Goal: Task Accomplishment & Management: Manage account settings

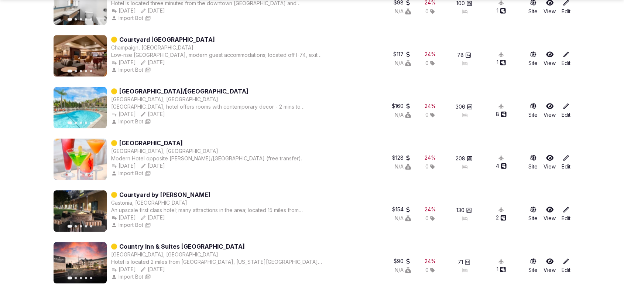
scroll to position [6341, 0]
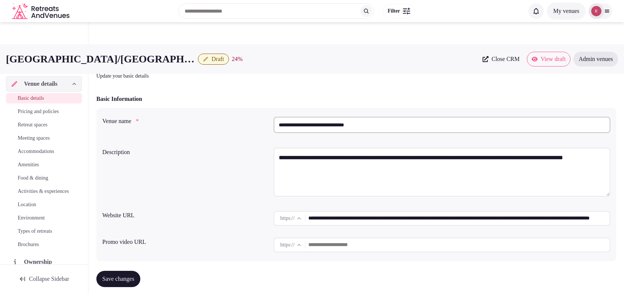
scroll to position [161, 0]
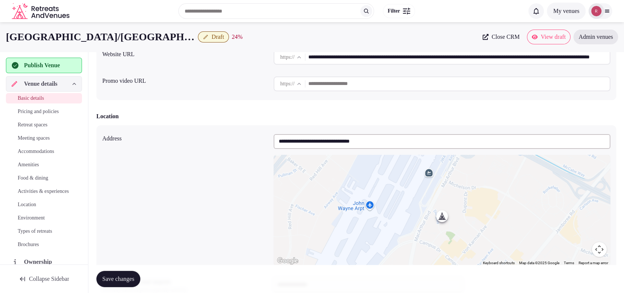
click at [601, 12] on div at bounding box center [596, 11] width 10 height 10
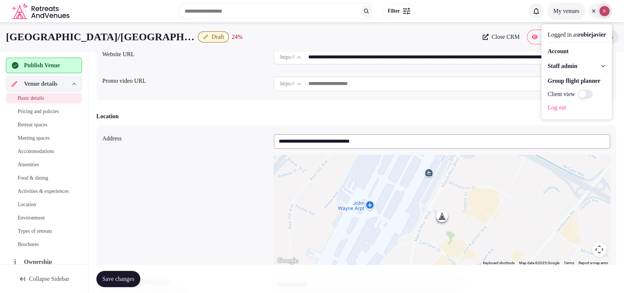
click at [561, 67] on span "Staff admin" at bounding box center [562, 66] width 30 height 9
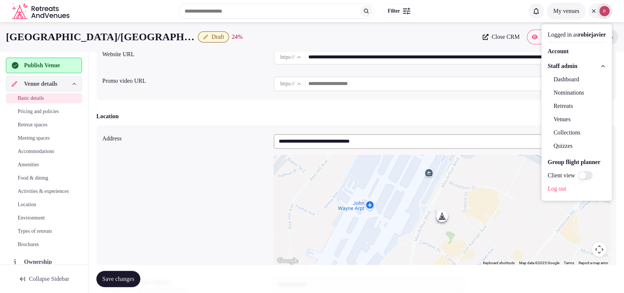
click at [558, 81] on link "Dashboard" at bounding box center [576, 79] width 58 height 12
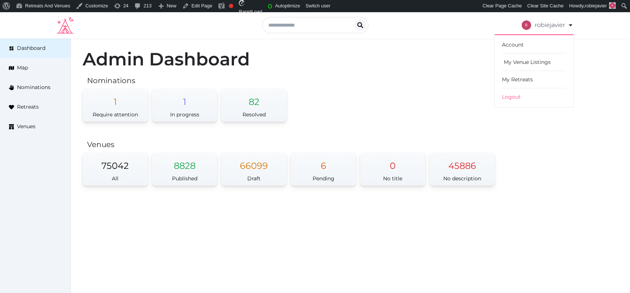
click at [518, 61] on link "My Venue Listings" at bounding box center [534, 62] width 64 height 17
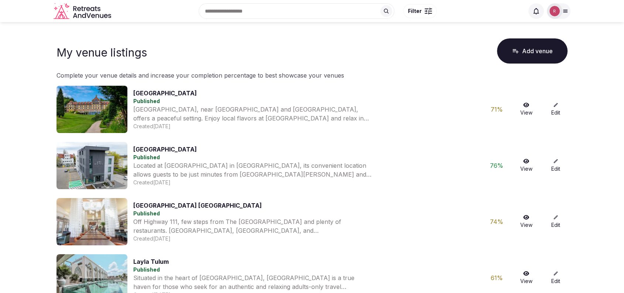
click at [558, 11] on img at bounding box center [554, 11] width 10 height 10
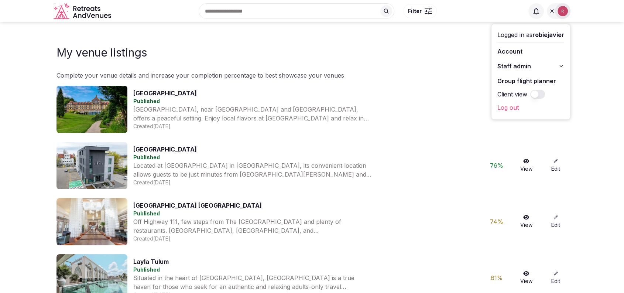
click at [518, 63] on span "Staff admin" at bounding box center [514, 66] width 34 height 9
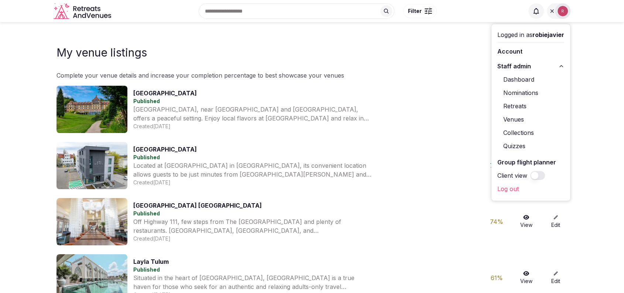
click at [508, 119] on link "Venues" at bounding box center [530, 119] width 67 height 12
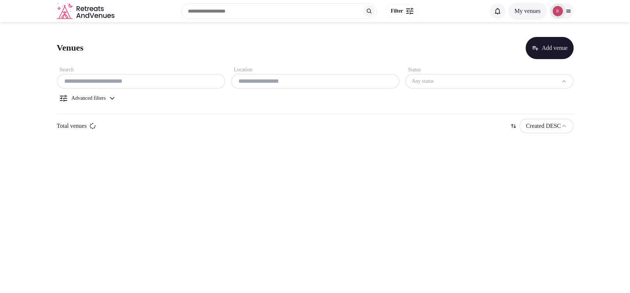
click at [160, 82] on input "text" at bounding box center [141, 81] width 162 height 9
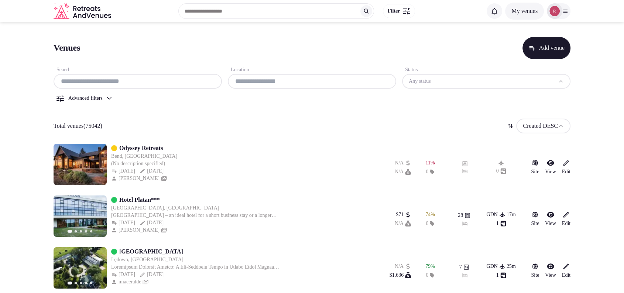
paste input "**********"
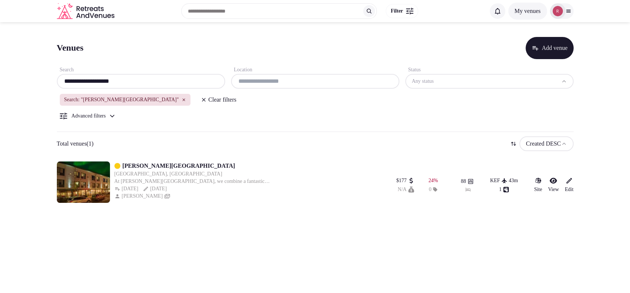
type input "**********"
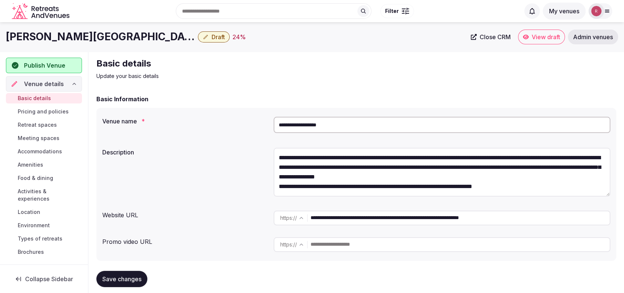
click at [604, 61] on div "Basic details Update your basic details" at bounding box center [356, 69] width 520 height 22
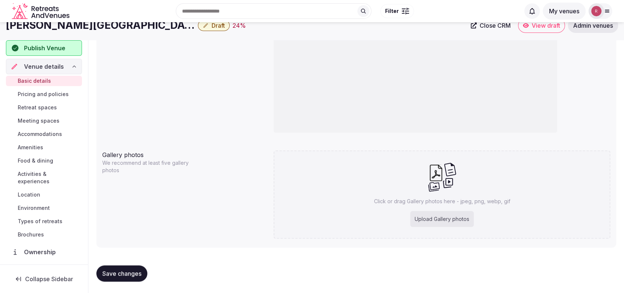
scroll to position [168, 0]
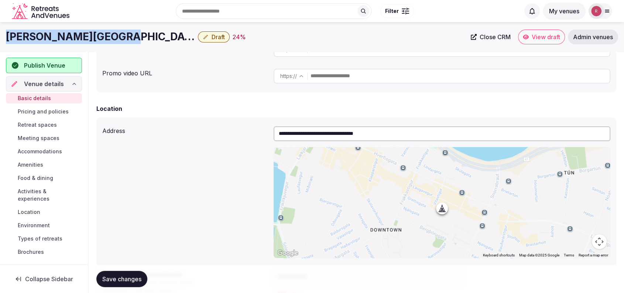
drag, startPoint x: 110, startPoint y: 36, endPoint x: 4, endPoint y: 34, distance: 105.2
click at [4, 34] on div "Alda Hotel Reykjavik Draft 24 % Close CRM View draft Admin venues" at bounding box center [312, 37] width 624 height 15
copy h1 "[PERSON_NAME][GEOGRAPHIC_DATA]"
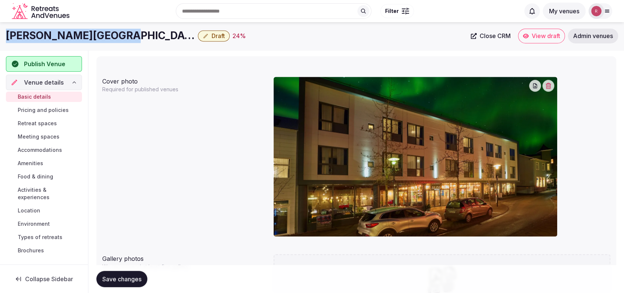
scroll to position [572, 0]
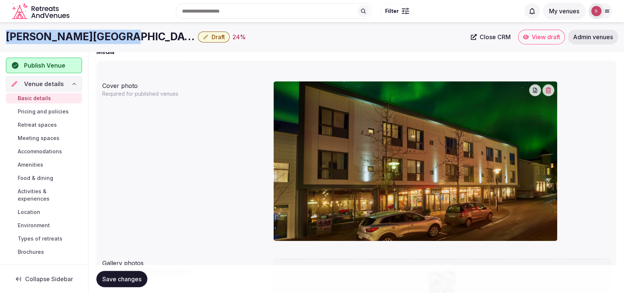
click at [547, 93] on icon "button" at bounding box center [548, 90] width 5 height 6
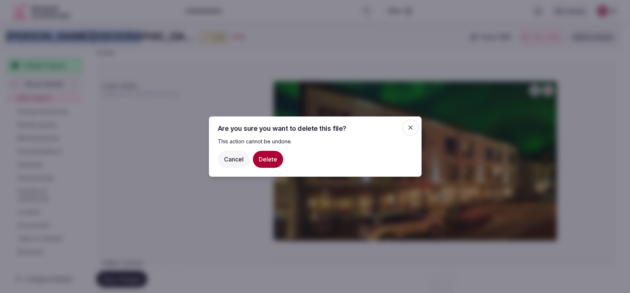
click at [278, 159] on button "Delete" at bounding box center [268, 159] width 30 height 17
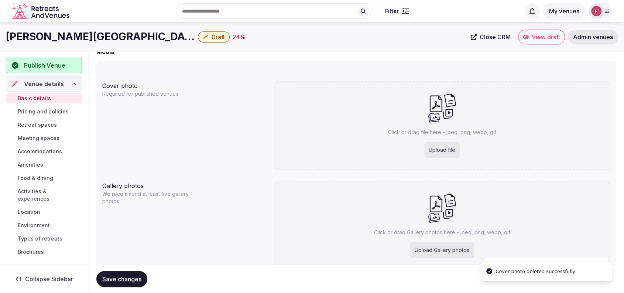
click at [432, 145] on div "Upload file" at bounding box center [441, 150] width 35 height 16
type input "**********"
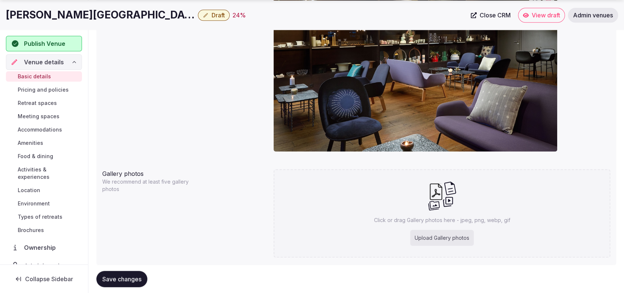
scroll to position [680, 0]
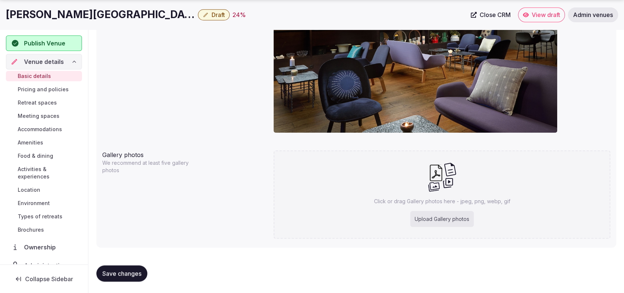
click at [446, 224] on div "Upload Gallery photos" at bounding box center [441, 219] width 63 height 16
type input "**********"
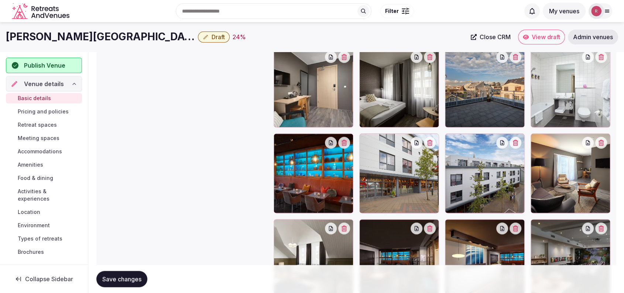
scroll to position [808, 0]
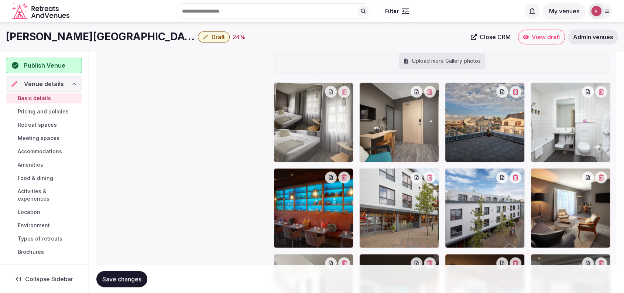
drag, startPoint x: 428, startPoint y: 133, endPoint x: 372, endPoint y: 144, distance: 56.4
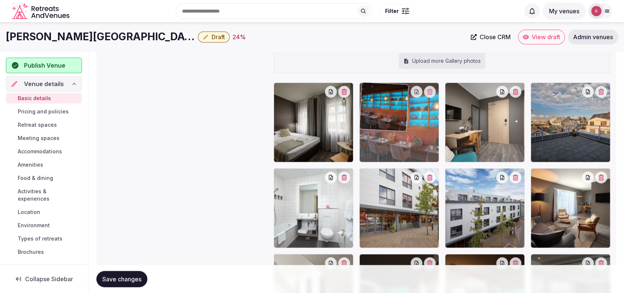
drag, startPoint x: 339, startPoint y: 209, endPoint x: 403, endPoint y: 138, distance: 95.1
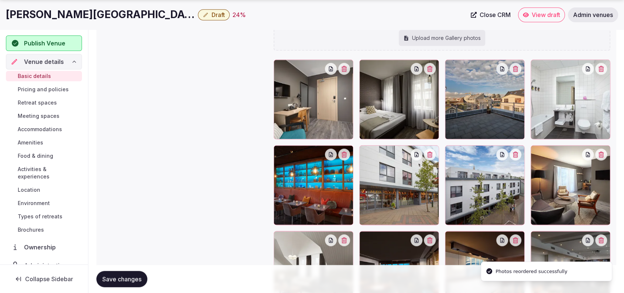
scroll to position [834, 0]
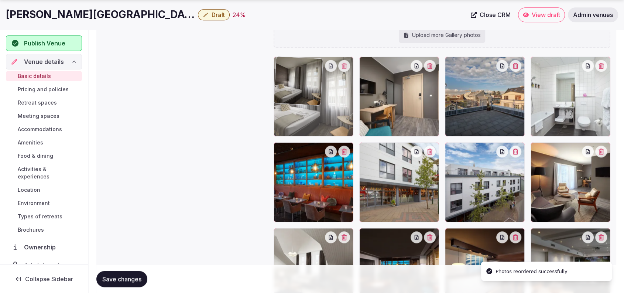
drag, startPoint x: 423, startPoint y: 123, endPoint x: 371, endPoint y: 124, distance: 52.8
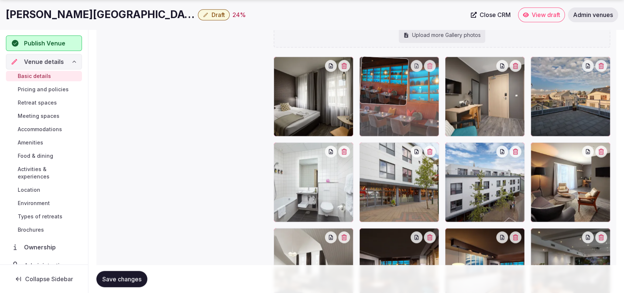
drag, startPoint x: 319, startPoint y: 179, endPoint x: 402, endPoint y: 120, distance: 101.3
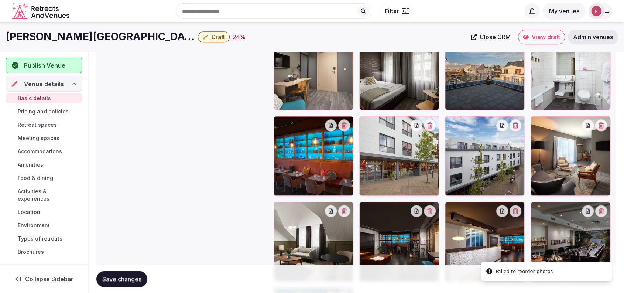
scroll to position [854, 0]
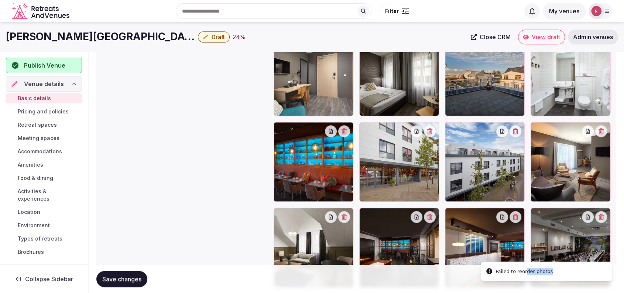
drag, startPoint x: 583, startPoint y: 256, endPoint x: 525, endPoint y: 114, distance: 153.4
click at [525, 261] on li "Failed to reorder photos" at bounding box center [546, 271] width 131 height 20
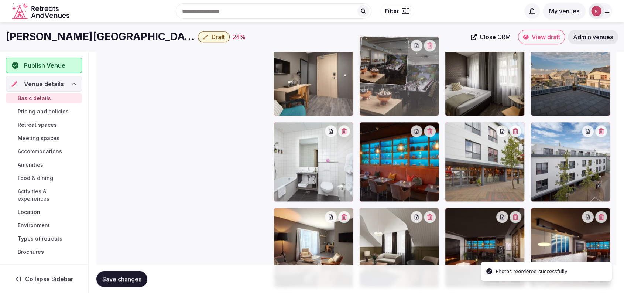
drag, startPoint x: 558, startPoint y: 233, endPoint x: 442, endPoint y: 88, distance: 186.0
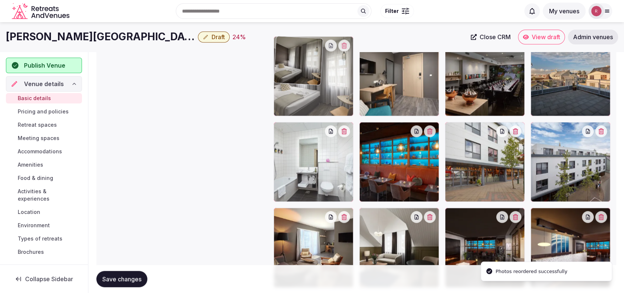
drag, startPoint x: 463, startPoint y: 97, endPoint x: 334, endPoint y: 106, distance: 128.4
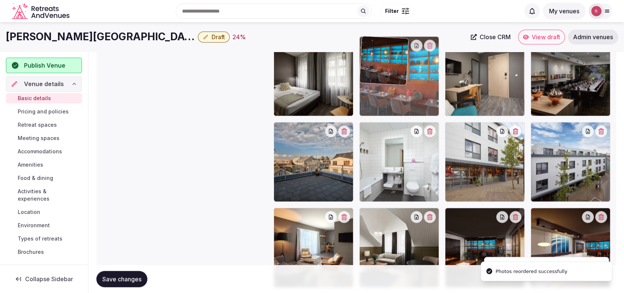
drag, startPoint x: 382, startPoint y: 152, endPoint x: 387, endPoint y: 90, distance: 61.8
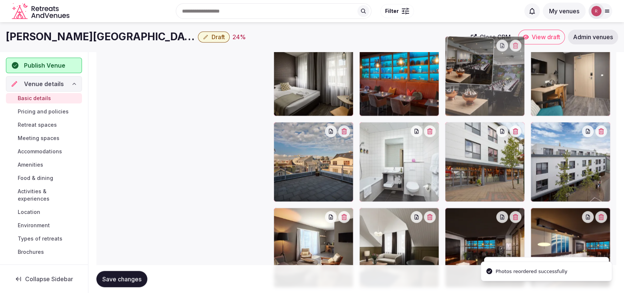
drag, startPoint x: 551, startPoint y: 94, endPoint x: 504, endPoint y: 102, distance: 47.5
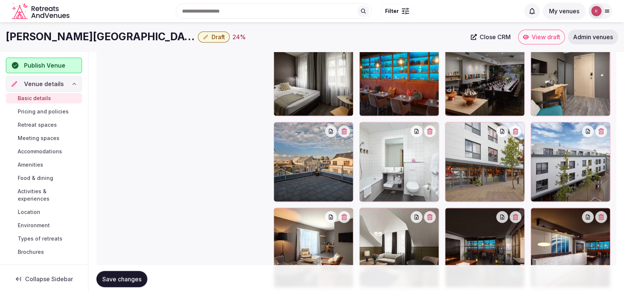
click at [134, 276] on span "Save changes" at bounding box center [121, 278] width 39 height 7
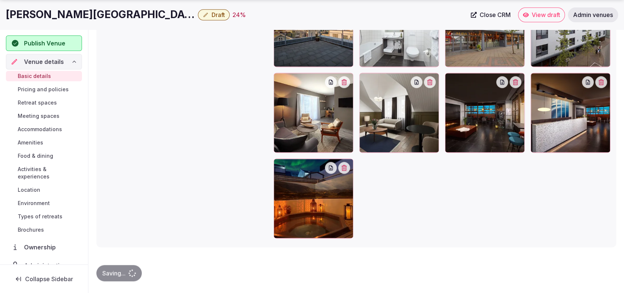
scroll to position [733, 0]
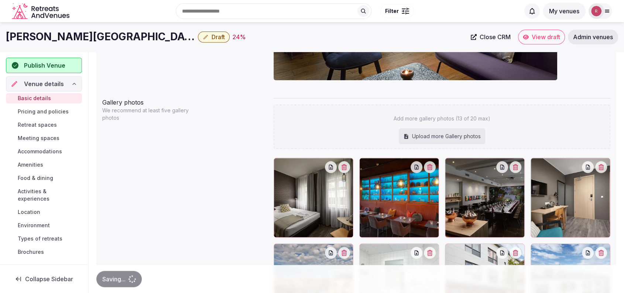
click at [201, 162] on div "Gallery photos We recommend at least five gallery photos Add more gallery photo…" at bounding box center [356, 296] width 508 height 402
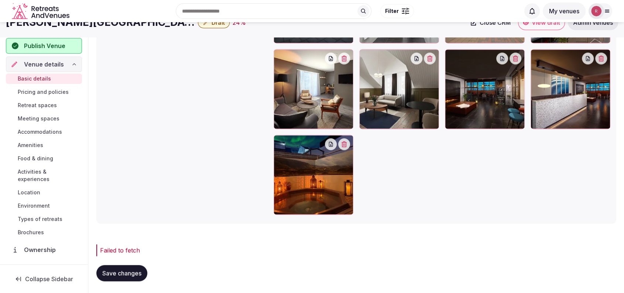
scroll to position [756, 0]
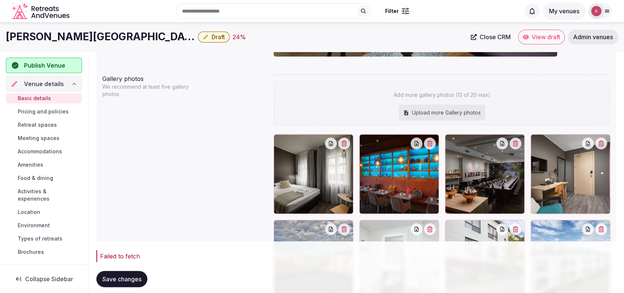
click at [24, 106] on link "Pricing and policies" at bounding box center [44, 111] width 76 height 10
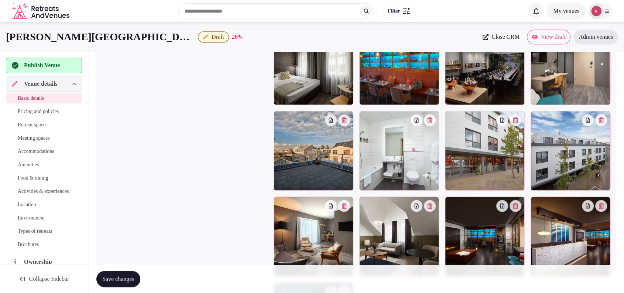
scroll to position [850, 0]
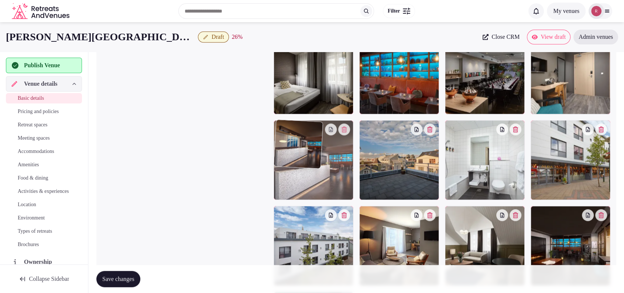
drag, startPoint x: 579, startPoint y: 242, endPoint x: 318, endPoint y: 190, distance: 266.1
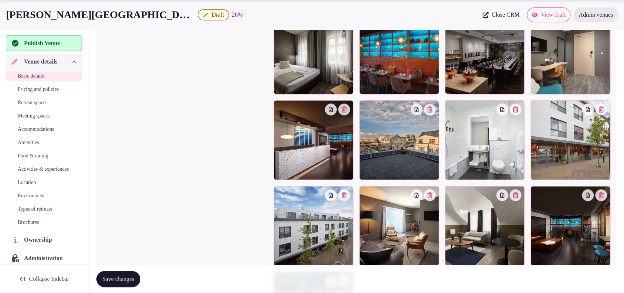
scroll to position [856, 0]
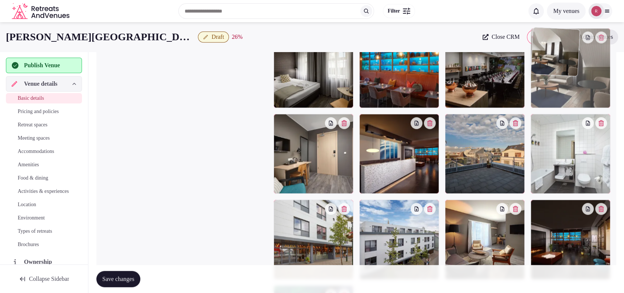
drag, startPoint x: 464, startPoint y: 224, endPoint x: 554, endPoint y: 95, distance: 157.3
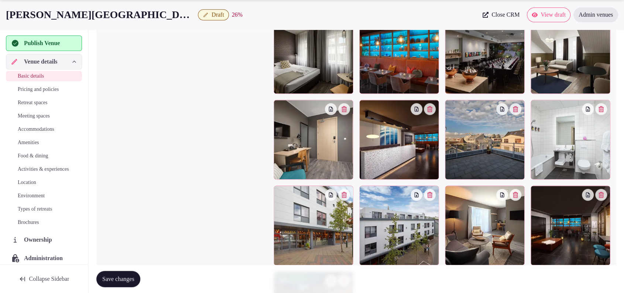
scroll to position [877, 0]
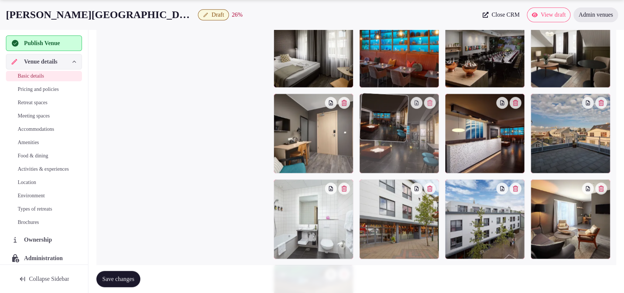
drag, startPoint x: 556, startPoint y: 220, endPoint x: 435, endPoint y: 164, distance: 134.4
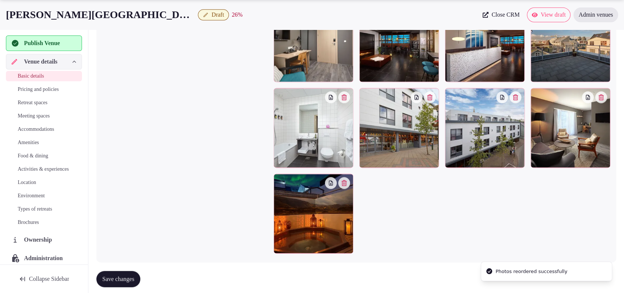
scroll to position [982, 0]
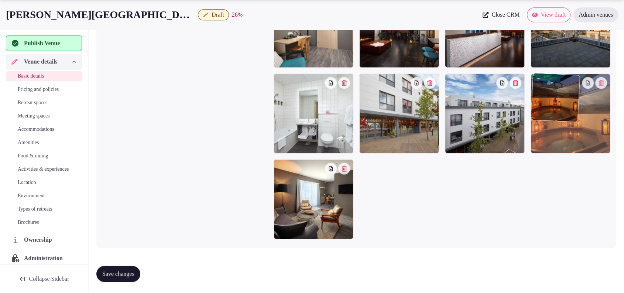
drag, startPoint x: 327, startPoint y: 212, endPoint x: 590, endPoint y: 144, distance: 271.2
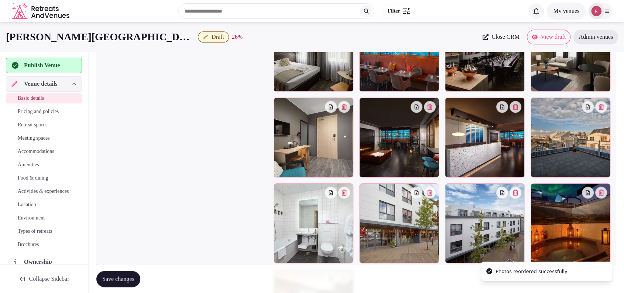
scroll to position [863, 0]
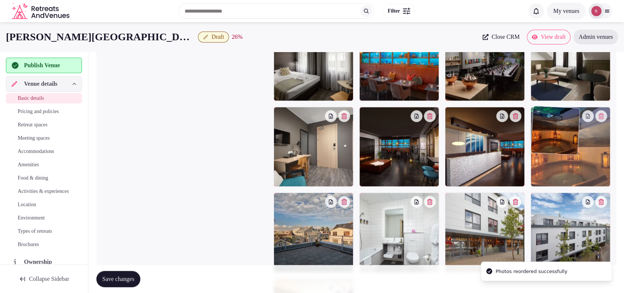
drag, startPoint x: 574, startPoint y: 212, endPoint x: 573, endPoint y: 174, distance: 38.4
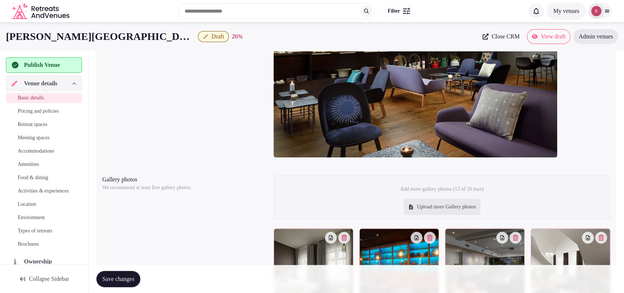
scroll to position [602, 0]
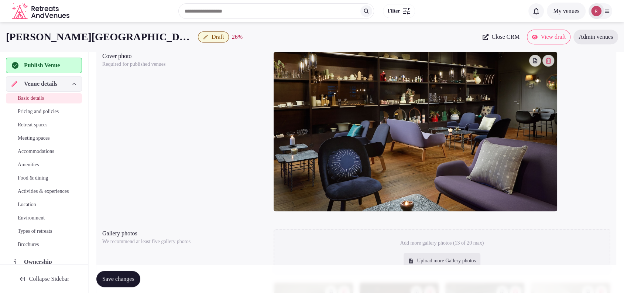
click at [134, 280] on span "Save changes" at bounding box center [118, 278] width 32 height 7
click at [32, 125] on span "Retreat spaces" at bounding box center [33, 124] width 30 height 7
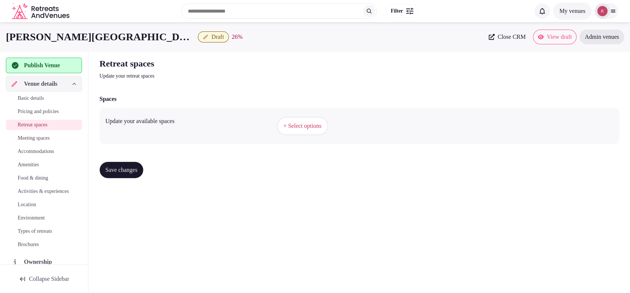
click at [312, 124] on span "+ Select options" at bounding box center [303, 126] width 38 height 8
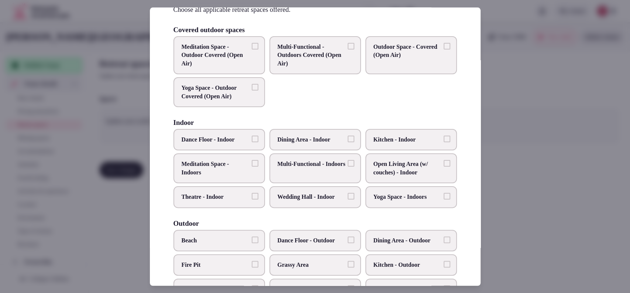
scroll to position [52, 0]
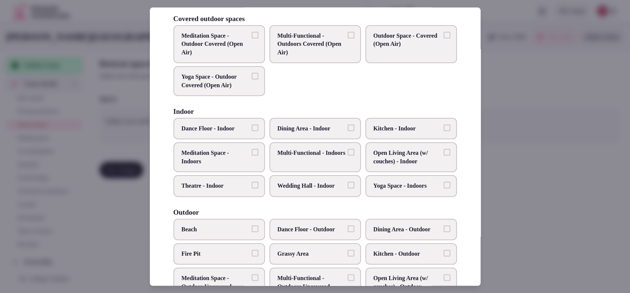
click at [328, 124] on span "Dining Area - Indoor" at bounding box center [312, 128] width 68 height 8
click at [348, 124] on button "Dining Area - Indoor" at bounding box center [351, 127] width 7 height 7
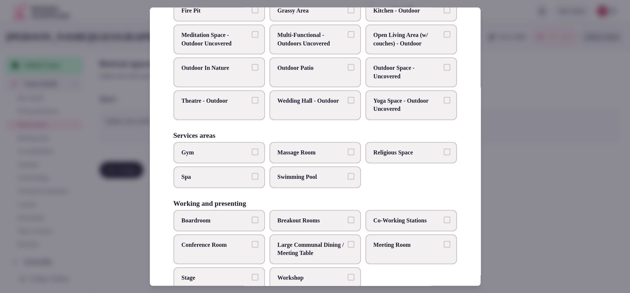
click at [394, 255] on label "Meeting Room" at bounding box center [411, 249] width 92 height 30
click at [444, 247] on button "Meeting Room" at bounding box center [447, 244] width 7 height 7
click at [323, 236] on label "Large Communal Dining / Meeting Table" at bounding box center [315, 249] width 92 height 30
click at [348, 241] on button "Large Communal Dining / Meeting Table" at bounding box center [351, 244] width 7 height 7
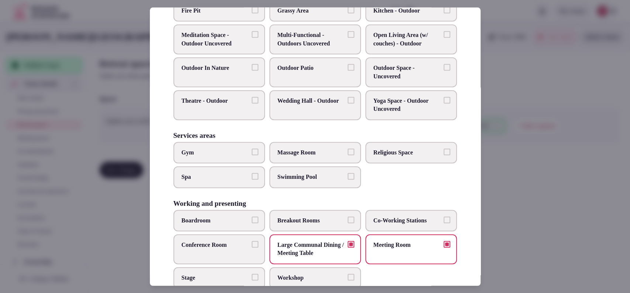
scroll to position [52, 0]
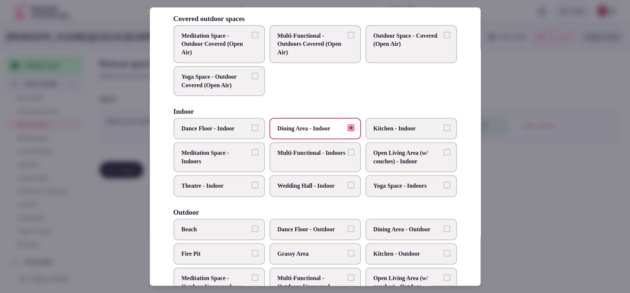
click at [388, 156] on span "Open Living Area (w/ couches) - Indoor" at bounding box center [408, 157] width 68 height 17
click at [444, 156] on button "Open Living Area (w/ couches) - Indoor" at bounding box center [447, 152] width 7 height 7
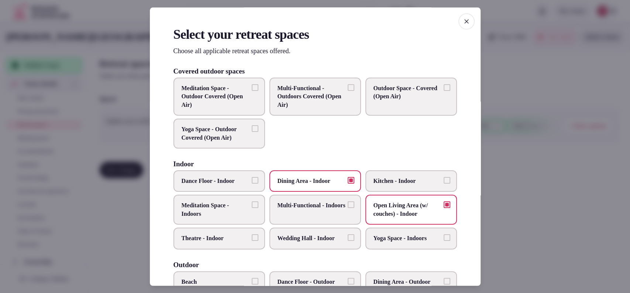
scroll to position [243, 0]
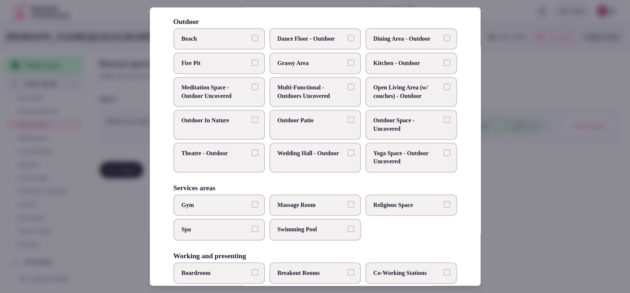
click at [549, 187] on div at bounding box center [315, 146] width 630 height 293
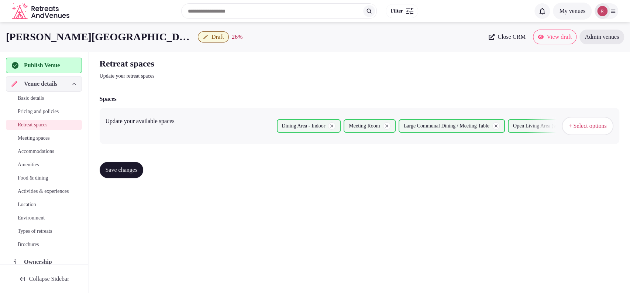
click at [104, 171] on button "Save changes" at bounding box center [122, 170] width 44 height 16
click at [46, 141] on span "Meeting spaces" at bounding box center [34, 137] width 32 height 7
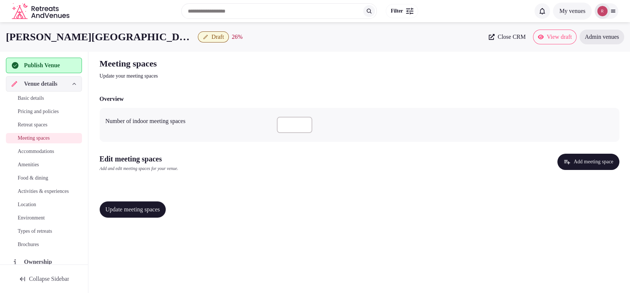
click at [597, 155] on button "Add meeting space" at bounding box center [588, 162] width 62 height 16
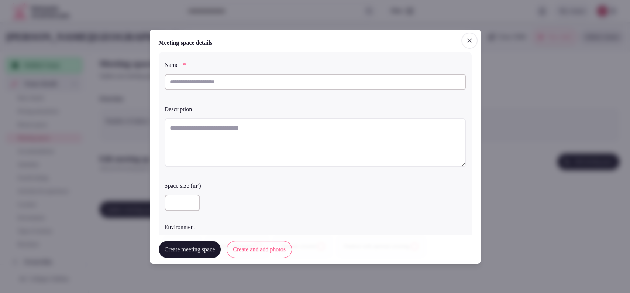
click at [466, 38] on icon "button" at bounding box center [469, 40] width 7 height 7
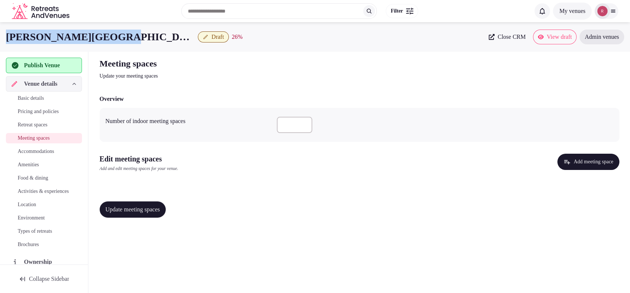
drag, startPoint x: 109, startPoint y: 33, endPoint x: 0, endPoint y: 36, distance: 109.3
click at [0, 36] on div "Alda Hotel Reykjavik Draft 26 % Close CRM View draft Admin venues" at bounding box center [315, 37] width 630 height 15
copy h1 "[PERSON_NAME][GEOGRAPHIC_DATA]"
click at [576, 166] on button "Add meeting space" at bounding box center [588, 162] width 62 height 16
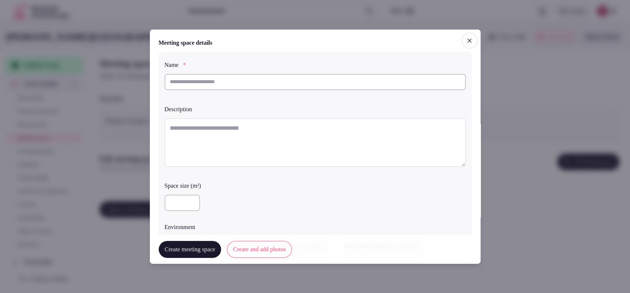
click at [258, 89] on input "text" at bounding box center [315, 81] width 301 height 16
paste input "*****"
type input "*****"
click at [255, 146] on textarea at bounding box center [315, 142] width 301 height 49
paste textarea "**********"
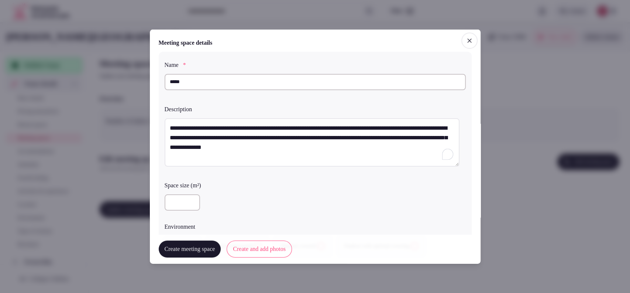
scroll to position [205, 0]
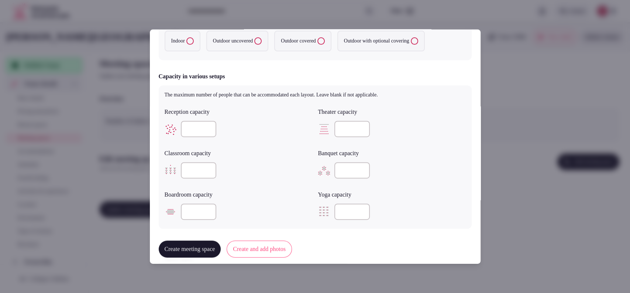
type textarea "**********"
click at [176, 40] on label "Indoor" at bounding box center [183, 41] width 36 height 21
click at [186, 40] on button "Indoor" at bounding box center [189, 40] width 7 height 7
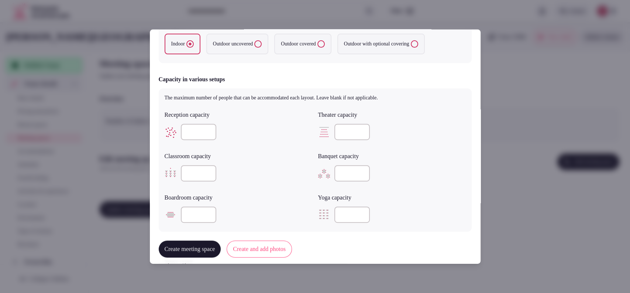
click at [201, 131] on div at bounding box center [239, 132] width 148 height 16
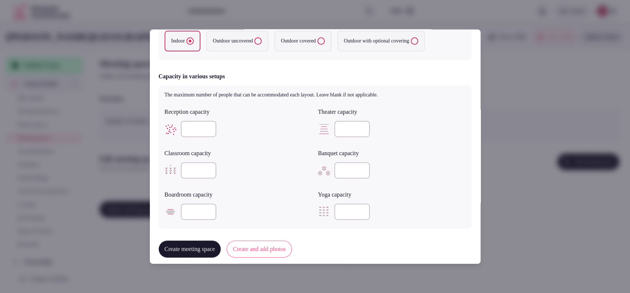
type input "**"
click at [407, 151] on label "Banquet capacity" at bounding box center [392, 153] width 148 height 6
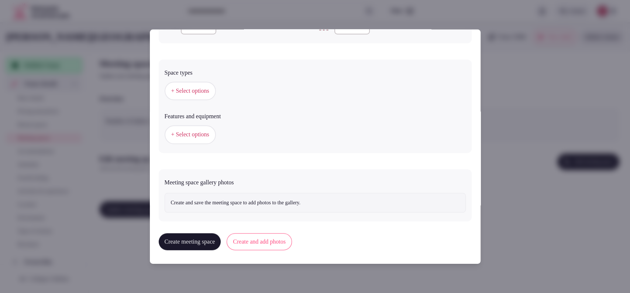
click at [196, 87] on span "+ Select options" at bounding box center [190, 91] width 38 height 8
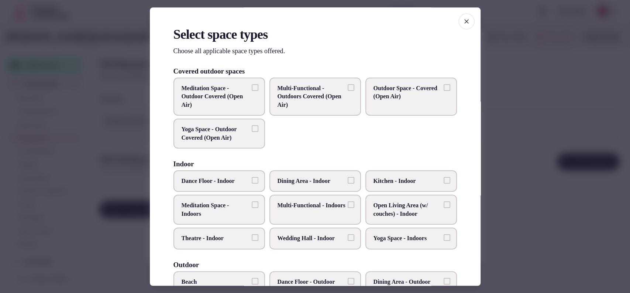
scroll to position [281, 0]
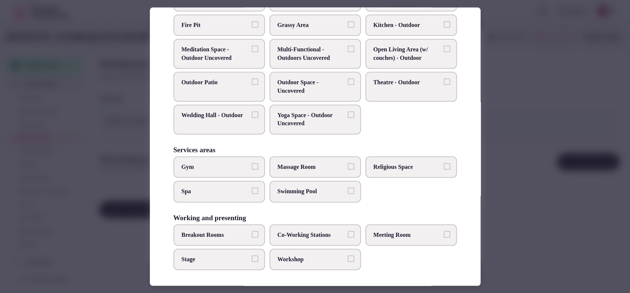
click at [376, 236] on span "Meeting Room" at bounding box center [408, 235] width 68 height 8
click at [444, 236] on button "Meeting Room" at bounding box center [447, 234] width 7 height 7
click at [296, 256] on span "Workshop" at bounding box center [312, 259] width 68 height 8
click at [348, 256] on button "Workshop" at bounding box center [351, 258] width 7 height 7
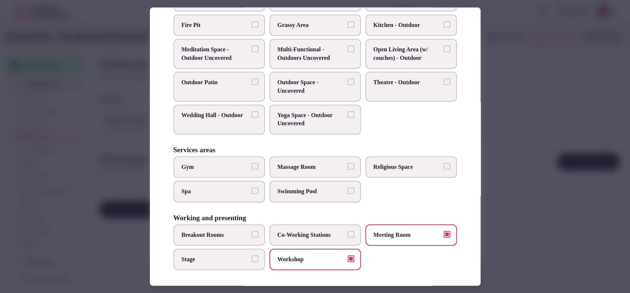
scroll to position [38, 0]
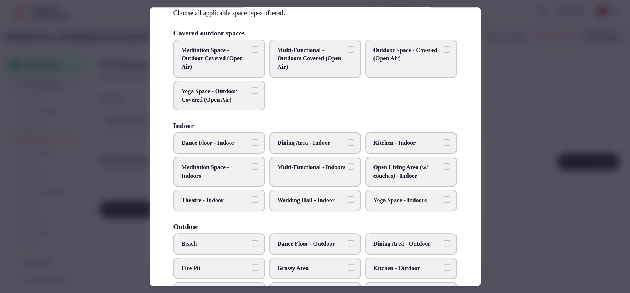
click at [307, 172] on span "Multi-Functional - Indoors" at bounding box center [312, 168] width 68 height 8
click at [348, 170] on button "Multi-Functional - Indoors" at bounding box center [351, 167] width 7 height 7
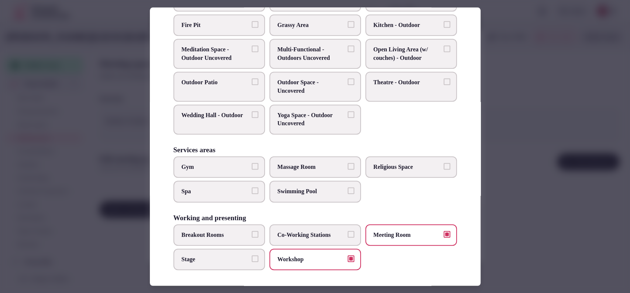
click at [562, 91] on div at bounding box center [315, 146] width 630 height 293
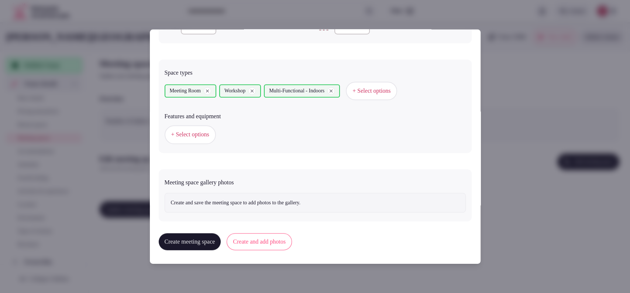
click at [186, 130] on span "+ Select options" at bounding box center [190, 134] width 38 height 8
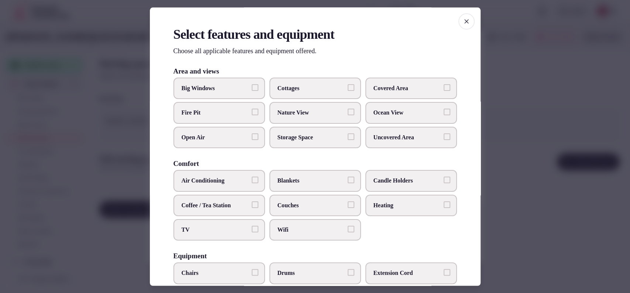
click at [242, 177] on span "Air Conditioning" at bounding box center [216, 181] width 68 height 8
click at [252, 177] on button "Air Conditioning" at bounding box center [255, 180] width 7 height 7
click at [213, 230] on span "TV" at bounding box center [216, 230] width 68 height 8
click at [252, 230] on button "TV" at bounding box center [255, 229] width 7 height 7
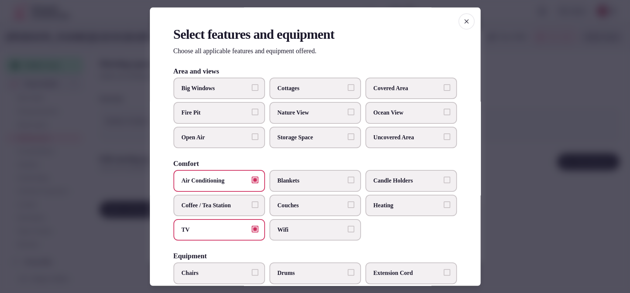
click at [279, 226] on span "Wifi" at bounding box center [312, 230] width 68 height 8
click at [348, 226] on button "Wifi" at bounding box center [351, 229] width 7 height 7
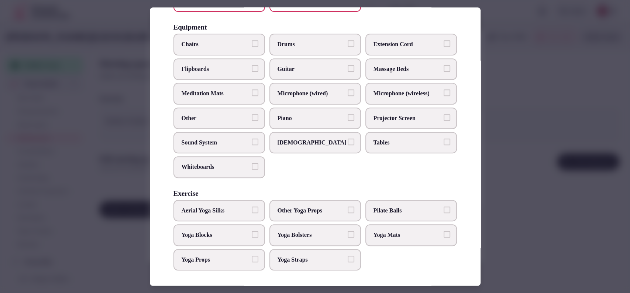
click at [221, 142] on span "Sound System" at bounding box center [216, 142] width 68 height 8
click at [252, 142] on button "Sound System" at bounding box center [255, 141] width 7 height 7
click at [217, 47] on span "Chairs" at bounding box center [216, 45] width 68 height 8
click at [252, 47] on button "Chairs" at bounding box center [255, 44] width 7 height 7
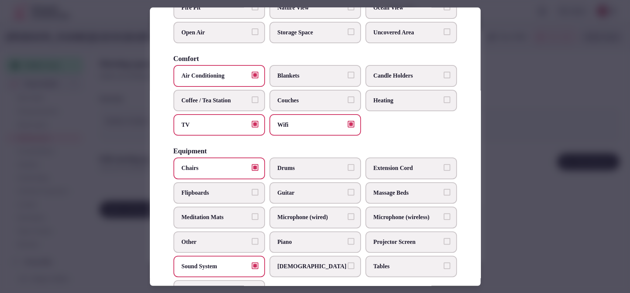
scroll to position [100, 0]
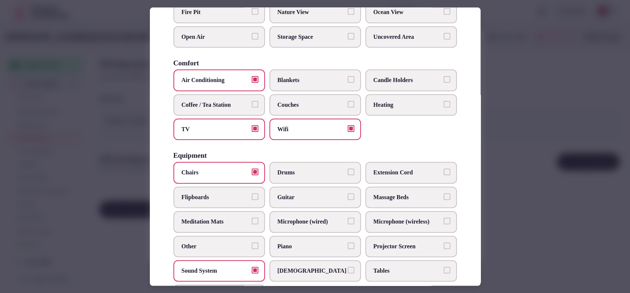
click at [233, 105] on span "Coffee / Tea Station" at bounding box center [216, 105] width 68 height 8
click at [252, 105] on button "Coffee / Tea Station" at bounding box center [255, 104] width 7 height 7
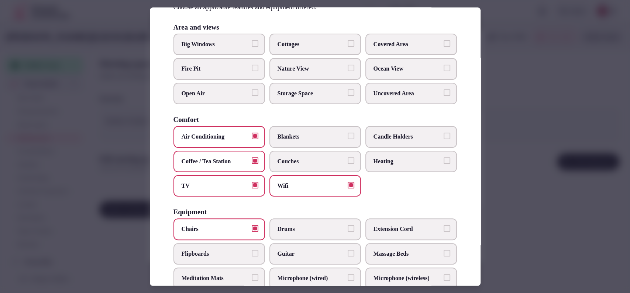
scroll to position [43, 0]
click at [415, 44] on span "Covered Area" at bounding box center [408, 45] width 68 height 8
click at [444, 44] on button "Covered Area" at bounding box center [447, 44] width 7 height 7
drag, startPoint x: 476, startPoint y: 75, endPoint x: 366, endPoint y: 169, distance: 144.6
click at [366, 169] on div "Area and views Big Windows Cottages Covered Area Fire Pit Nature View Ocean Vie…" at bounding box center [316, 239] width 284 height 431
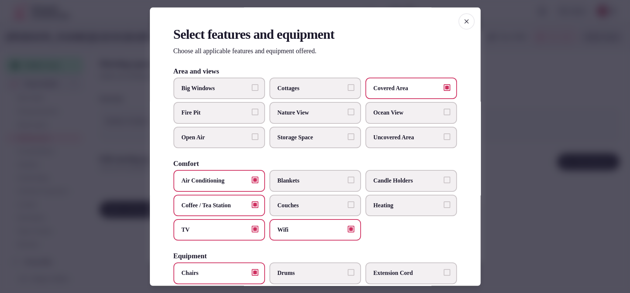
scroll to position [229, 0]
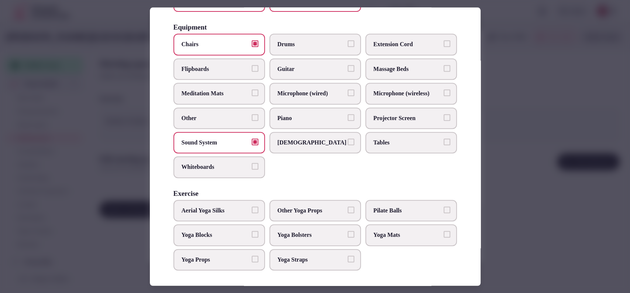
click at [522, 167] on div at bounding box center [315, 146] width 630 height 293
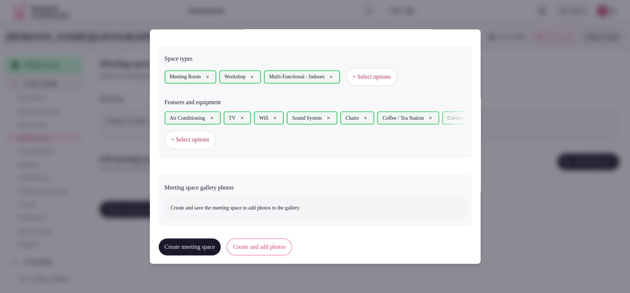
scroll to position [406, 0]
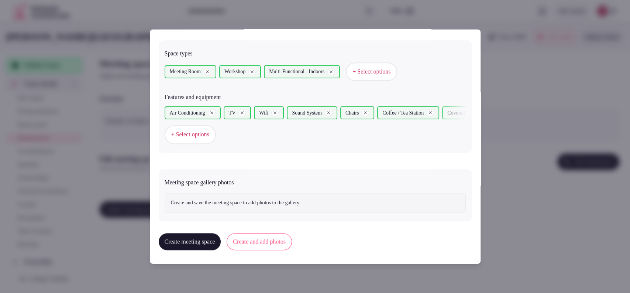
click at [264, 257] on div "**********" at bounding box center [315, 146] width 331 height 234
click at [264, 242] on button "Create and add photos" at bounding box center [259, 241] width 65 height 17
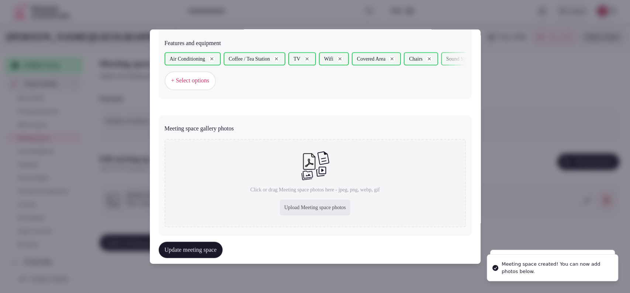
scroll to position [477, 0]
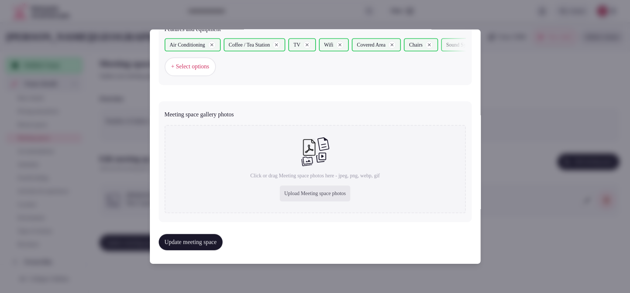
click at [293, 190] on div "Upload Meeting space photos" at bounding box center [315, 193] width 71 height 16
click at [305, 196] on div "Upload Meeting space photos" at bounding box center [315, 193] width 71 height 16
type input "**********"
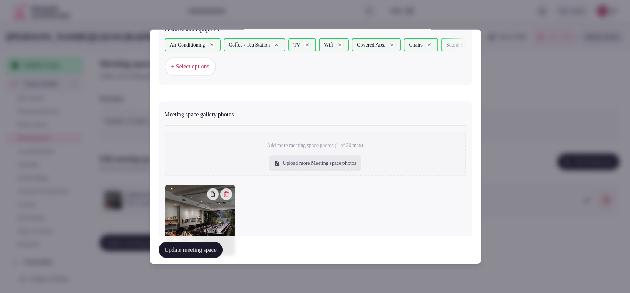
scroll to position [272, 0]
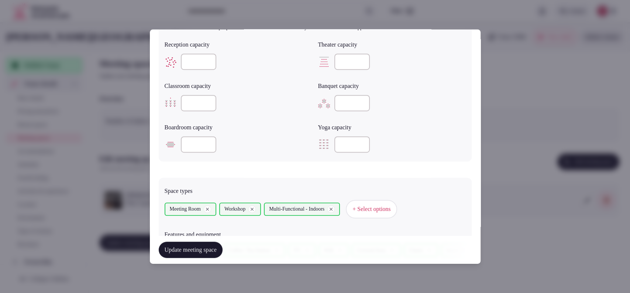
click at [215, 249] on button "Update meeting space" at bounding box center [191, 249] width 64 height 16
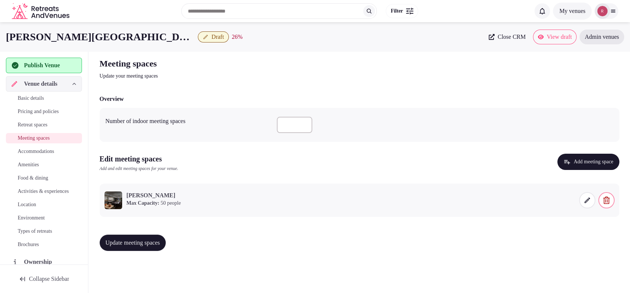
click at [147, 242] on span "Update meeting spaces" at bounding box center [133, 242] width 55 height 7
click at [27, 151] on span "Accommodations" at bounding box center [36, 151] width 37 height 7
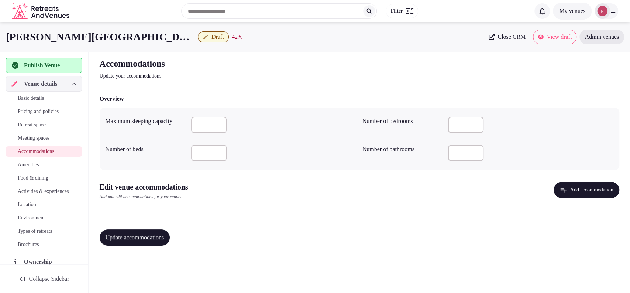
click at [568, 188] on button "Add accommodation" at bounding box center [586, 190] width 65 height 16
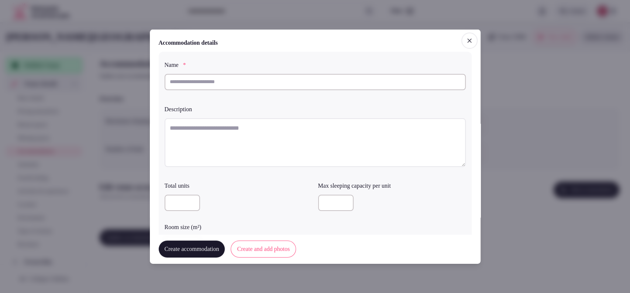
click at [256, 76] on input "text" at bounding box center [315, 81] width 301 height 16
type input "*"
type input "**********"
click at [263, 145] on textarea at bounding box center [315, 142] width 301 height 49
paste textarea "**********"
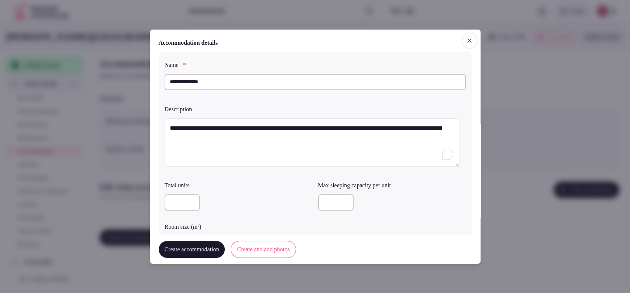
type textarea "**********"
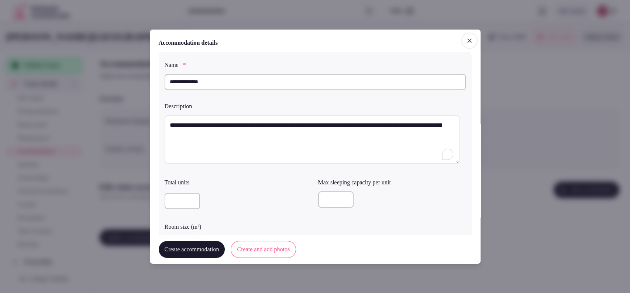
click at [337, 198] on div at bounding box center [392, 199] width 148 height 16
type input "*"
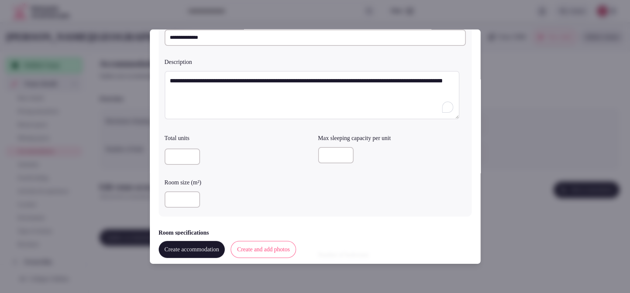
scroll to position [30, 0]
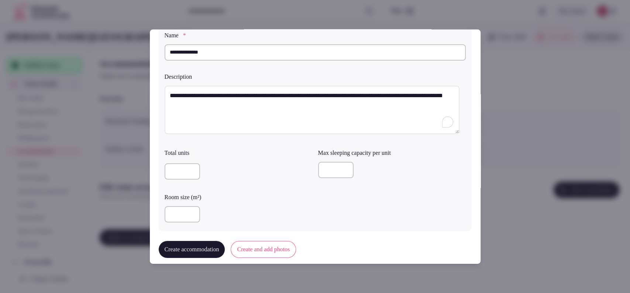
click at [162, 206] on div "**********" at bounding box center [315, 126] width 313 height 209
click at [172, 212] on input "number" at bounding box center [182, 214] width 35 height 16
type input "**"
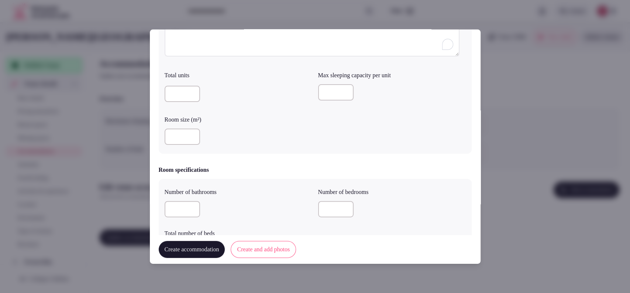
scroll to position [110, 0]
click at [177, 203] on input "number" at bounding box center [182, 206] width 35 height 16
click at [169, 201] on input "number" at bounding box center [182, 206] width 35 height 16
type input "*"
click at [329, 211] on input "number" at bounding box center [335, 206] width 35 height 16
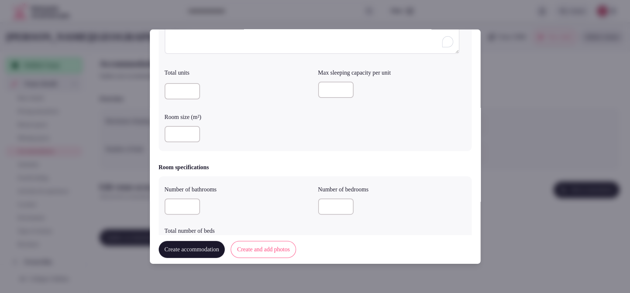
type input "*"
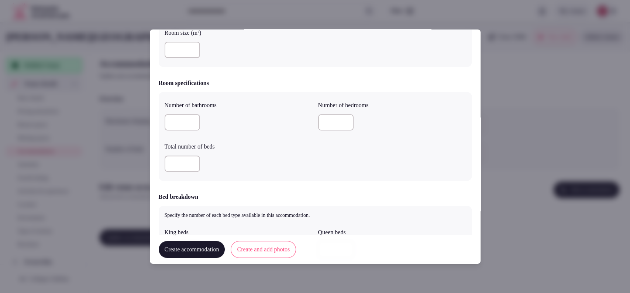
scroll to position [244, 0]
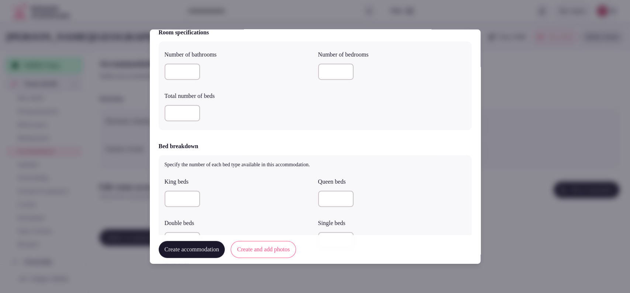
click at [189, 110] on input "*" at bounding box center [182, 113] width 35 height 16
type input "*"
click at [180, 199] on input "number" at bounding box center [182, 198] width 35 height 16
type input "*"
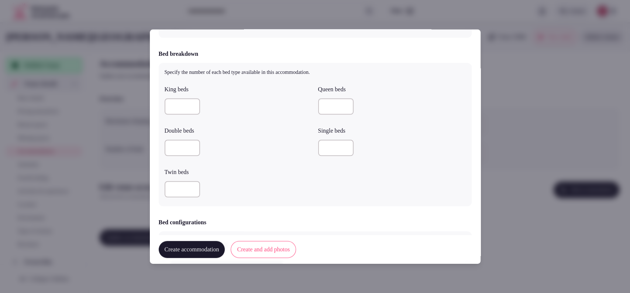
scroll to position [342, 0]
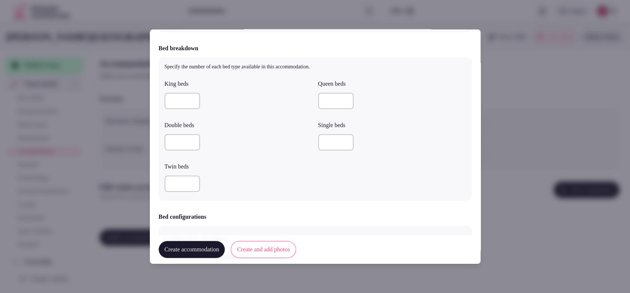
click at [170, 179] on input "number" at bounding box center [182, 183] width 35 height 16
type input "*"
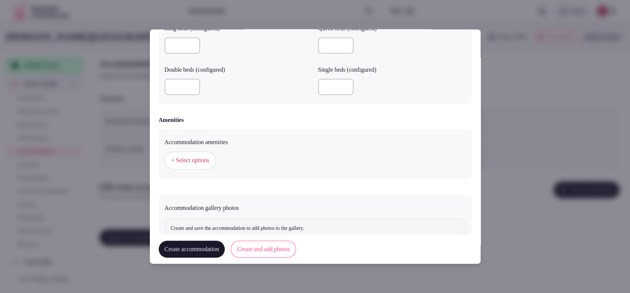
scroll to position [655, 0]
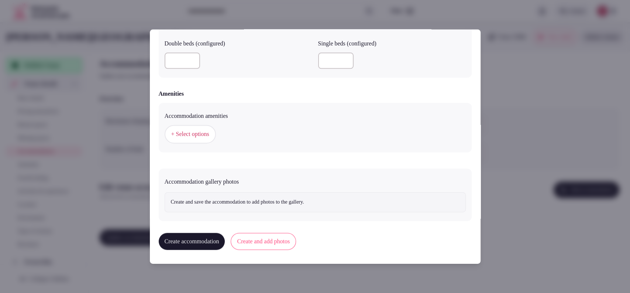
click at [192, 131] on span "+ Select options" at bounding box center [190, 134] width 38 height 8
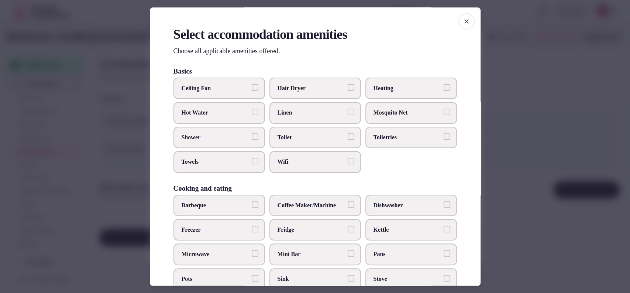
click at [279, 134] on span "Toilet" at bounding box center [312, 137] width 68 height 8
click at [348, 134] on button "Toilet" at bounding box center [351, 136] width 7 height 7
drag, startPoint x: 283, startPoint y: 159, endPoint x: 287, endPoint y: 159, distance: 4.1
click at [283, 159] on span "Wifi" at bounding box center [312, 162] width 68 height 8
click at [348, 159] on button "Wifi" at bounding box center [351, 161] width 7 height 7
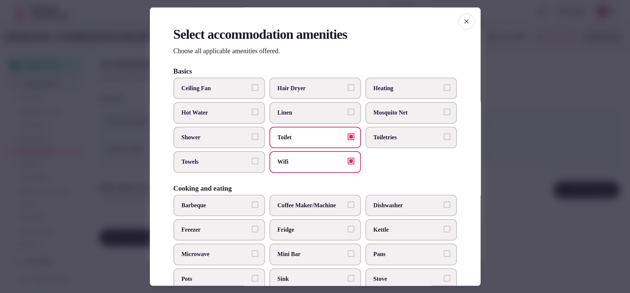
click at [393, 131] on label "Toiletries" at bounding box center [411, 137] width 92 height 21
click at [444, 133] on button "Toiletries" at bounding box center [447, 136] width 7 height 7
click at [204, 159] on span "Towels" at bounding box center [216, 162] width 68 height 8
click at [252, 159] on button "Towels" at bounding box center [255, 161] width 7 height 7
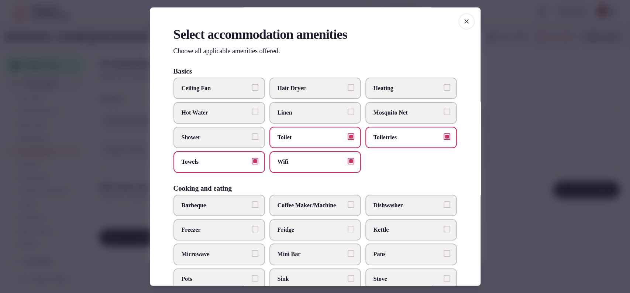
click at [209, 135] on span "Shower" at bounding box center [216, 137] width 68 height 8
click at [252, 135] on button "Shower" at bounding box center [255, 136] width 7 height 7
click at [391, 89] on span "Heating" at bounding box center [408, 88] width 68 height 8
click at [444, 89] on button "Heating" at bounding box center [447, 87] width 7 height 7
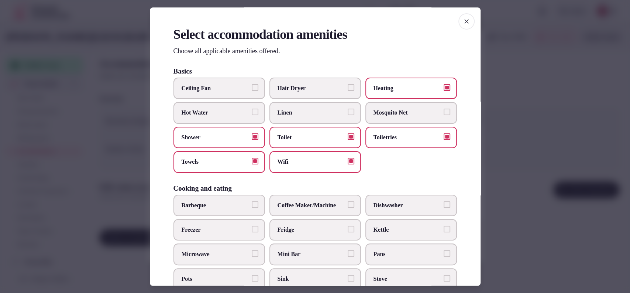
scroll to position [243, 0]
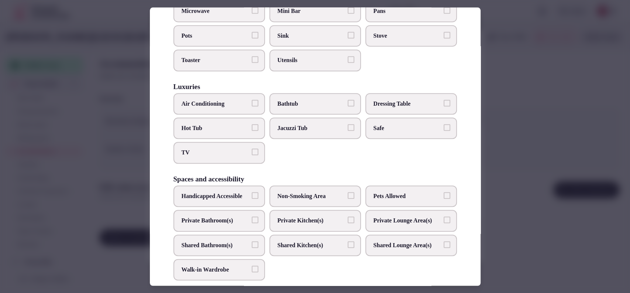
click at [216, 105] on span "Air Conditioning" at bounding box center [216, 104] width 68 height 8
click at [252, 105] on button "Air Conditioning" at bounding box center [255, 103] width 7 height 7
click at [214, 149] on span "TV" at bounding box center [216, 153] width 68 height 8
click at [252, 149] on button "TV" at bounding box center [255, 152] width 7 height 7
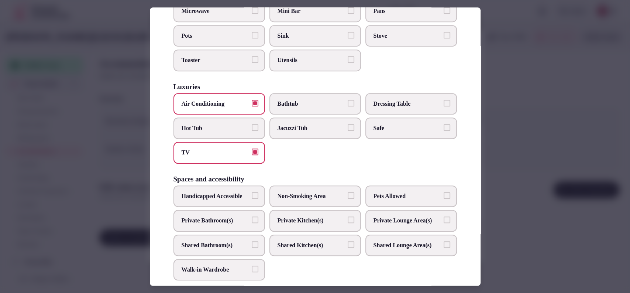
click at [238, 224] on span "Private Bathroom(s)" at bounding box center [216, 220] width 68 height 8
click at [252, 223] on button "Private Bathroom(s)" at bounding box center [255, 219] width 7 height 7
click at [376, 129] on span "Safe" at bounding box center [408, 128] width 68 height 8
click at [444, 129] on button "Safe" at bounding box center [447, 127] width 7 height 7
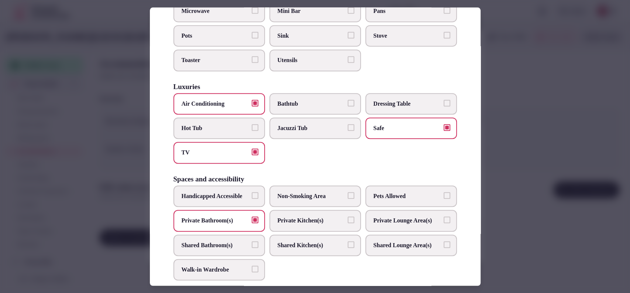
scroll to position [0, 0]
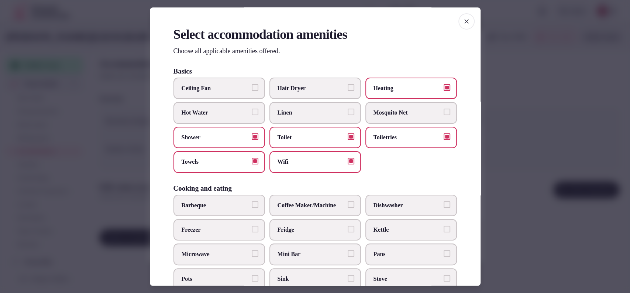
click at [322, 201] on span "Coffee Maker/Machine" at bounding box center [312, 205] width 68 height 8
click at [348, 201] on button "Coffee Maker/Machine" at bounding box center [351, 204] width 7 height 7
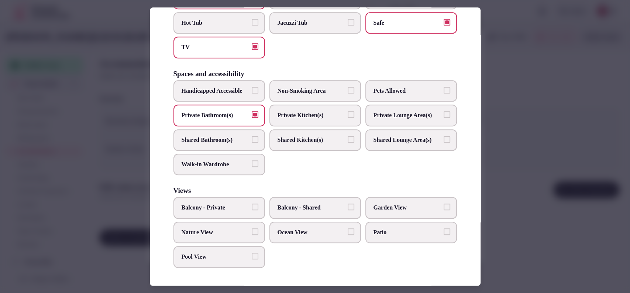
scroll to position [370, 0]
click at [515, 117] on div at bounding box center [315, 146] width 630 height 293
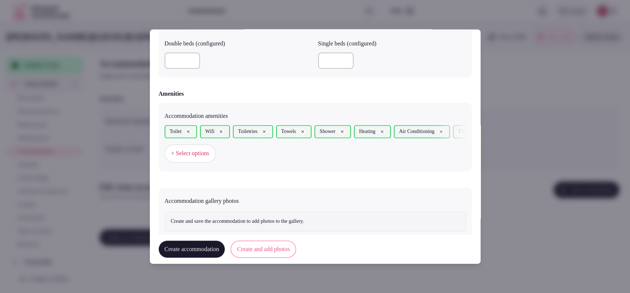
scroll to position [674, 0]
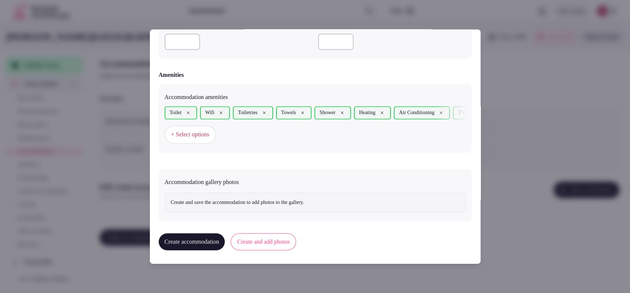
click at [269, 238] on button "Create and add photos" at bounding box center [263, 241] width 65 height 17
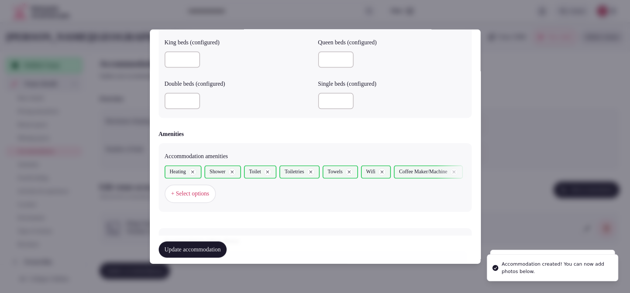
scroll to position [742, 0]
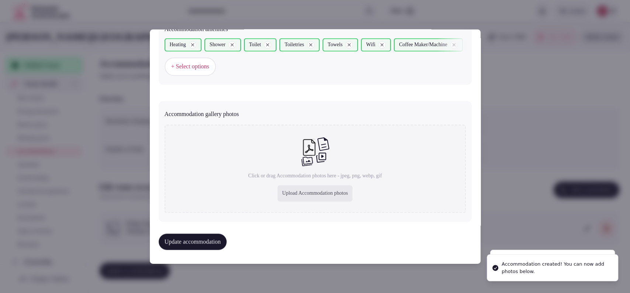
click at [300, 192] on div "Upload Accommodation photos" at bounding box center [315, 193] width 75 height 16
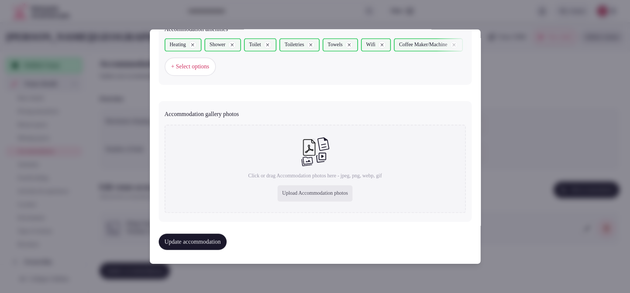
type input "**********"
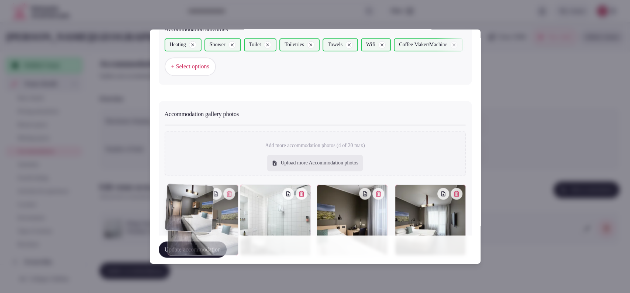
drag, startPoint x: 357, startPoint y: 219, endPoint x: 251, endPoint y: 214, distance: 105.7
click at [251, 214] on div at bounding box center [315, 220] width 301 height 71
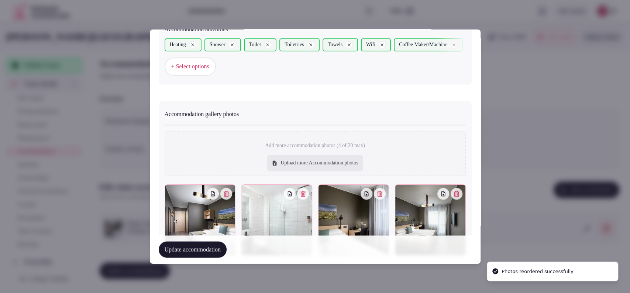
scroll to position [783, 0]
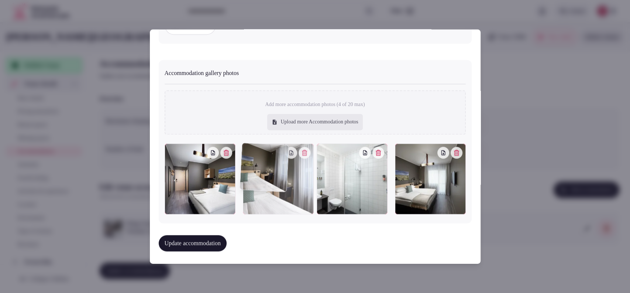
drag, startPoint x: 366, startPoint y: 183, endPoint x: 334, endPoint y: 182, distance: 31.8
click at [334, 182] on div at bounding box center [315, 179] width 301 height 71
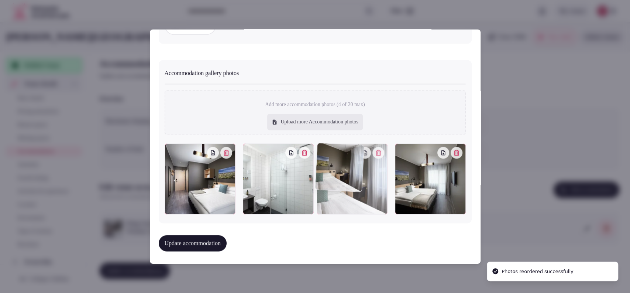
drag, startPoint x: 286, startPoint y: 188, endPoint x: 360, endPoint y: 202, distance: 75.9
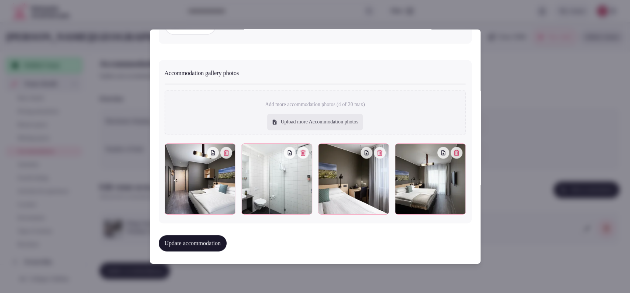
click at [189, 242] on button "Update accommodation" at bounding box center [193, 243] width 68 height 16
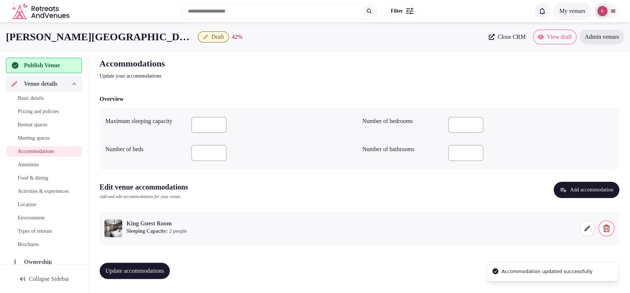
click at [142, 265] on button "Update accommodations" at bounding box center [135, 270] width 71 height 16
click at [31, 165] on span "Amenities" at bounding box center [28, 164] width 21 height 7
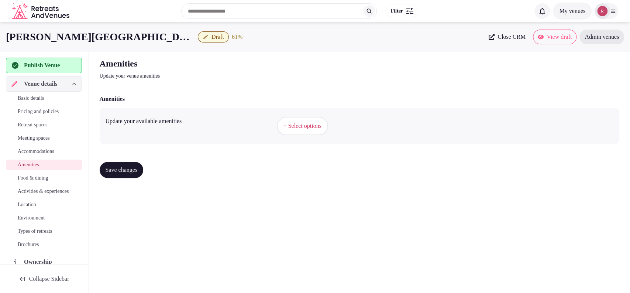
click at [328, 129] on button "+ Select options" at bounding box center [302, 126] width 51 height 18
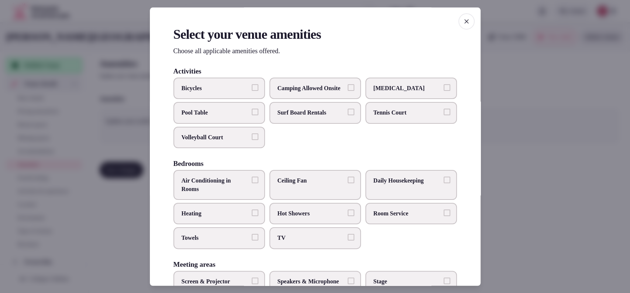
drag, startPoint x: 294, startPoint y: 244, endPoint x: 238, endPoint y: 244, distance: 56.1
click at [293, 242] on span "TV" at bounding box center [312, 238] width 68 height 8
click at [348, 241] on button "TV" at bounding box center [351, 237] width 7 height 7
click at [228, 242] on span "Towels" at bounding box center [216, 238] width 68 height 8
click at [252, 241] on button "Towels" at bounding box center [255, 237] width 7 height 7
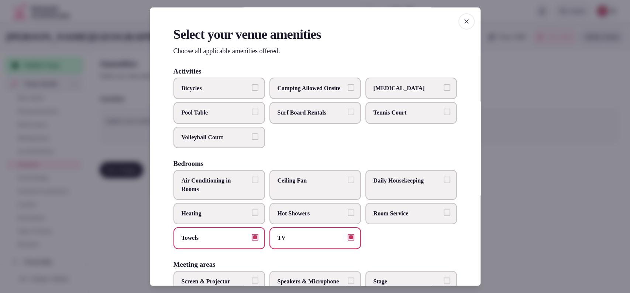
click at [222, 217] on span "Heating" at bounding box center [216, 213] width 68 height 8
click at [252, 216] on button "Heating" at bounding box center [255, 212] width 7 height 7
click at [374, 183] on label "Daily Housekeeping" at bounding box center [411, 185] width 92 height 30
click at [444, 183] on button "Daily Housekeeping" at bounding box center [447, 180] width 7 height 7
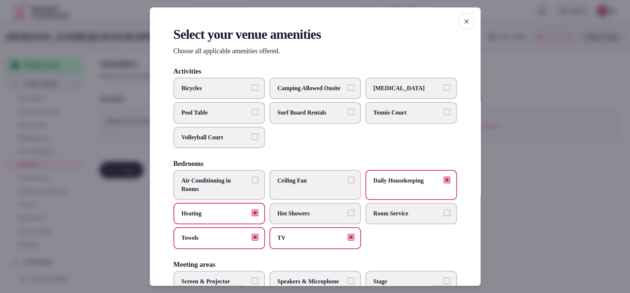
click at [372, 216] on label "Room Service" at bounding box center [411, 213] width 92 height 21
click at [444, 216] on button "Room Service" at bounding box center [447, 212] width 7 height 7
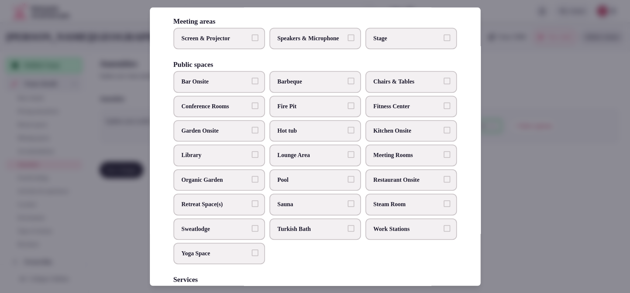
click at [312, 135] on span "Hot tub" at bounding box center [312, 131] width 68 height 8
click at [348, 133] on button "Hot tub" at bounding box center [351, 130] width 7 height 7
click at [402, 190] on label "Restaurant Onsite" at bounding box center [411, 179] width 92 height 21
click at [444, 182] on button "Restaurant Onsite" at bounding box center [447, 179] width 7 height 7
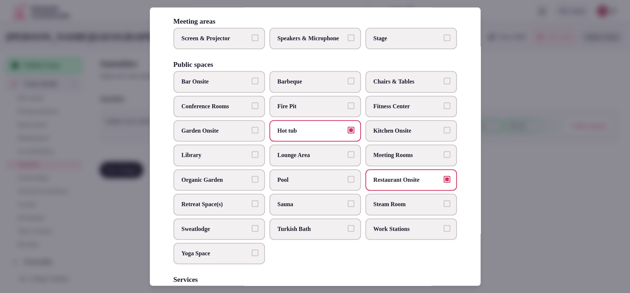
click at [387, 208] on span "Steam Room" at bounding box center [408, 204] width 68 height 8
click at [444, 207] on button "Steam Room" at bounding box center [447, 203] width 7 height 7
click at [332, 208] on span "Sauna" at bounding box center [312, 204] width 68 height 8
click at [348, 207] on button "Sauna" at bounding box center [351, 203] width 7 height 7
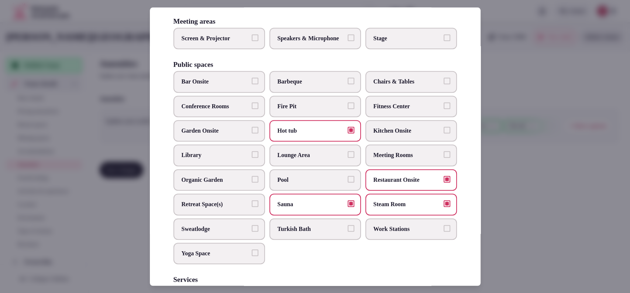
click at [402, 208] on span "Steam Room" at bounding box center [408, 204] width 68 height 8
click at [444, 207] on button "Steam Room" at bounding box center [447, 203] width 7 height 7
click at [400, 86] on span "Chairs & Tables" at bounding box center [408, 82] width 68 height 8
click at [444, 85] on button "Chairs & Tables" at bounding box center [447, 81] width 7 height 7
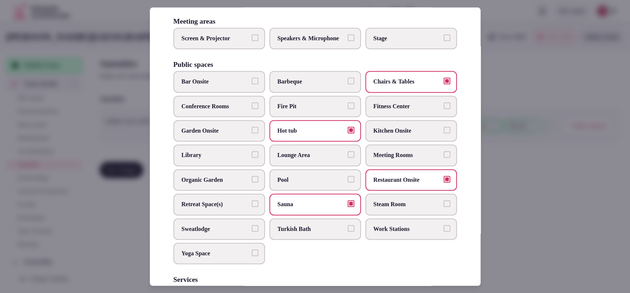
click at [391, 117] on label "Fitness Center" at bounding box center [411, 106] width 92 height 21
click at [415, 110] on span "Fitness Center" at bounding box center [408, 106] width 68 height 8
click at [444, 109] on button "Fitness Center" at bounding box center [447, 105] width 7 height 7
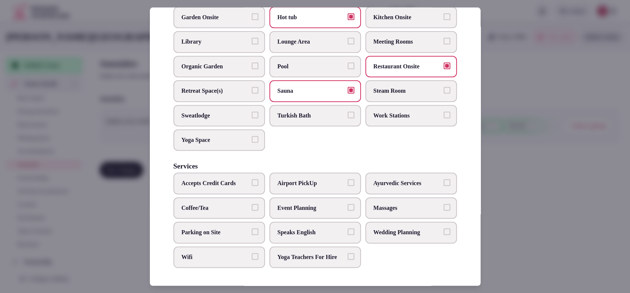
click at [330, 204] on span "Event Planning" at bounding box center [312, 208] width 68 height 8
click at [348, 204] on button "Event Planning" at bounding box center [351, 207] width 7 height 7
click at [369, 221] on label "Wedding Planning" at bounding box center [411, 231] width 92 height 21
click at [444, 228] on button "Wedding Planning" at bounding box center [447, 231] width 7 height 7
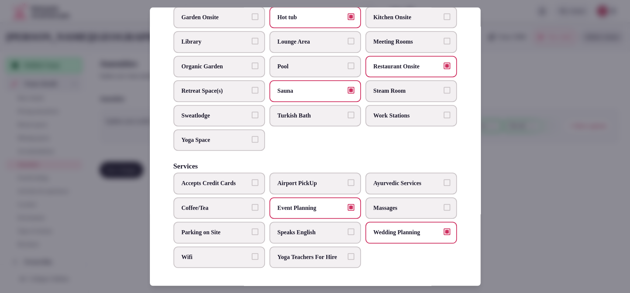
click at [302, 228] on span "Speaks English" at bounding box center [312, 232] width 68 height 8
click at [348, 228] on button "Speaks English" at bounding box center [351, 231] width 7 height 7
click at [196, 253] on span "Wifi" at bounding box center [216, 257] width 68 height 8
click at [252, 253] on button "Wifi" at bounding box center [255, 256] width 7 height 7
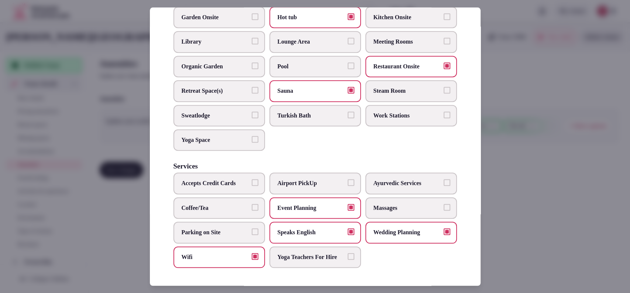
click at [210, 204] on span "Coffee/Tea" at bounding box center [216, 208] width 68 height 8
click at [252, 204] on button "Coffee/Tea" at bounding box center [255, 207] width 7 height 7
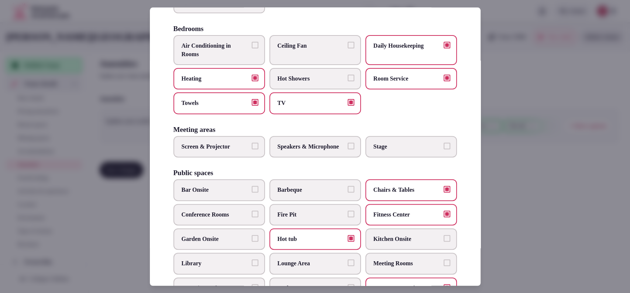
click at [236, 59] on span "Air Conditioning in Rooms" at bounding box center [216, 50] width 68 height 17
click at [252, 49] on button "Air Conditioning in Rooms" at bounding box center [255, 45] width 7 height 7
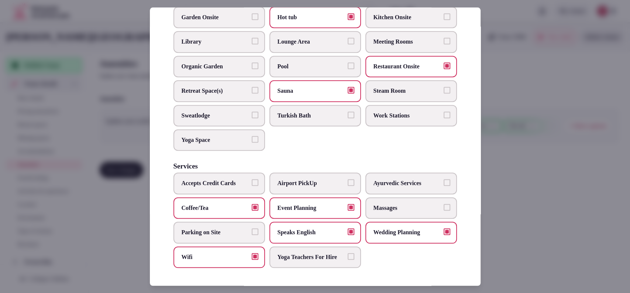
click at [408, 38] on span "Meeting Rooms" at bounding box center [408, 42] width 68 height 8
click at [444, 38] on button "Meeting Rooms" at bounding box center [447, 41] width 7 height 7
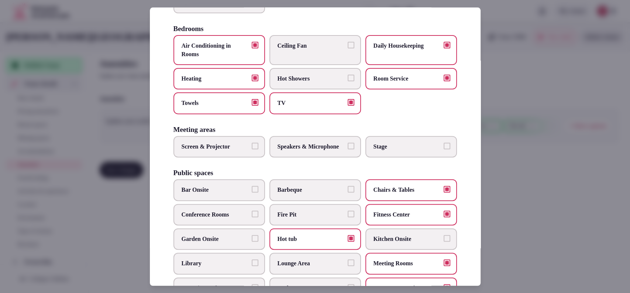
click at [535, 104] on div at bounding box center [315, 146] width 630 height 293
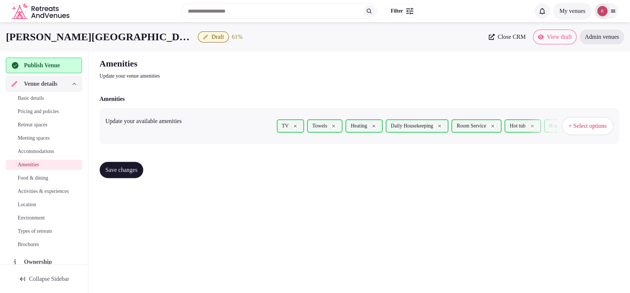
click at [117, 172] on span "Save changes" at bounding box center [122, 169] width 32 height 7
click at [44, 174] on span "Food & dining" at bounding box center [33, 177] width 30 height 7
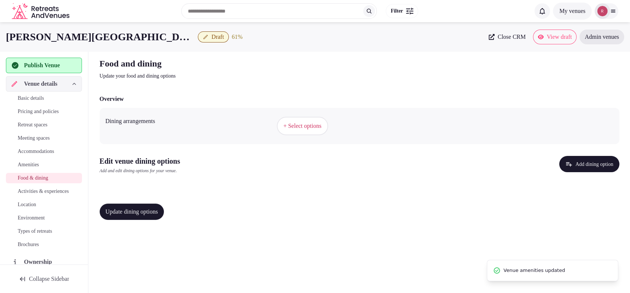
click at [286, 124] on span "+ Select options" at bounding box center [303, 126] width 38 height 8
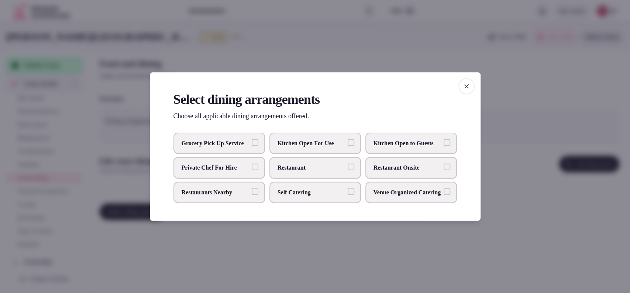
click at [392, 178] on div "Grocery Pick Up Service Kitchen Open For Use Kitchen Open to Guests Private Che…" at bounding box center [316, 168] width 284 height 71
click at [439, 169] on span "Restaurant Onsite" at bounding box center [408, 168] width 68 height 8
click at [444, 169] on button "Restaurant Onsite" at bounding box center [447, 167] width 7 height 7
click at [508, 182] on div at bounding box center [315, 146] width 630 height 293
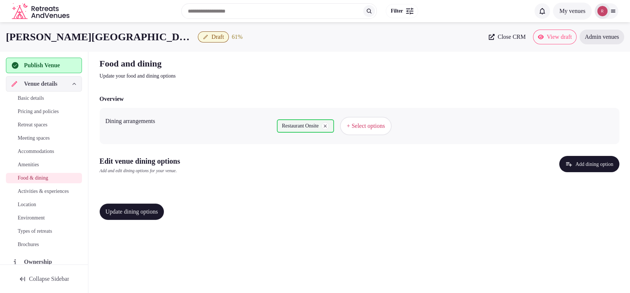
click at [568, 161] on button "Add dining option" at bounding box center [589, 164] width 60 height 16
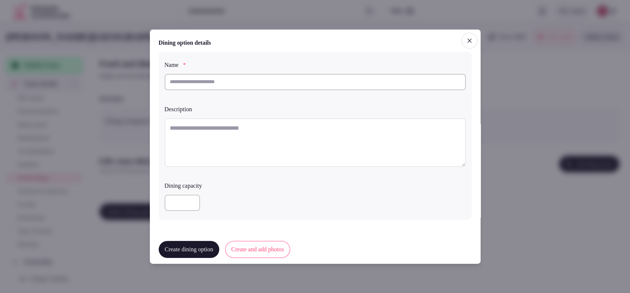
click at [277, 74] on input "text" at bounding box center [315, 81] width 301 height 16
paste input "**********"
type input "**********"
click at [224, 142] on textarea at bounding box center [315, 142] width 301 height 49
click at [230, 123] on textarea "To enrich screen reader interactions, please activate Accessibility in Grammarl…" at bounding box center [315, 142] width 301 height 49
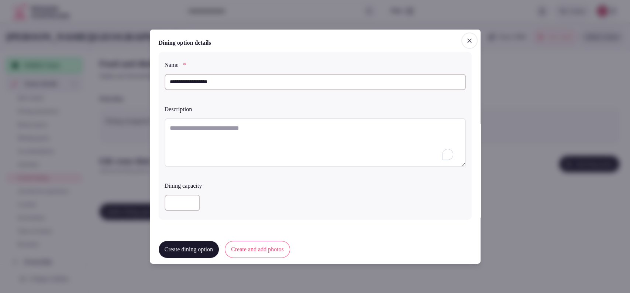
paste textarea "**********"
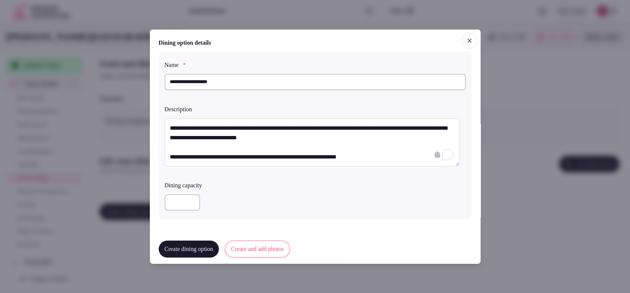
drag, startPoint x: 315, startPoint y: 140, endPoint x: 206, endPoint y: 140, distance: 109.3
click at [205, 140] on textarea "**********" at bounding box center [312, 142] width 295 height 49
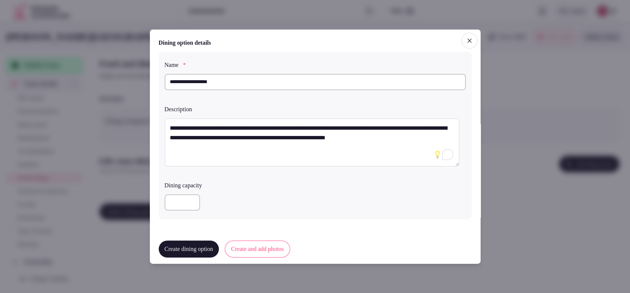
scroll to position [176, 0]
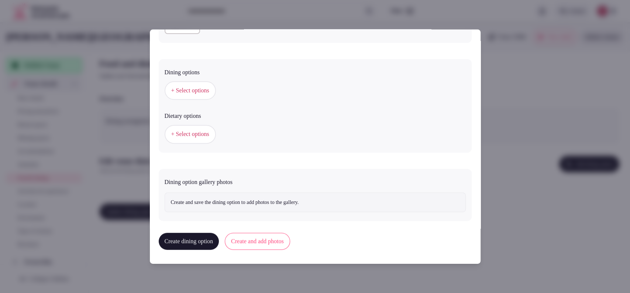
type textarea "**********"
click at [198, 126] on button "+ Select options" at bounding box center [190, 134] width 51 height 18
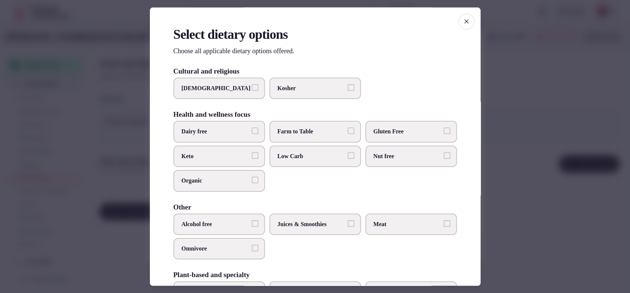
click at [531, 66] on div at bounding box center [315, 146] width 630 height 293
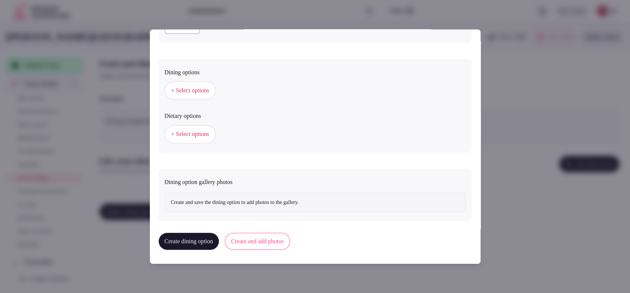
click at [195, 86] on span "+ Select options" at bounding box center [190, 90] width 38 height 8
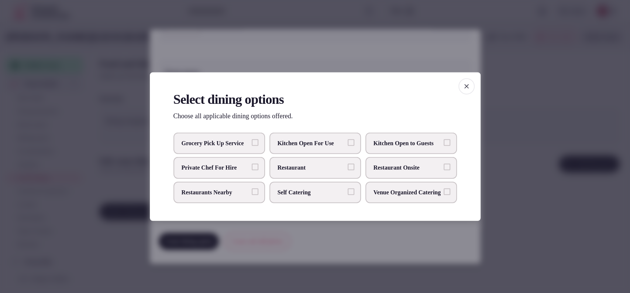
click at [407, 165] on span "Restaurant Onsite" at bounding box center [408, 168] width 68 height 8
click at [444, 165] on button "Restaurant Onsite" at bounding box center [447, 167] width 7 height 7
click at [375, 43] on div at bounding box center [315, 146] width 630 height 293
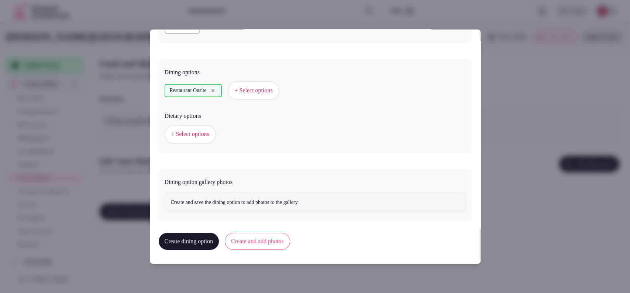
click at [285, 236] on button "Create and add photos" at bounding box center [257, 241] width 65 height 17
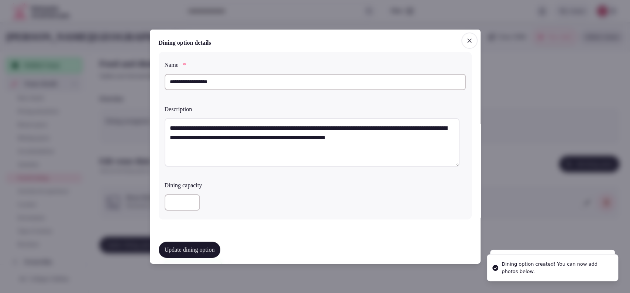
scroll to position [244, 0]
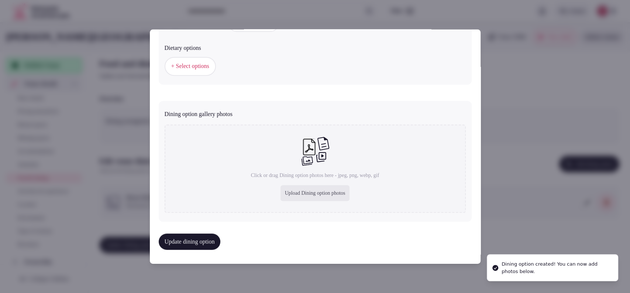
click at [309, 190] on div "Upload Dining option photos" at bounding box center [315, 193] width 69 height 16
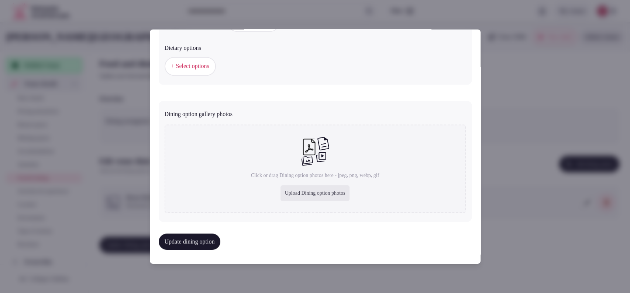
type input "**********"
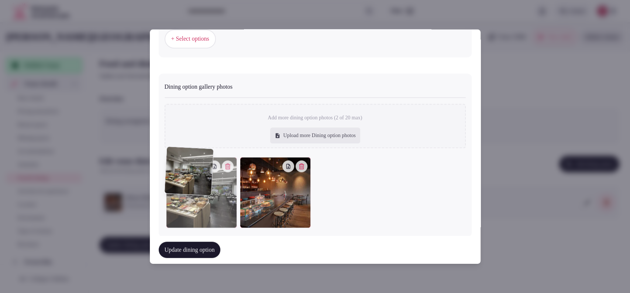
drag, startPoint x: 281, startPoint y: 225, endPoint x: 235, endPoint y: 228, distance: 45.8
click at [235, 228] on div "**********" at bounding box center [315, 146] width 331 height 234
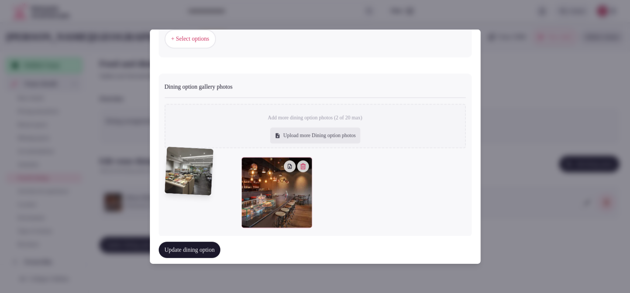
scroll to position [282, 0]
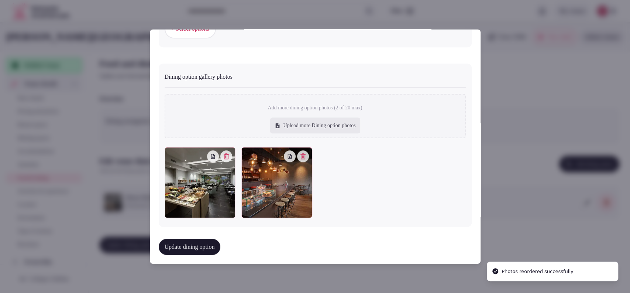
click at [206, 243] on button "Update dining option" at bounding box center [190, 246] width 62 height 16
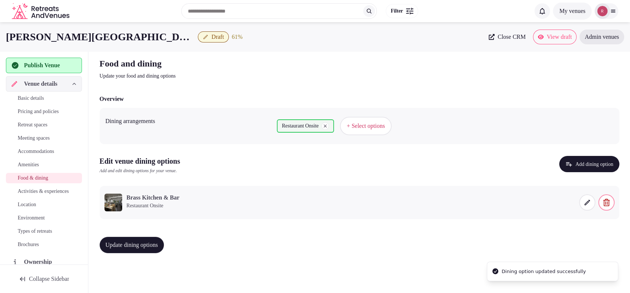
click at [147, 238] on button "Update dining options" at bounding box center [132, 245] width 64 height 16
click at [31, 195] on span "Activities & experiences" at bounding box center [43, 191] width 51 height 7
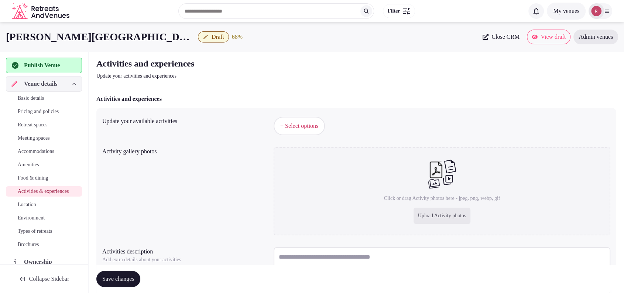
click at [318, 129] on span "+ Select options" at bounding box center [299, 126] width 38 height 8
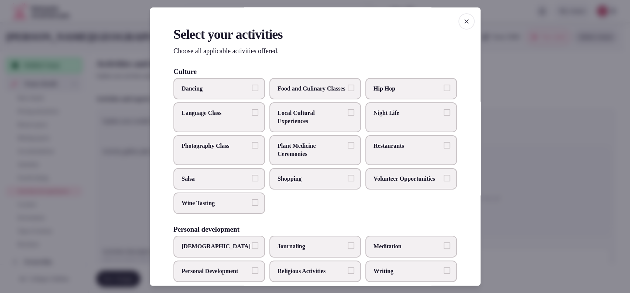
click at [326, 126] on span "Local Cultural Experiences" at bounding box center [312, 117] width 68 height 17
click at [348, 116] on button "Local Cultural Experiences" at bounding box center [351, 112] width 7 height 7
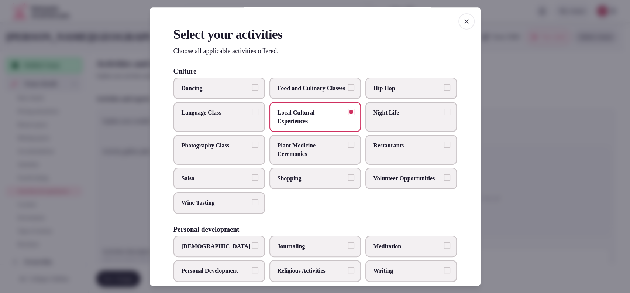
scroll to position [243, 0]
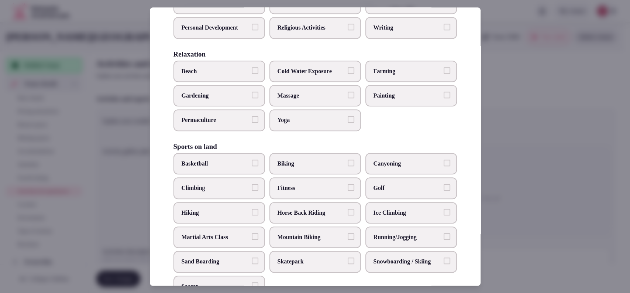
click at [326, 75] on span "Cold Water Exposure" at bounding box center [312, 71] width 68 height 8
click at [348, 74] on button "Cold Water Exposure" at bounding box center [351, 70] width 7 height 7
click at [375, 217] on span "Ice Climbing" at bounding box center [408, 213] width 68 height 8
click at [444, 215] on button "Ice Climbing" at bounding box center [447, 212] width 7 height 7
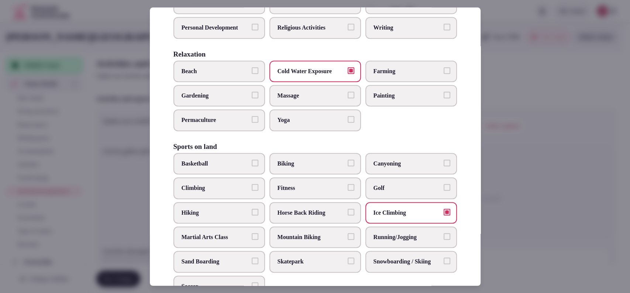
click at [240, 217] on span "Hiking" at bounding box center [216, 213] width 68 height 8
click at [252, 215] on button "Hiking" at bounding box center [255, 212] width 7 height 7
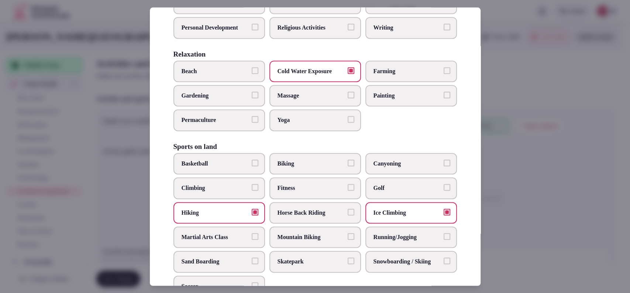
scroll to position [551, 0]
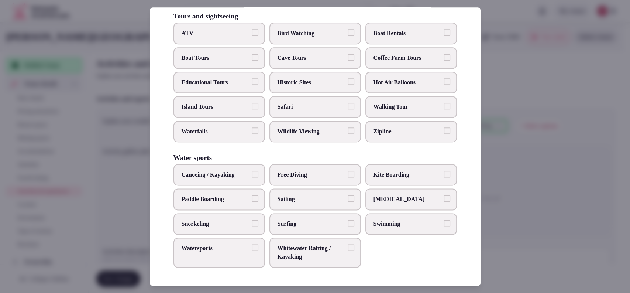
click at [316, 54] on label "Cave Tours" at bounding box center [315, 57] width 92 height 21
click at [348, 54] on button "Cave Tours" at bounding box center [351, 57] width 7 height 7
click at [430, 224] on span "Swimming" at bounding box center [408, 224] width 68 height 8
click at [444, 224] on button "Swimming" at bounding box center [447, 223] width 7 height 7
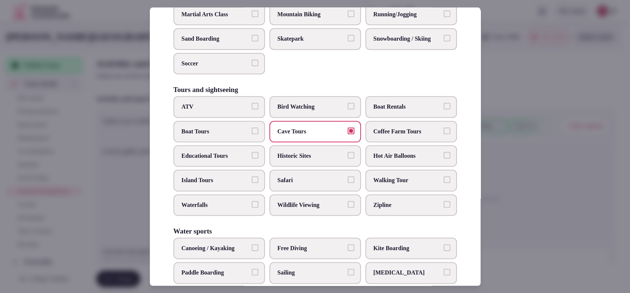
scroll to position [464, 0]
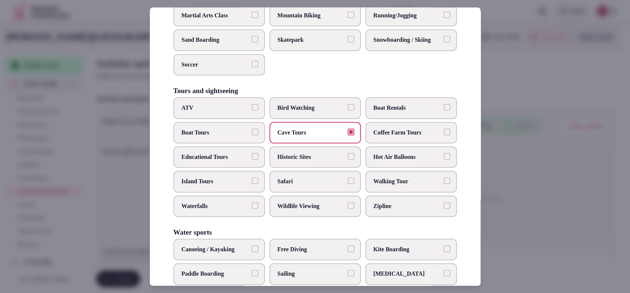
click at [234, 217] on label "Waterfalls" at bounding box center [220, 205] width 92 height 21
click at [252, 209] on button "Waterfalls" at bounding box center [255, 205] width 7 height 7
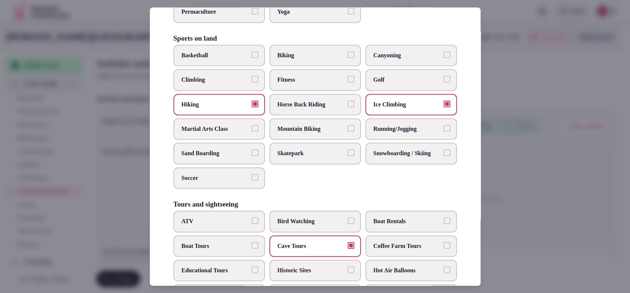
scroll to position [348, 0]
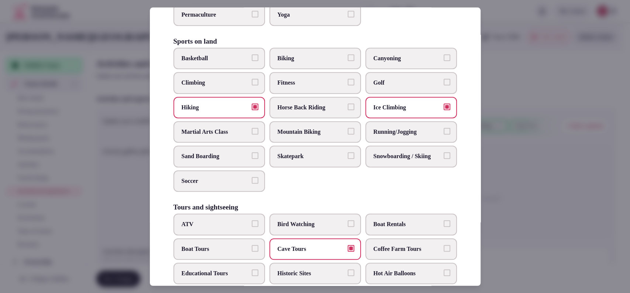
click at [415, 140] on label "Running/Jogging" at bounding box center [411, 131] width 92 height 21
click at [444, 134] on button "Running/Jogging" at bounding box center [447, 131] width 7 height 7
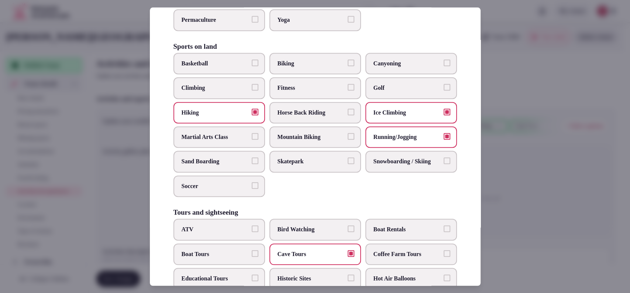
scroll to position [333, 0]
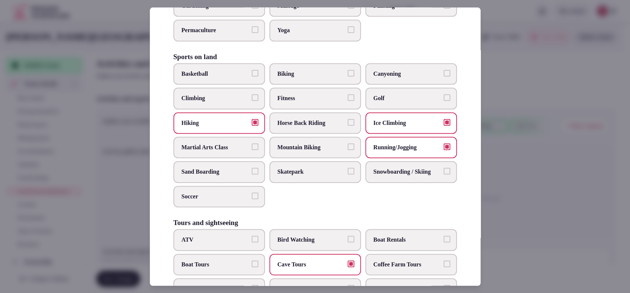
click at [291, 78] on span "Biking" at bounding box center [312, 74] width 68 height 8
click at [348, 76] on button "Biking" at bounding box center [351, 73] width 7 height 7
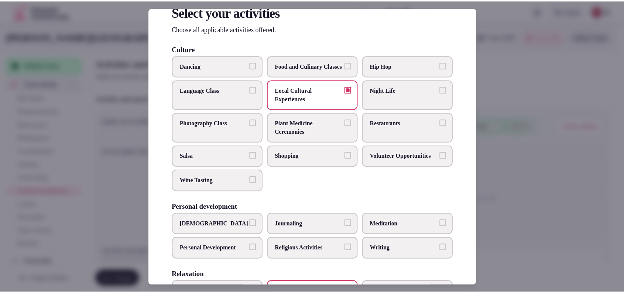
scroll to position [21, 0]
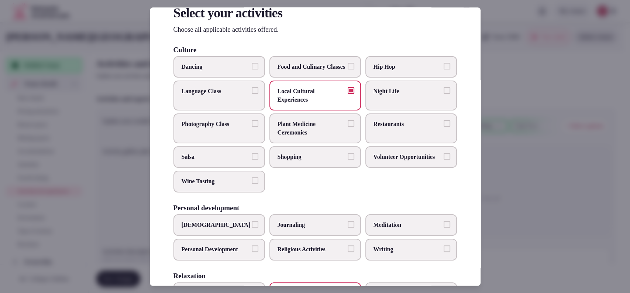
click at [515, 51] on div at bounding box center [315, 146] width 630 height 293
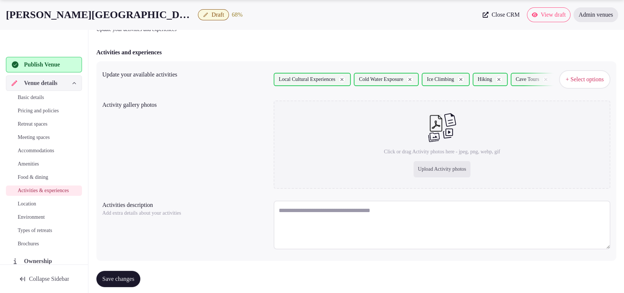
scroll to position [59, 0]
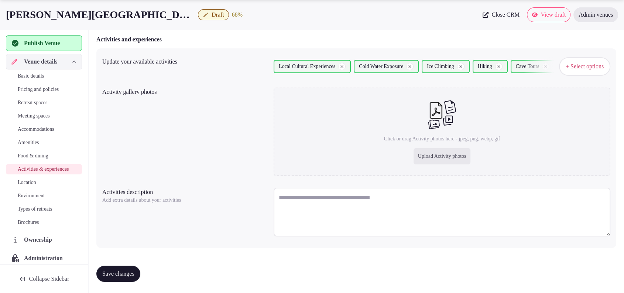
click at [327, 200] on textarea at bounding box center [442, 212] width 337 height 49
paste textarea "**********"
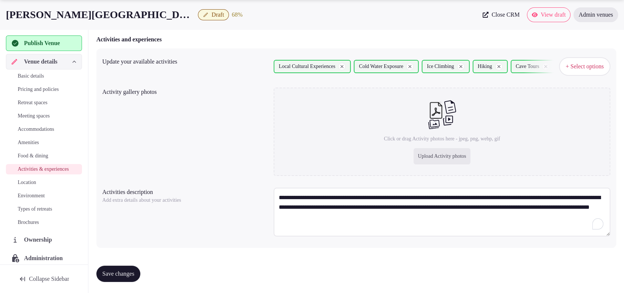
type textarea "**********"
click at [430, 156] on div "Upload Activity photos" at bounding box center [441, 156] width 57 height 16
type input "**********"
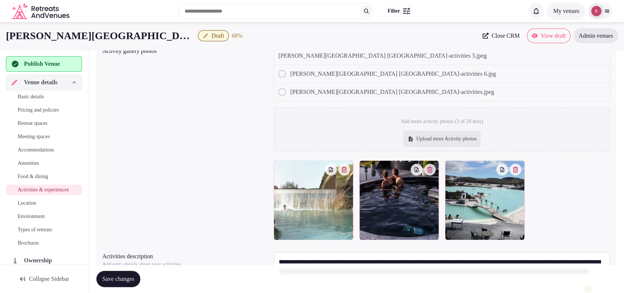
scroll to position [99, 0]
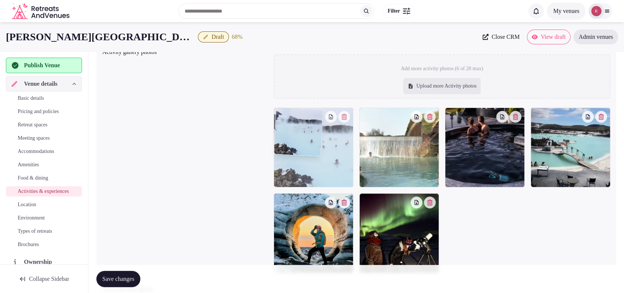
drag, startPoint x: 379, startPoint y: 226, endPoint x: 313, endPoint y: 135, distance: 112.4
click at [313, 135] on body "Search Popular Destinations Toscana, Italy Riviera Maya, Mexico Indonesia, Bali…" at bounding box center [312, 146] width 624 height 490
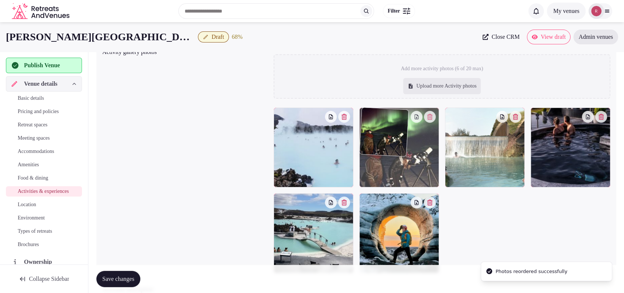
drag, startPoint x: 415, startPoint y: 217, endPoint x: 411, endPoint y: 165, distance: 52.3
click at [411, 165] on body "Search Popular Destinations Toscana, Italy Riviera Maya, Mexico Indonesia, Bali…" at bounding box center [312, 146] width 624 height 490
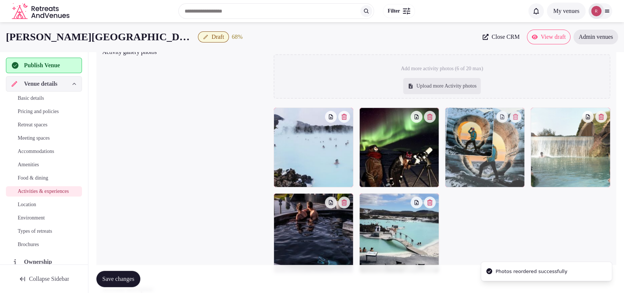
drag, startPoint x: 409, startPoint y: 227, endPoint x: 480, endPoint y: 157, distance: 99.7
click at [480, 157] on body "Search Popular Destinations Toscana, Italy Riviera Maya, Mexico Indonesia, Bali…" at bounding box center [312, 146] width 624 height 490
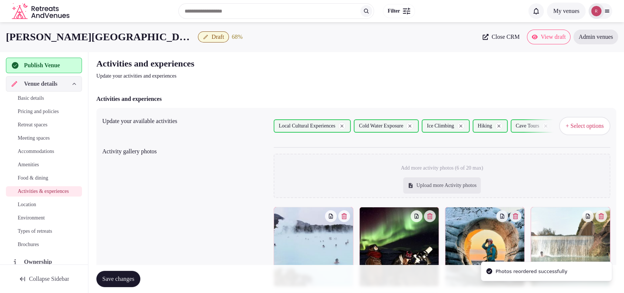
scroll to position [196, 0]
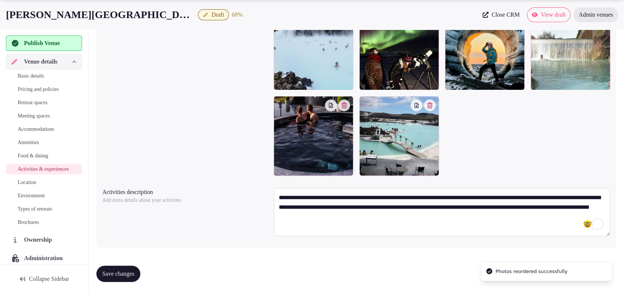
click at [118, 268] on button "Save changes" at bounding box center [118, 273] width 44 height 16
click at [127, 277] on button "Save changes" at bounding box center [118, 273] width 44 height 16
click at [31, 186] on span "Location" at bounding box center [27, 182] width 18 height 7
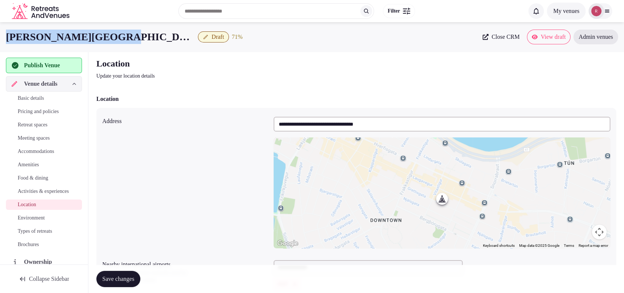
drag, startPoint x: 109, startPoint y: 32, endPoint x: 0, endPoint y: 30, distance: 108.6
click at [0, 30] on div "Alda Hotel Reykjavik Draft 71 % Close CRM View draft Admin venues" at bounding box center [312, 37] width 624 height 15
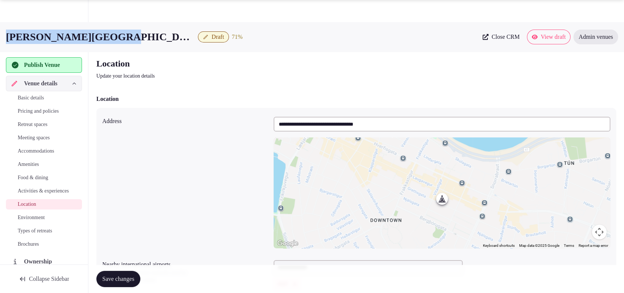
scroll to position [147, 0]
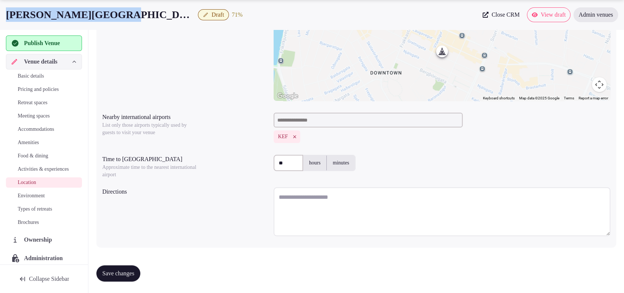
click at [343, 203] on textarea at bounding box center [442, 211] width 337 height 49
paste textarea "**********"
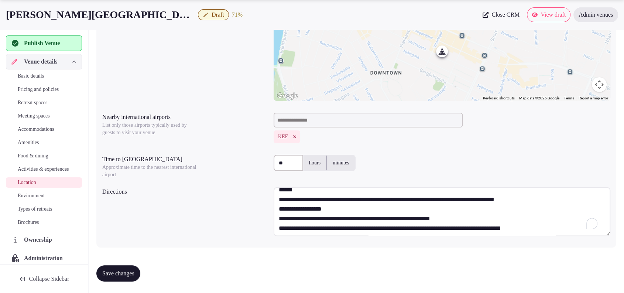
scroll to position [0, 0]
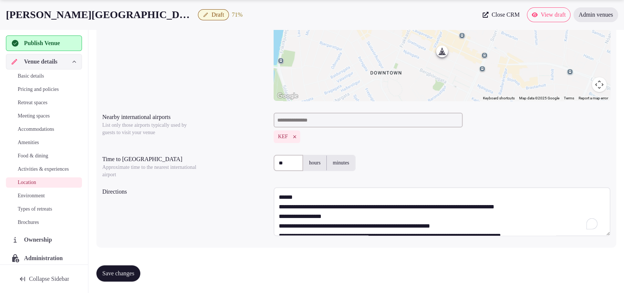
click at [348, 199] on textarea "**********" at bounding box center [442, 211] width 337 height 49
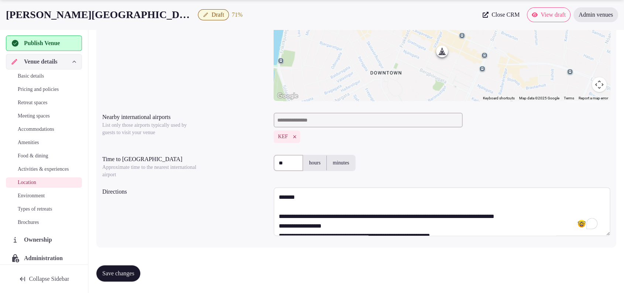
click at [337, 226] on textarea "**********" at bounding box center [442, 211] width 337 height 49
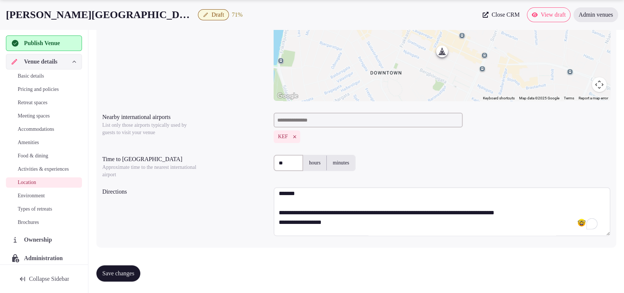
click at [337, 223] on textarea "**********" at bounding box center [442, 211] width 337 height 49
click at [552, 210] on textarea "**********" at bounding box center [442, 211] width 337 height 49
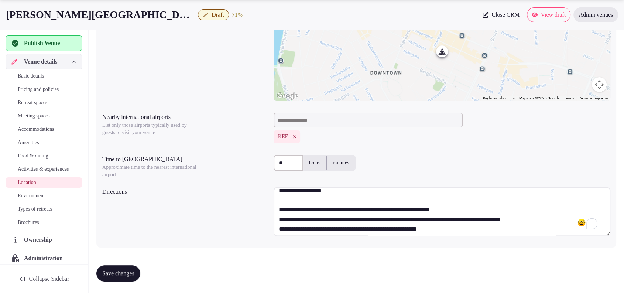
scroll to position [86, 0]
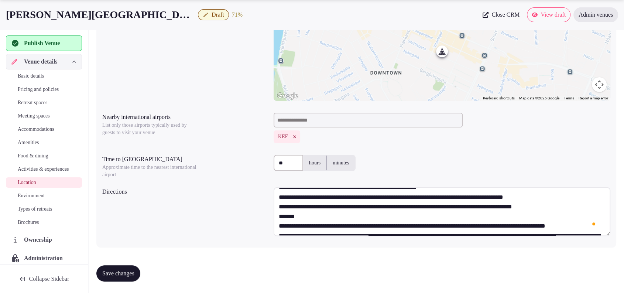
click at [573, 207] on textarea "**********" at bounding box center [442, 211] width 337 height 49
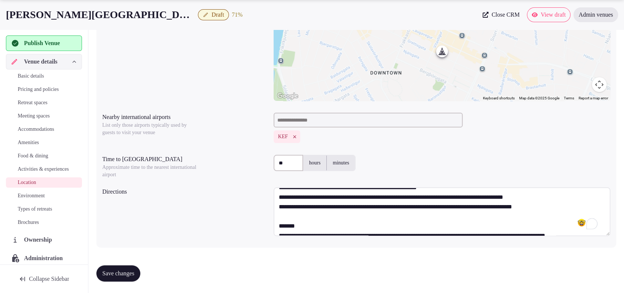
scroll to position [128, 0]
click at [313, 224] on textarea "**********" at bounding box center [442, 211] width 337 height 49
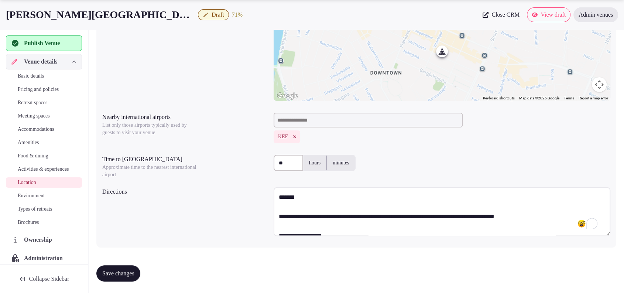
click at [330, 209] on textarea "**********" at bounding box center [442, 211] width 337 height 49
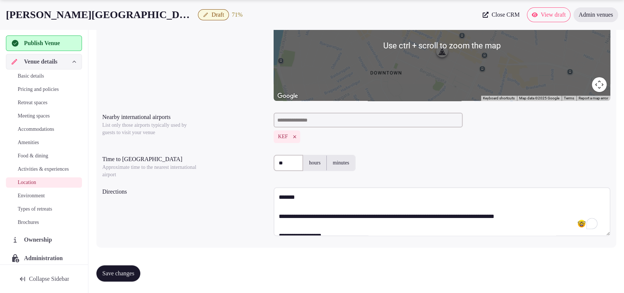
click at [280, 198] on textarea "**********" at bounding box center [442, 211] width 337 height 49
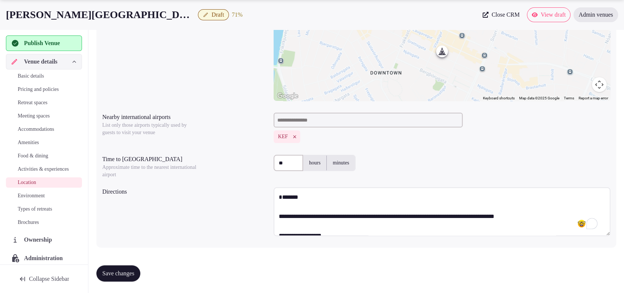
paste textarea "**********"
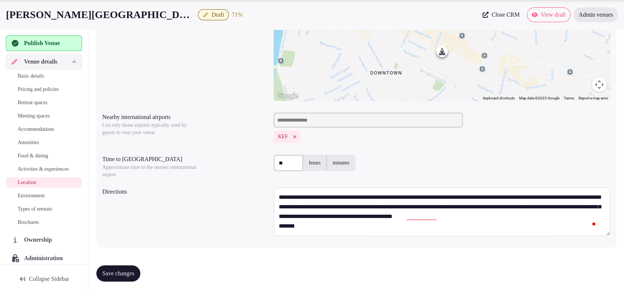
click at [597, 215] on textarea "To enrich screen reader interactions, please activate Accessibility in Grammarl…" at bounding box center [442, 211] width 337 height 49
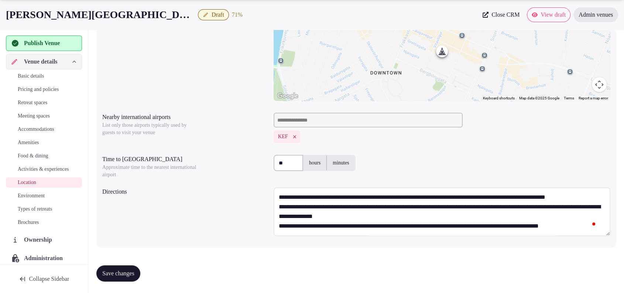
type textarea "**********"
click at [118, 265] on button "Save changes" at bounding box center [118, 273] width 44 height 16
click at [37, 198] on link "Environment" at bounding box center [44, 195] width 76 height 10
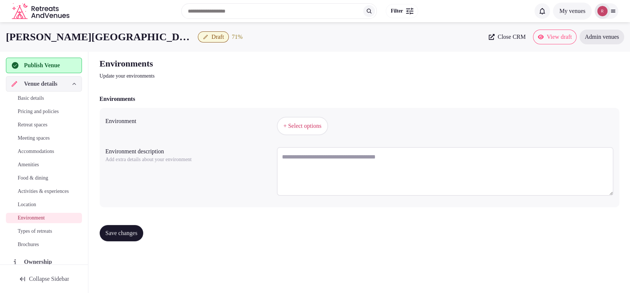
click at [310, 122] on span "+ Select options" at bounding box center [303, 126] width 38 height 8
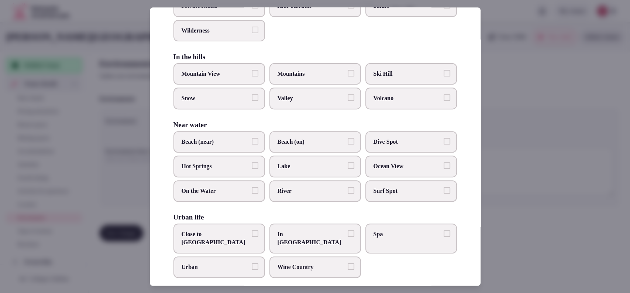
click at [247, 236] on span "Close to City Center" at bounding box center [216, 238] width 68 height 17
click at [252, 236] on button "Close to City Center" at bounding box center [255, 233] width 7 height 7
click at [525, 140] on div at bounding box center [315, 146] width 630 height 293
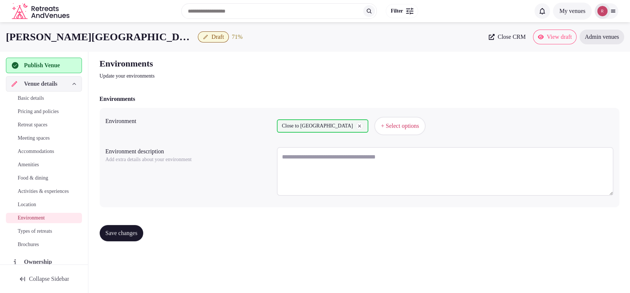
click at [144, 237] on button "Save changes" at bounding box center [122, 233] width 44 height 16
click at [50, 235] on span "Types of retreats" at bounding box center [35, 230] width 34 height 7
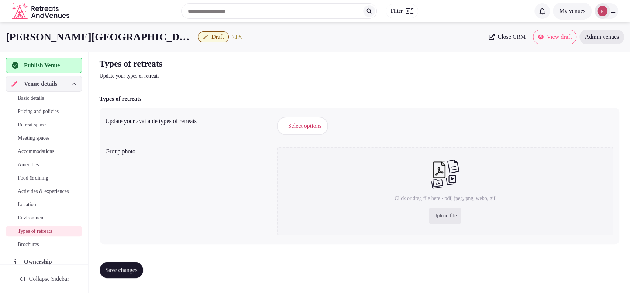
click at [289, 126] on span "+ Select options" at bounding box center [303, 126] width 38 height 8
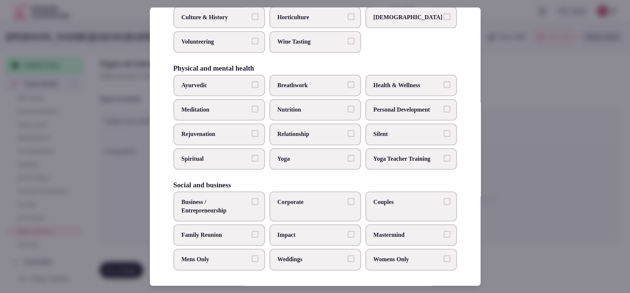
click at [288, 256] on span "Weddings" at bounding box center [312, 259] width 68 height 8
click at [348, 256] on button "Weddings" at bounding box center [351, 258] width 7 height 7
click at [209, 205] on span "Business / Entrepreneurship" at bounding box center [216, 206] width 68 height 17
click at [252, 205] on button "Business / Entrepreneurship" at bounding box center [255, 201] width 7 height 7
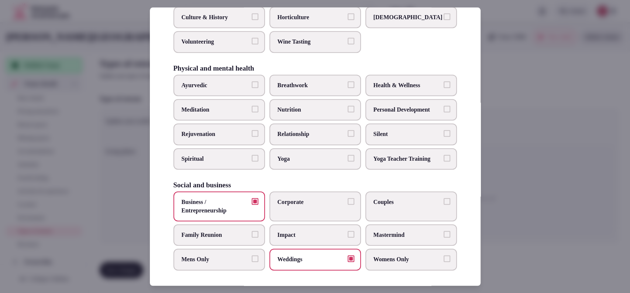
click at [309, 202] on span "Corporate" at bounding box center [312, 202] width 68 height 8
click at [348, 202] on button "Corporate" at bounding box center [351, 201] width 7 height 7
click at [378, 200] on span "Couples" at bounding box center [408, 202] width 68 height 8
click at [444, 200] on button "Couples" at bounding box center [447, 201] width 7 height 7
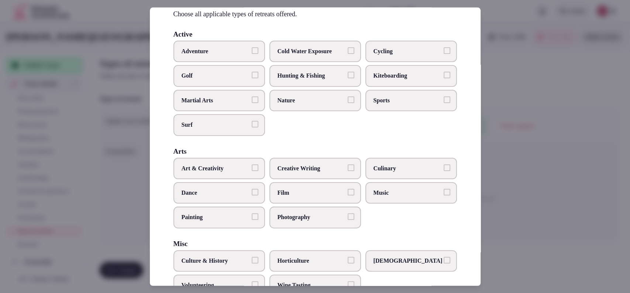
click at [533, 146] on div at bounding box center [315, 146] width 630 height 293
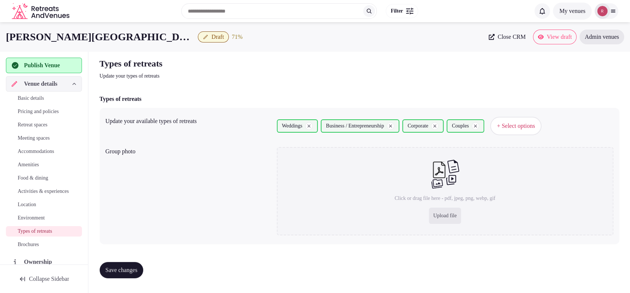
click at [107, 270] on span "Save changes" at bounding box center [122, 269] width 32 height 7
click at [581, 79] on div "Types of retreats Update your types of retreats" at bounding box center [360, 69] width 520 height 22
click at [587, 71] on div "Types of retreats Update your types of retreats" at bounding box center [360, 69] width 520 height 22
click at [37, 59] on div "Publish Venue" at bounding box center [44, 66] width 76 height 16
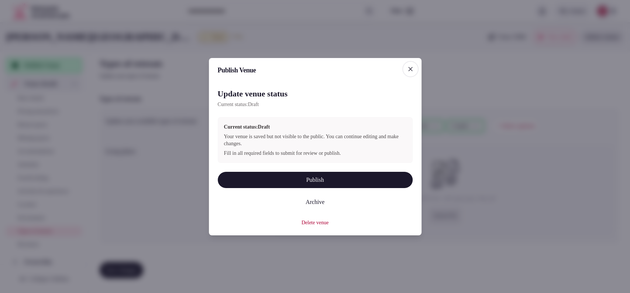
click at [230, 175] on button "Publish" at bounding box center [315, 180] width 195 height 16
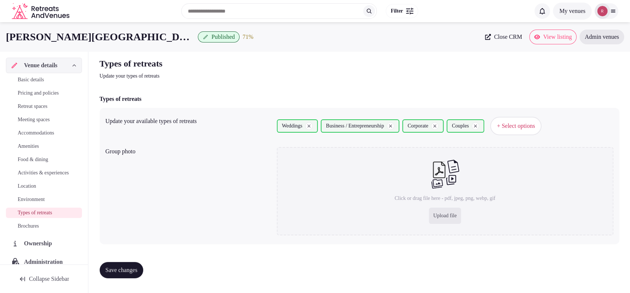
click at [34, 176] on span "Activities & experiences" at bounding box center [43, 172] width 51 height 7
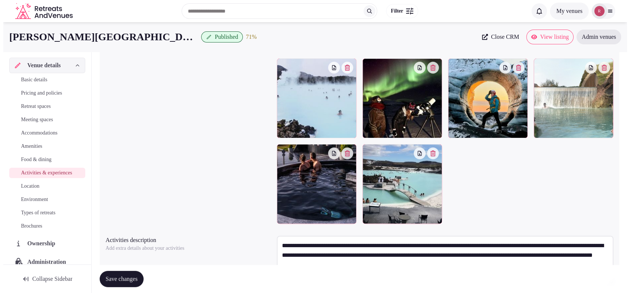
scroll to position [120, 0]
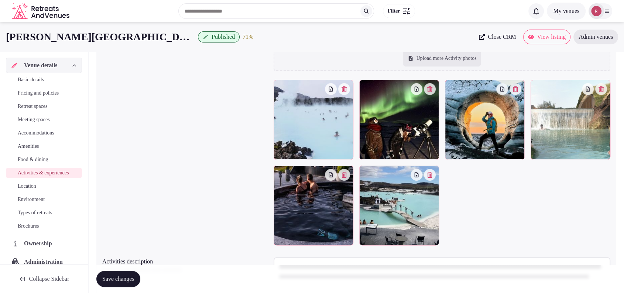
click at [348, 176] on button "button" at bounding box center [344, 175] width 12 height 12
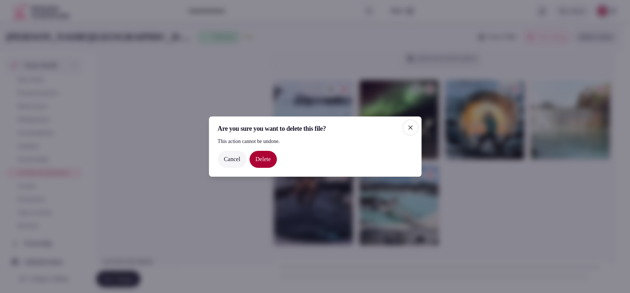
click at [260, 158] on button "Delete" at bounding box center [263, 159] width 27 height 17
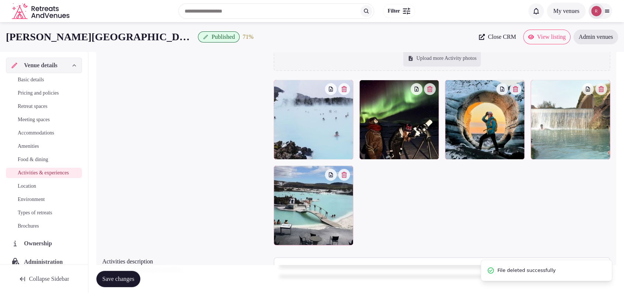
click at [347, 86] on icon "button" at bounding box center [344, 89] width 6 height 6
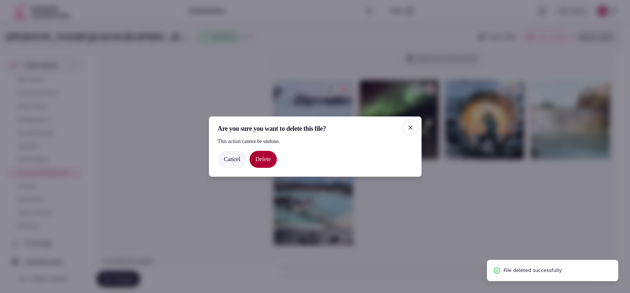
click at [270, 158] on button "Delete" at bounding box center [263, 159] width 27 height 17
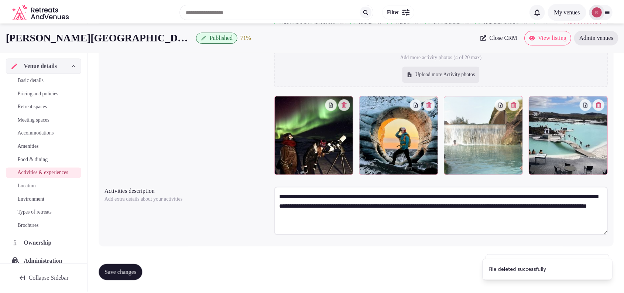
scroll to position [104, 0]
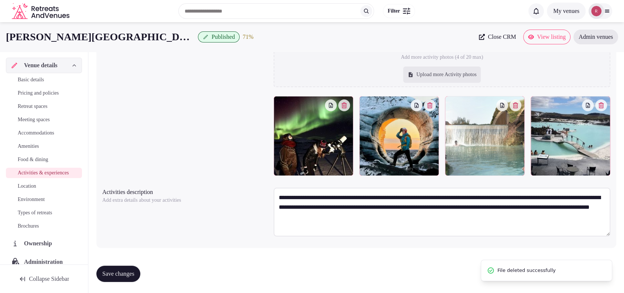
click at [515, 106] on icon "button" at bounding box center [515, 105] width 6 height 6
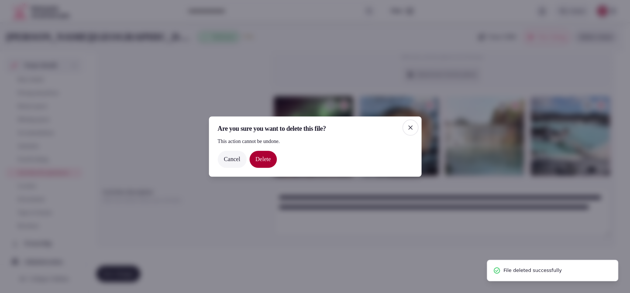
click at [415, 130] on span "button" at bounding box center [410, 127] width 16 height 16
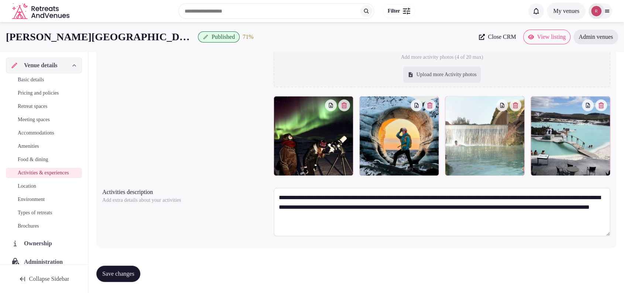
click at [346, 107] on button "button" at bounding box center [344, 105] width 12 height 12
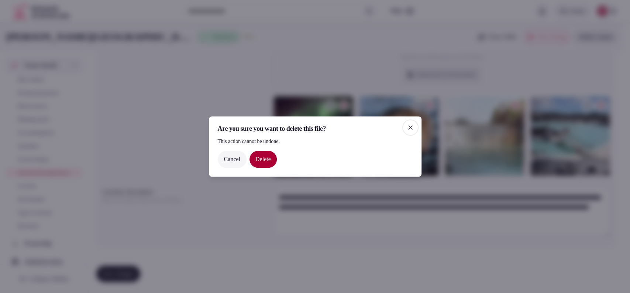
click at [268, 162] on button "Delete" at bounding box center [263, 159] width 27 height 17
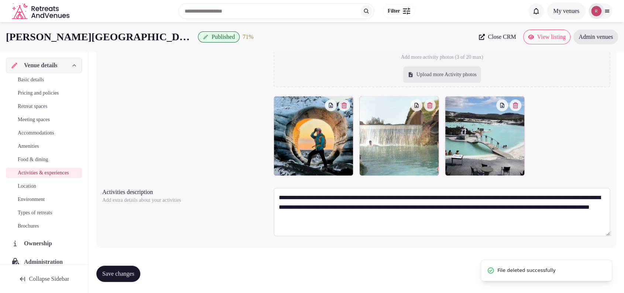
click at [431, 106] on icon "button" at bounding box center [430, 105] width 6 height 6
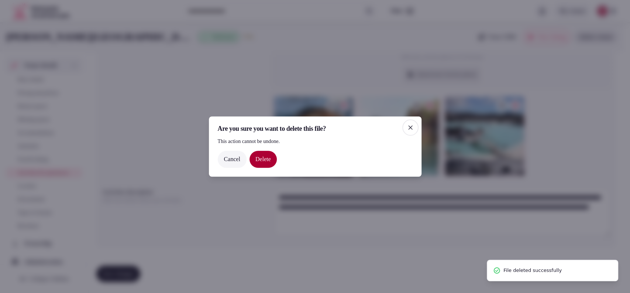
click at [267, 162] on button "Delete" at bounding box center [263, 159] width 27 height 17
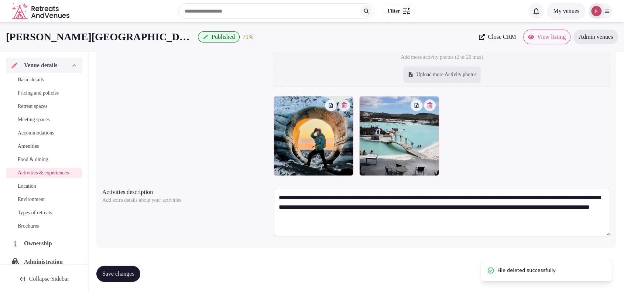
click at [430, 104] on icon "button" at bounding box center [430, 105] width 6 height 6
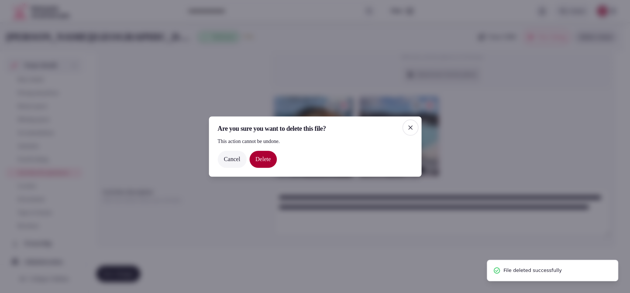
click at [269, 161] on button "Delete" at bounding box center [263, 159] width 27 height 17
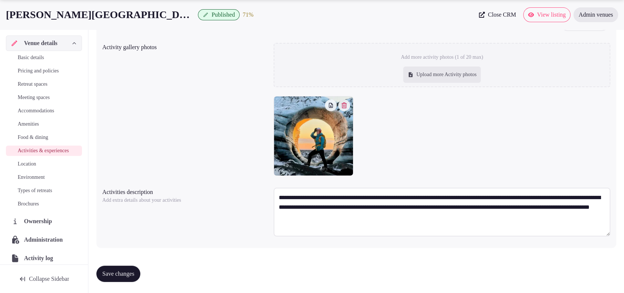
click at [436, 71] on div "Upload more Activity photos" at bounding box center [442, 74] width 78 height 16
type input "**********"
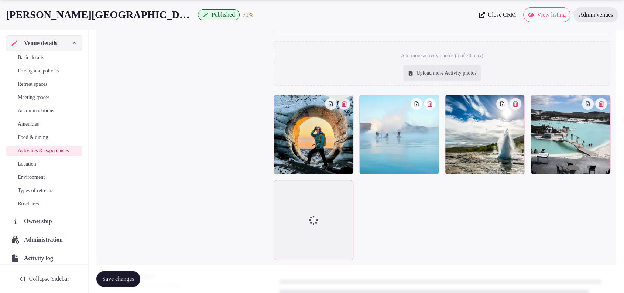
scroll to position [146, 0]
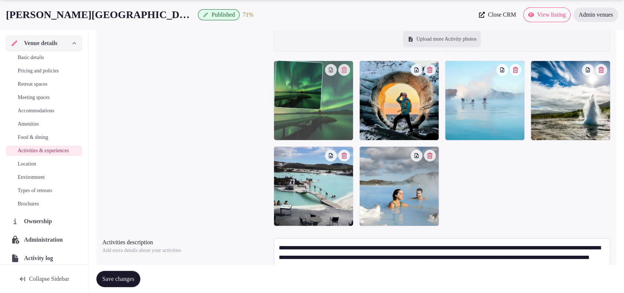
drag, startPoint x: 399, startPoint y: 180, endPoint x: 334, endPoint y: 116, distance: 91.4
click at [334, 116] on body "Search Popular Destinations Toscana, Italy Riviera Maya, Mexico Indonesia, Bali…" at bounding box center [312, 99] width 624 height 490
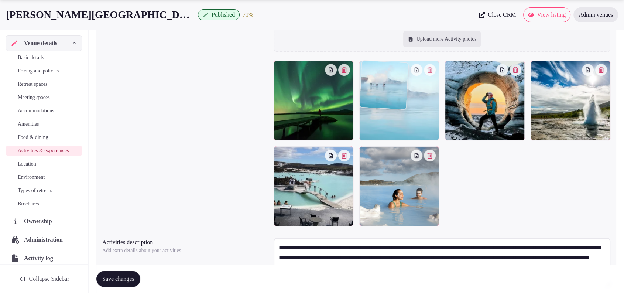
drag, startPoint x: 484, startPoint y: 117, endPoint x: 426, endPoint y: 119, distance: 58.7
click at [426, 119] on body "Search Popular Destinations Toscana, Italy Riviera Maya, Mexico Indonesia, Bali…" at bounding box center [312, 99] width 624 height 490
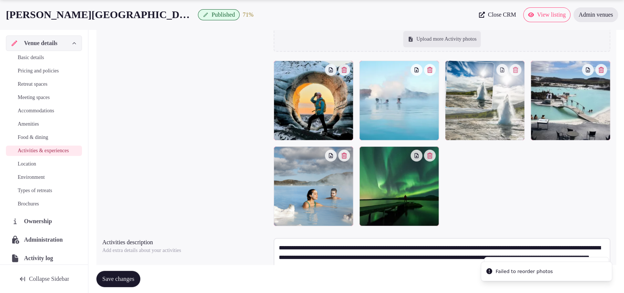
drag, startPoint x: 567, startPoint y: 106, endPoint x: 505, endPoint y: 112, distance: 61.9
click at [505, 112] on body "Search Popular Destinations Toscana, Italy Riviera Maya, Mexico Indonesia, Bali…" at bounding box center [312, 99] width 624 height 490
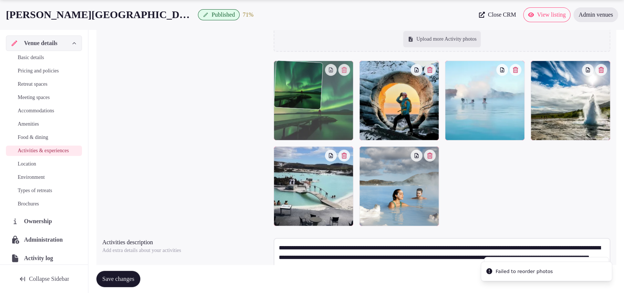
drag, startPoint x: 416, startPoint y: 173, endPoint x: 405, endPoint y: 168, distance: 12.6
click at [322, 105] on body "Search Popular Destinations Toscana, Italy Riviera Maya, Mexico Indonesia, Bali…" at bounding box center [312, 99] width 624 height 490
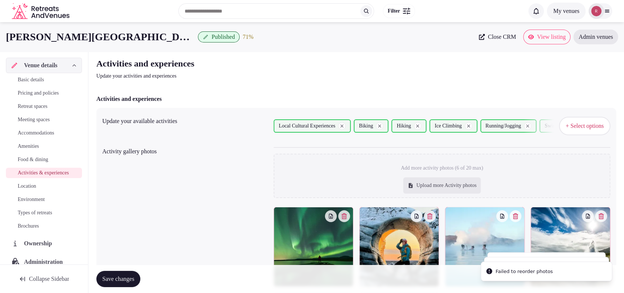
scroll to position [196, 0]
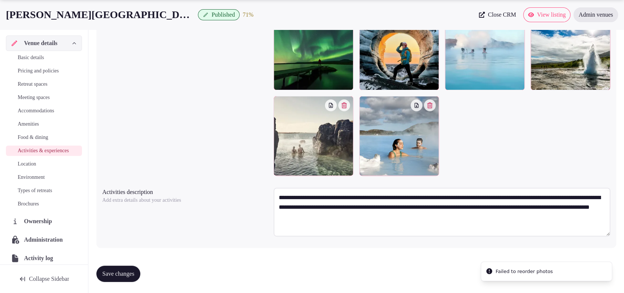
click at [112, 268] on button "Save changes" at bounding box center [118, 273] width 44 height 16
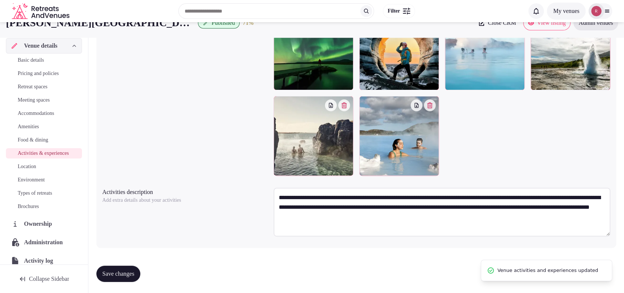
scroll to position [0, 0]
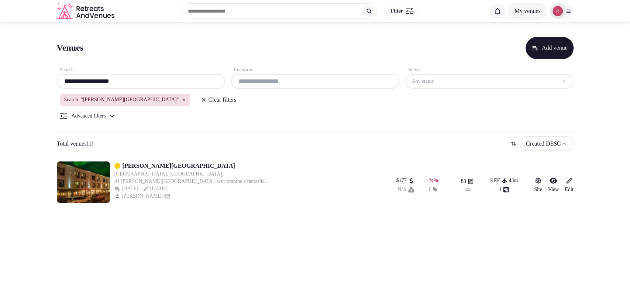
click at [143, 80] on input "**********" at bounding box center [141, 81] width 162 height 9
drag, startPoint x: 145, startPoint y: 173, endPoint x: 370, endPoint y: 41, distance: 260.5
click at [370, 41] on div "Venues Add venue" at bounding box center [315, 48] width 517 height 22
drag, startPoint x: 124, startPoint y: 82, endPoint x: 6, endPoint y: 89, distance: 118.0
click at [6, 89] on section "**********" at bounding box center [315, 118] width 630 height 192
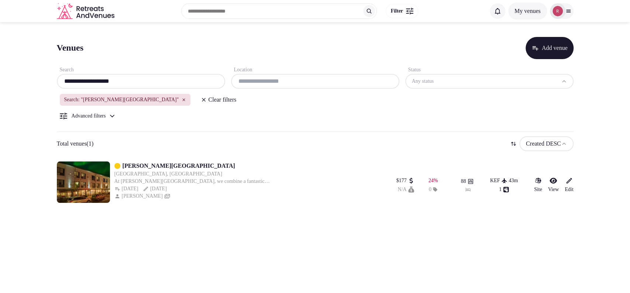
paste input "***"
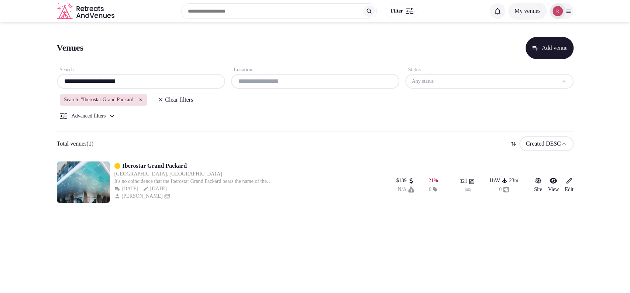
type input "**********"
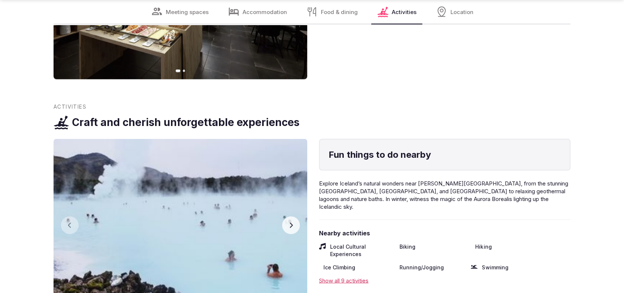
scroll to position [1580, 0]
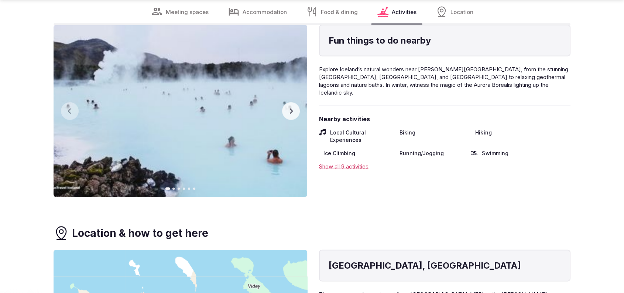
click at [293, 108] on button "Next slide" at bounding box center [291, 111] width 18 height 18
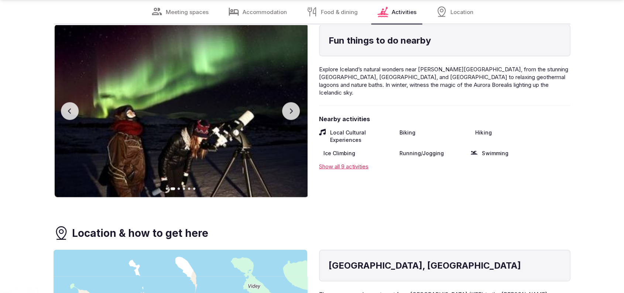
click at [293, 107] on button "Next slide" at bounding box center [291, 111] width 18 height 18
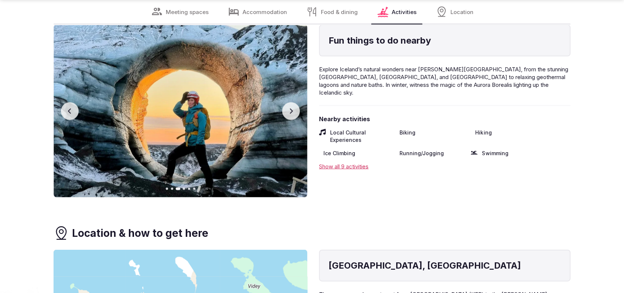
click at [293, 108] on button "Next slide" at bounding box center [291, 111] width 18 height 18
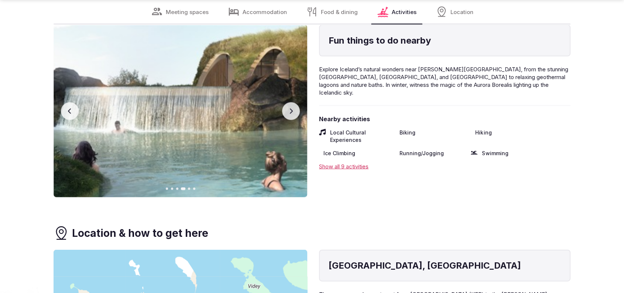
click at [288, 108] on icon "button" at bounding box center [291, 111] width 6 height 6
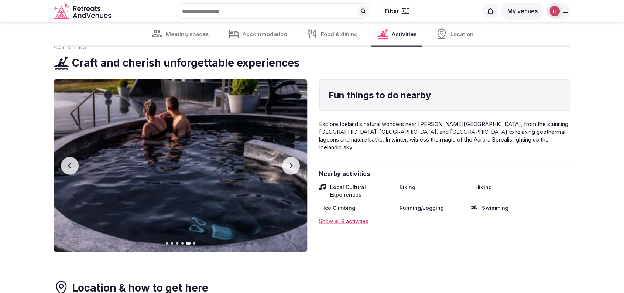
scroll to position [1503, 0]
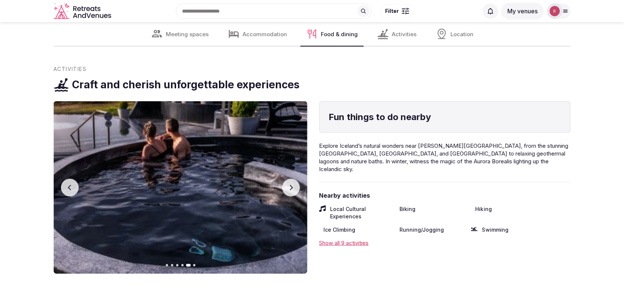
click at [285, 179] on button "Next slide" at bounding box center [291, 188] width 18 height 18
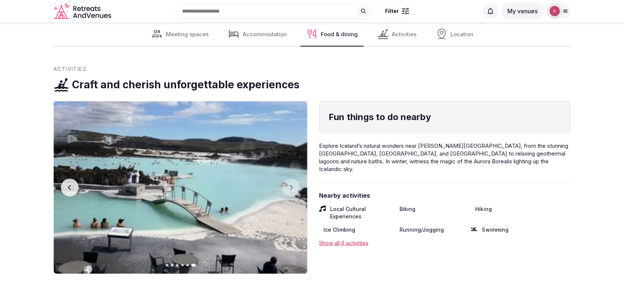
click at [70, 185] on icon "button" at bounding box center [69, 187] width 3 height 5
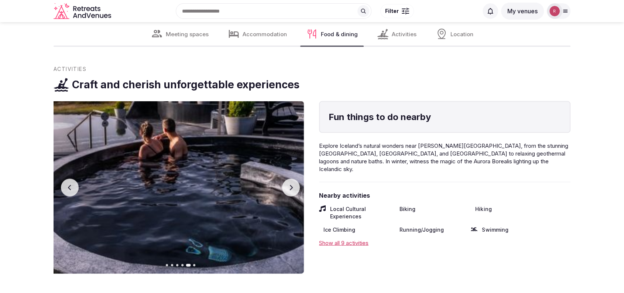
click at [70, 185] on icon "button" at bounding box center [70, 188] width 6 height 6
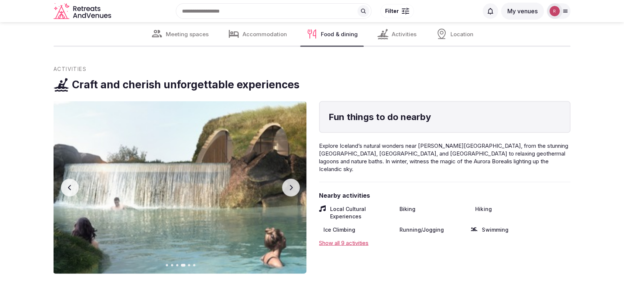
click at [70, 185] on icon "button" at bounding box center [70, 188] width 6 height 6
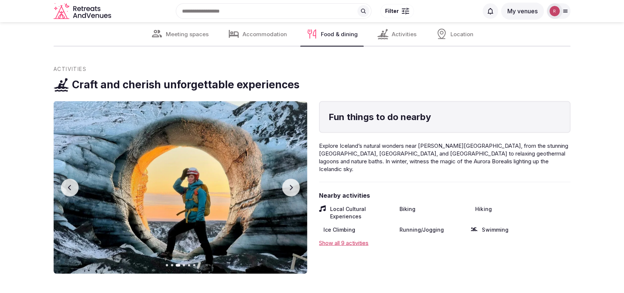
click at [70, 185] on icon "button" at bounding box center [70, 188] width 6 height 6
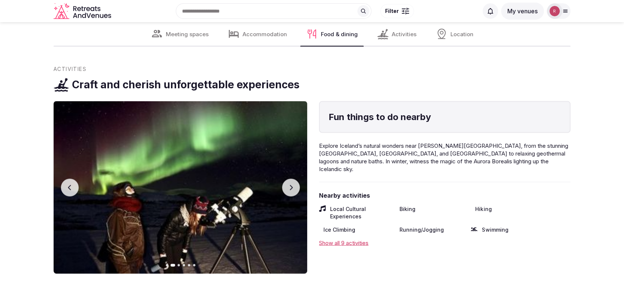
click at [70, 185] on icon "button" at bounding box center [70, 188] width 6 height 6
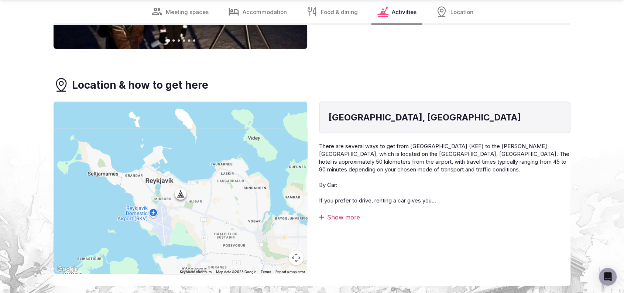
scroll to position [1713, 0]
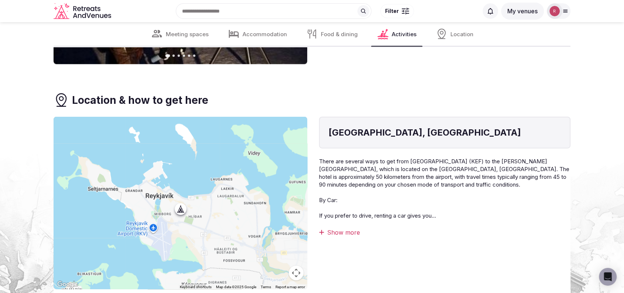
click at [350, 229] on div "[GEOGRAPHIC_DATA], [GEOGRAPHIC_DATA] There are several ways to get from [GEOGRA…" at bounding box center [444, 203] width 251 height 172
click at [346, 228] on div "Show more" at bounding box center [444, 232] width 251 height 8
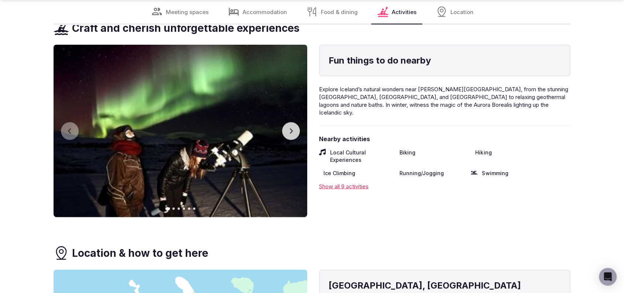
scroll to position [1563, 0]
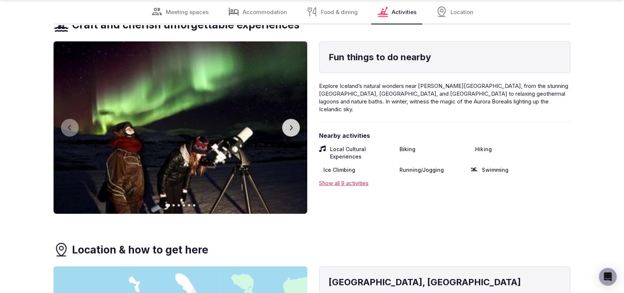
click at [284, 119] on button "Next slide" at bounding box center [291, 128] width 18 height 18
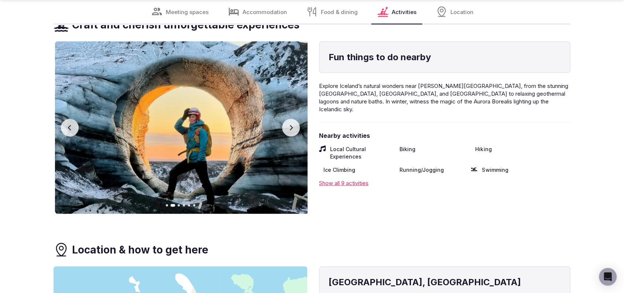
click at [284, 119] on button "Next slide" at bounding box center [291, 128] width 18 height 18
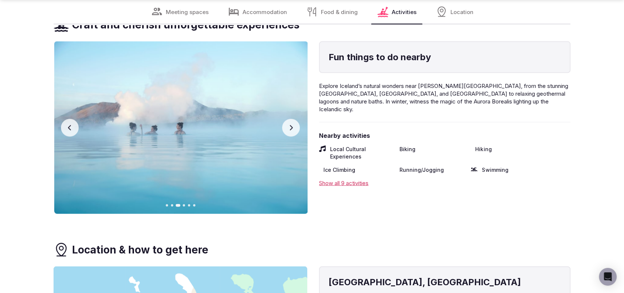
click at [284, 119] on button "Next slide" at bounding box center [291, 128] width 18 height 18
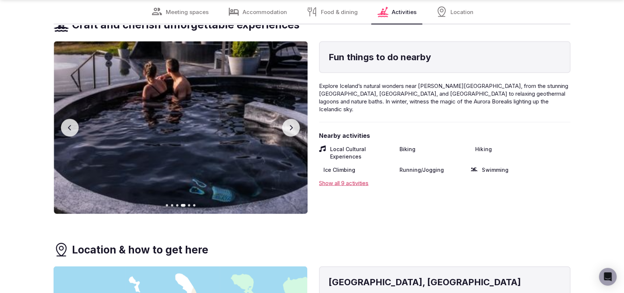
click at [284, 119] on button "Next slide" at bounding box center [291, 128] width 18 height 18
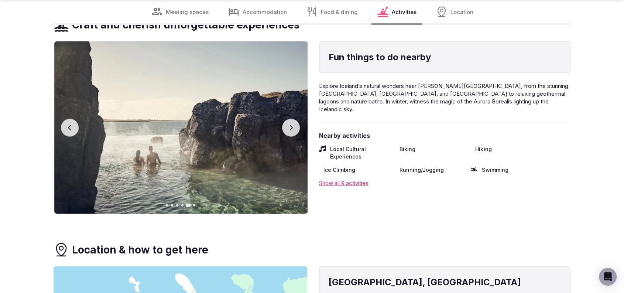
click at [284, 119] on button "Next slide" at bounding box center [291, 128] width 18 height 18
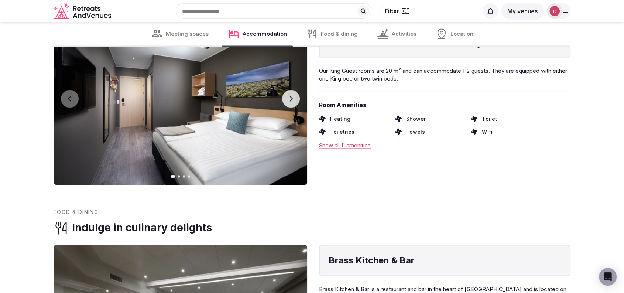
scroll to position [1051, 0]
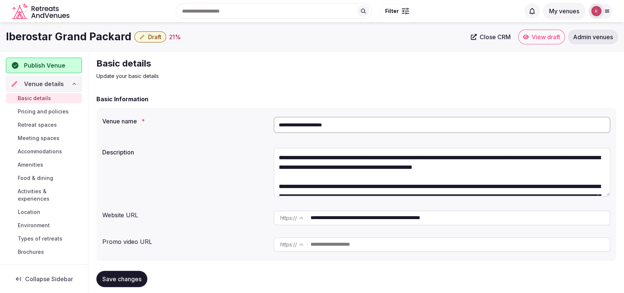
drag, startPoint x: 473, startPoint y: 218, endPoint x: 275, endPoint y: 215, distance: 197.5
click at [275, 215] on div "**********" at bounding box center [442, 217] width 337 height 15
drag, startPoint x: 345, startPoint y: 120, endPoint x: 265, endPoint y: 124, distance: 80.2
click at [265, 124] on div "**********" at bounding box center [356, 126] width 508 height 25
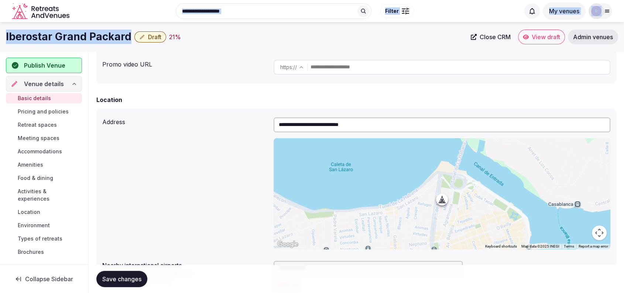
scroll to position [167, 0]
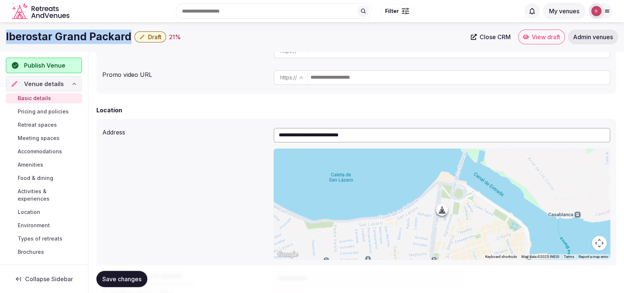
drag, startPoint x: 128, startPoint y: 16, endPoint x: 0, endPoint y: 29, distance: 128.8
click at [0, 30] on div "Iberostar Grand Packard Draft 21 % Close CRM View draft Admin venues" at bounding box center [312, 37] width 624 height 15
copy h1 "Iberostar Grand Packard"
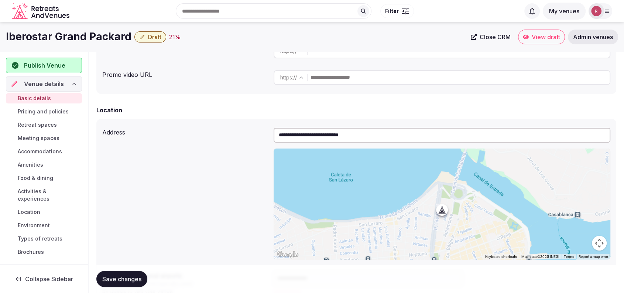
scroll to position [0, 0]
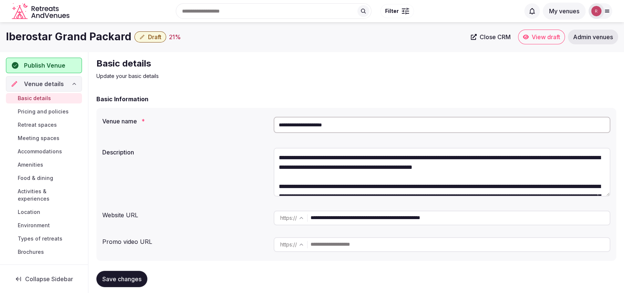
click at [370, 221] on input "**********" at bounding box center [459, 217] width 299 height 15
click at [577, 69] on div "Basic details Update your basic details" at bounding box center [356, 69] width 520 height 22
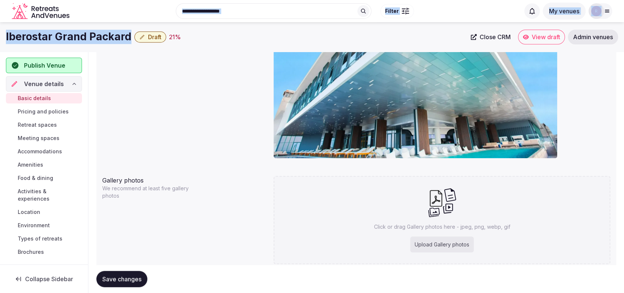
scroll to position [625, 0]
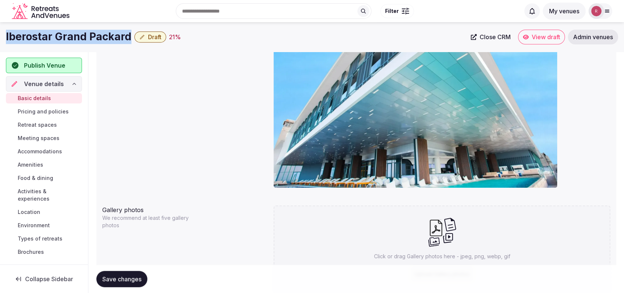
drag, startPoint x: 130, startPoint y: 13, endPoint x: 3, endPoint y: 30, distance: 127.8
click at [3, 30] on div "Iberostar Grand Packard Draft 21 % Close CRM View draft Admin venues" at bounding box center [312, 37] width 624 height 15
copy h1 "Iberostar Grand Packard"
click at [416, 135] on img at bounding box center [416, 107] width 284 height 159
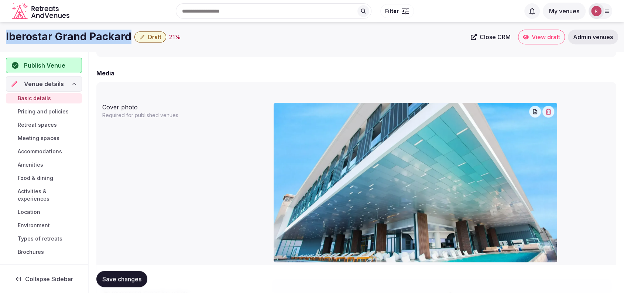
scroll to position [538, 0]
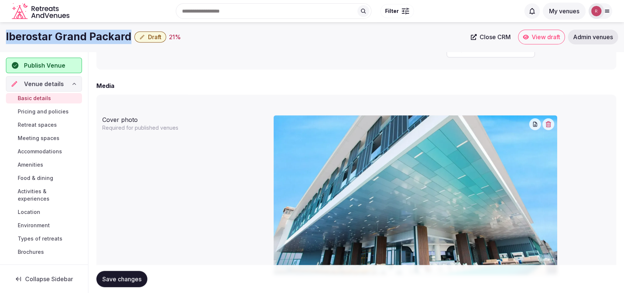
click at [547, 119] on button "button" at bounding box center [548, 124] width 12 height 12
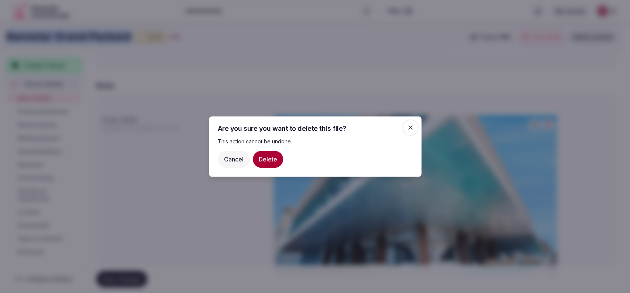
click at [277, 162] on button "Delete" at bounding box center [268, 159] width 30 height 17
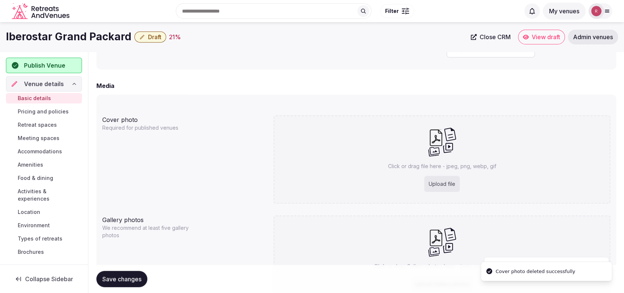
click at [456, 183] on div "Upload file" at bounding box center [441, 184] width 35 height 16
type input "**********"
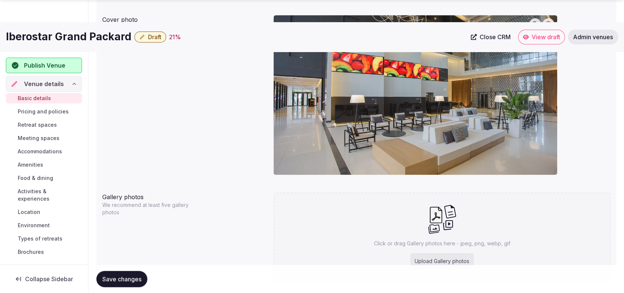
scroll to position [680, 0]
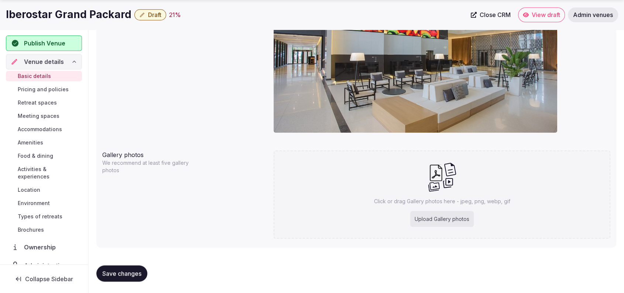
click at [436, 216] on div "Upload Gallery photos" at bounding box center [441, 219] width 63 height 16
type input "**********"
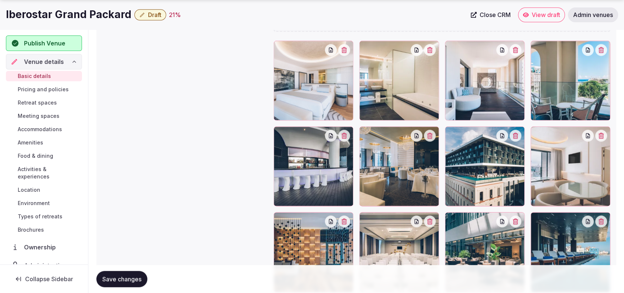
scroll to position [851, 0]
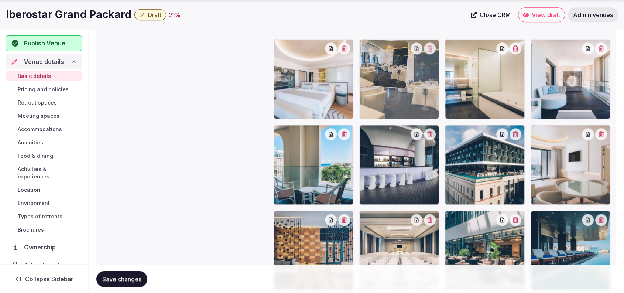
drag, startPoint x: 408, startPoint y: 161, endPoint x: 405, endPoint y: 94, distance: 66.9
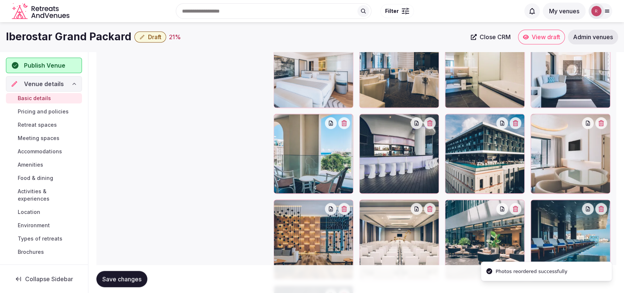
scroll to position [858, 0]
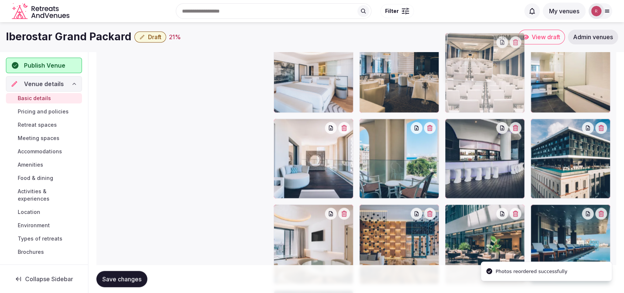
drag, startPoint x: 401, startPoint y: 255, endPoint x: 478, endPoint y: 103, distance: 170.9
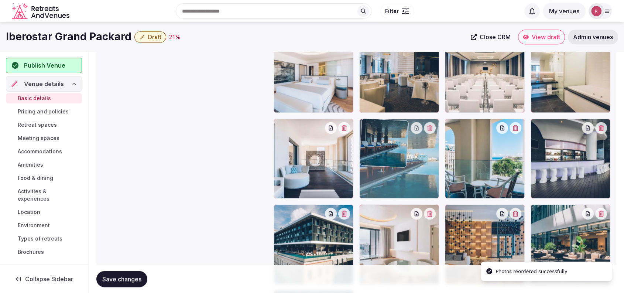
drag, startPoint x: 561, startPoint y: 234, endPoint x: 436, endPoint y: 184, distance: 135.2
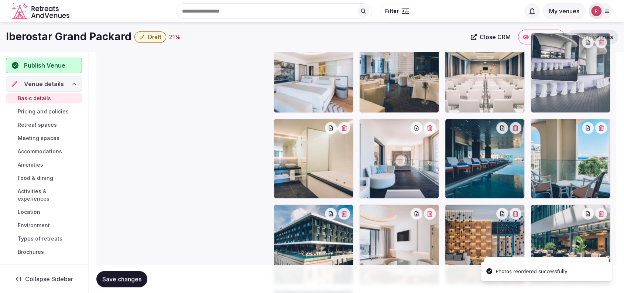
drag, startPoint x: 582, startPoint y: 169, endPoint x: 588, endPoint y: 114, distance: 55.0
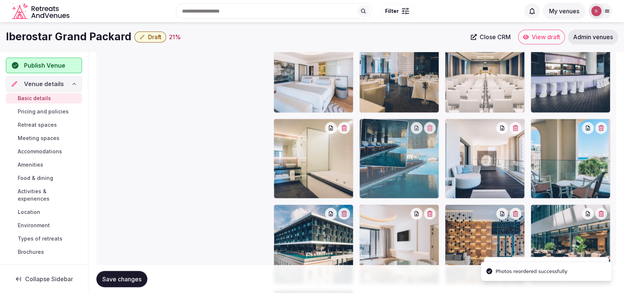
drag, startPoint x: 473, startPoint y: 168, endPoint x: 395, endPoint y: 171, distance: 78.3
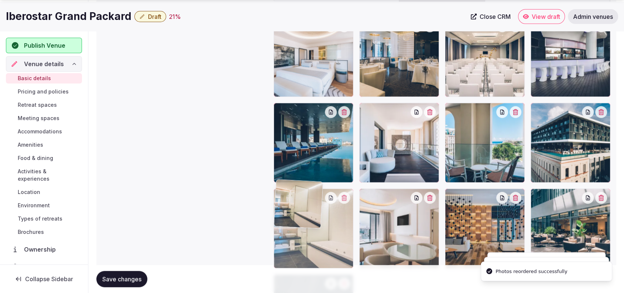
drag, startPoint x: 310, startPoint y: 174, endPoint x: 310, endPoint y: 247, distance: 72.4
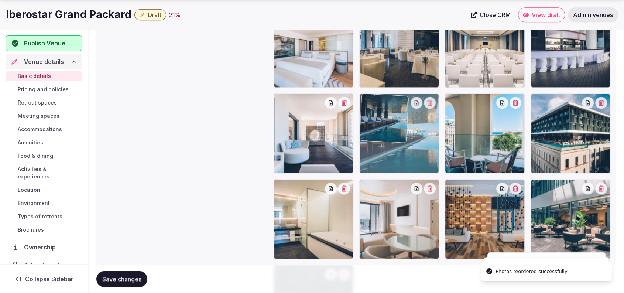
drag, startPoint x: 305, startPoint y: 138, endPoint x: 396, endPoint y: 139, distance: 90.4
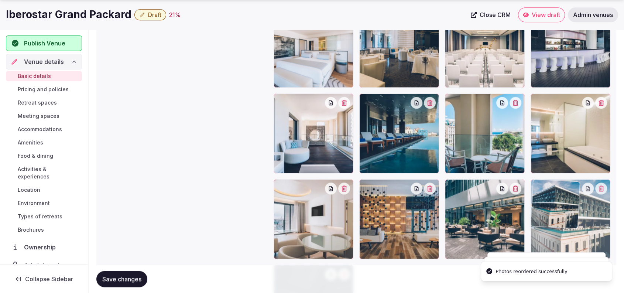
drag, startPoint x: 576, startPoint y: 162, endPoint x: 577, endPoint y: 225, distance: 63.5
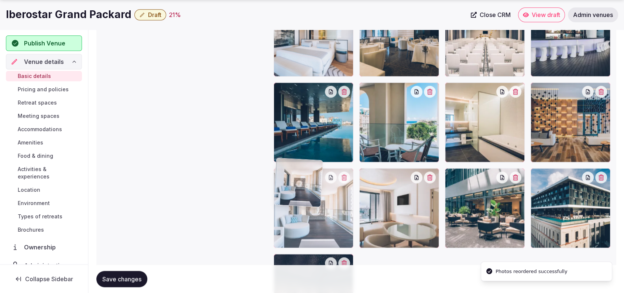
drag, startPoint x: 318, startPoint y: 160, endPoint x: 317, endPoint y: 244, distance: 83.4
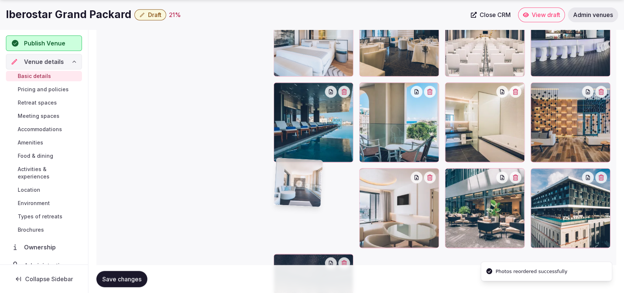
scroll to position [904, 0]
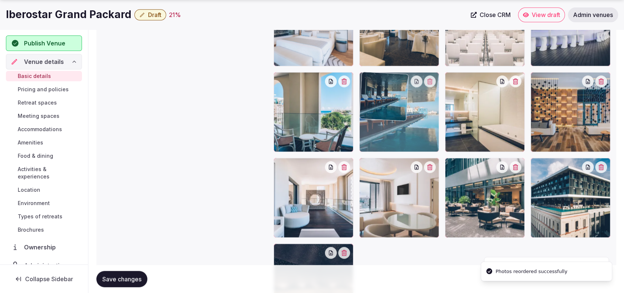
drag, startPoint x: 317, startPoint y: 133, endPoint x: 323, endPoint y: 132, distance: 5.2
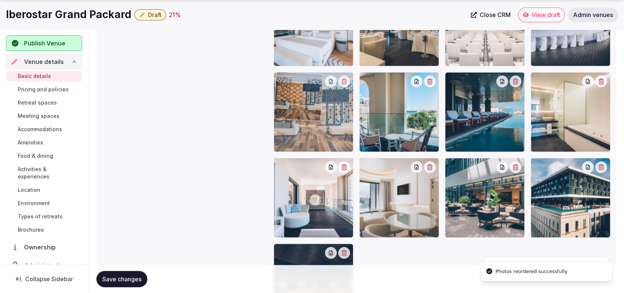
drag, startPoint x: 596, startPoint y: 133, endPoint x: 336, endPoint y: 152, distance: 260.6
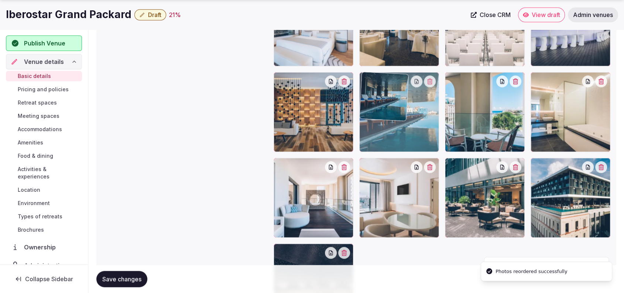
drag, startPoint x: 501, startPoint y: 135, endPoint x: 444, endPoint y: 144, distance: 57.5
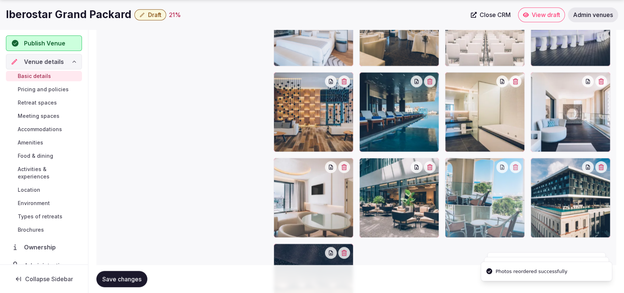
drag, startPoint x: 512, startPoint y: 127, endPoint x: 505, endPoint y: 213, distance: 85.9
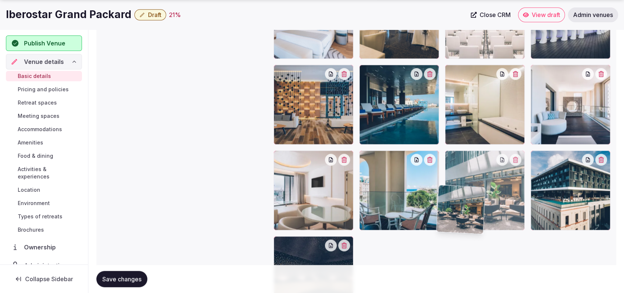
scroll to position [913, 0]
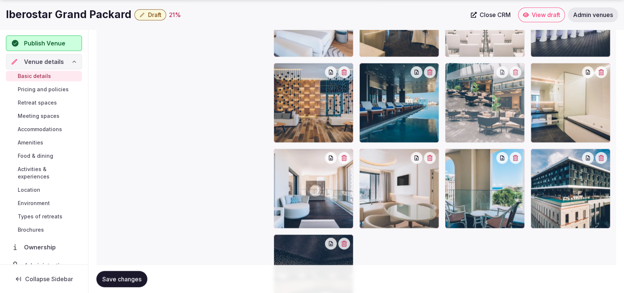
drag, startPoint x: 403, startPoint y: 227, endPoint x: 505, endPoint y: 150, distance: 127.8
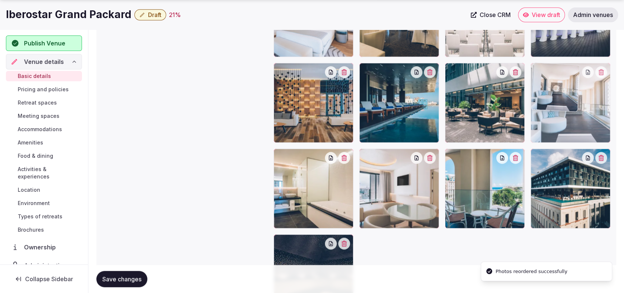
drag, startPoint x: 300, startPoint y: 215, endPoint x: 607, endPoint y: 161, distance: 311.4
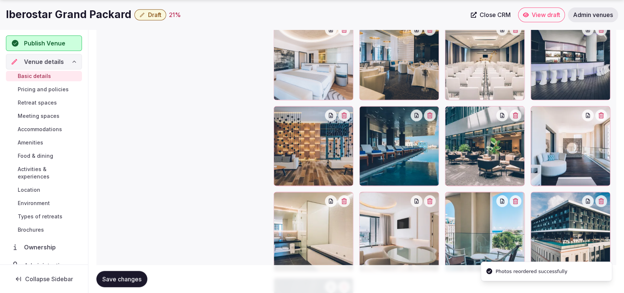
scroll to position [876, 0]
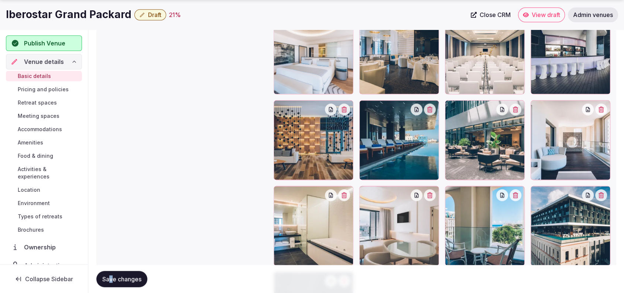
drag, startPoint x: 110, startPoint y: 270, endPoint x: 111, endPoint y: 274, distance: 4.6
click at [111, 271] on div "Save changes" at bounding box center [356, 279] width 520 height 28
click at [111, 279] on span "Save changes" at bounding box center [121, 278] width 39 height 7
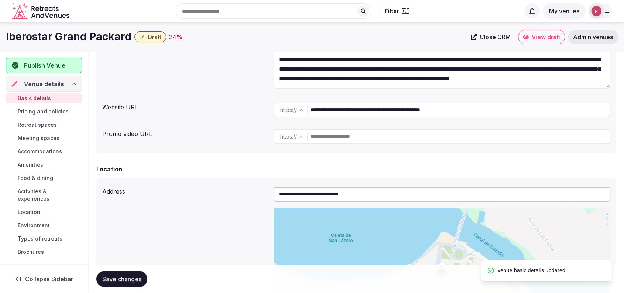
scroll to position [364, 0]
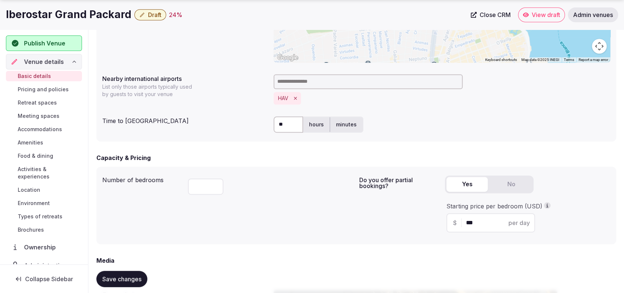
click at [38, 104] on span "Retreat spaces" at bounding box center [37, 102] width 39 height 7
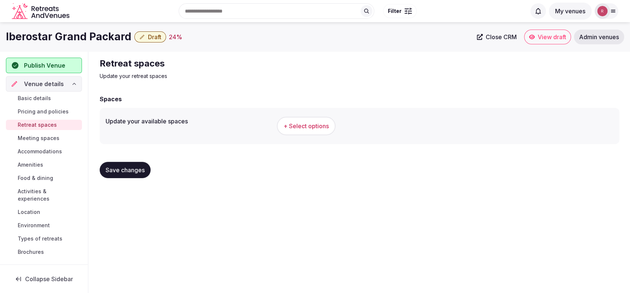
click at [321, 127] on span "+ Select options" at bounding box center [306, 126] width 45 height 8
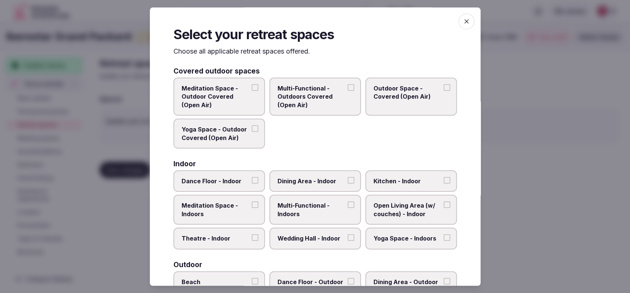
click at [305, 206] on span "Multi-Functional - Indoors" at bounding box center [312, 210] width 68 height 17
click at [348, 206] on button "Multi-Functional - Indoors" at bounding box center [351, 205] width 7 height 7
click at [389, 209] on span "Open Living Area (w/ couches) - Indoor" at bounding box center [408, 210] width 68 height 17
click at [444, 208] on button "Open Living Area (w/ couches) - Indoor" at bounding box center [447, 205] width 7 height 7
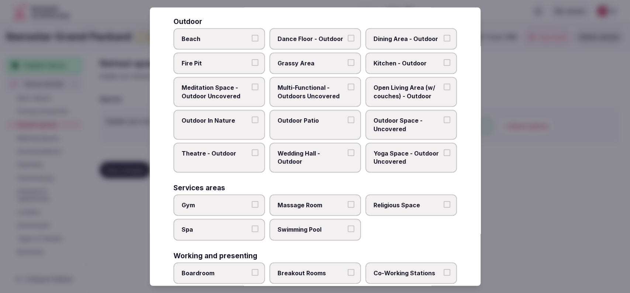
scroll to position [313, 0]
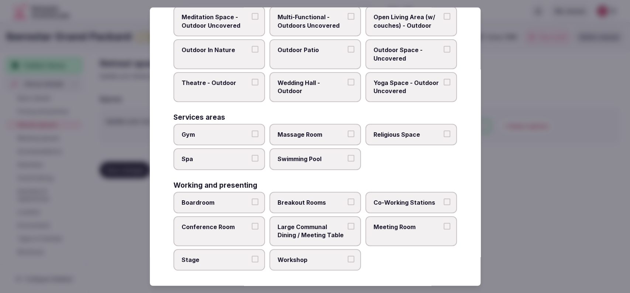
click at [320, 159] on span "Swimming Pool" at bounding box center [312, 159] width 68 height 8
click at [348, 159] on button "Swimming Pool" at bounding box center [351, 158] width 7 height 7
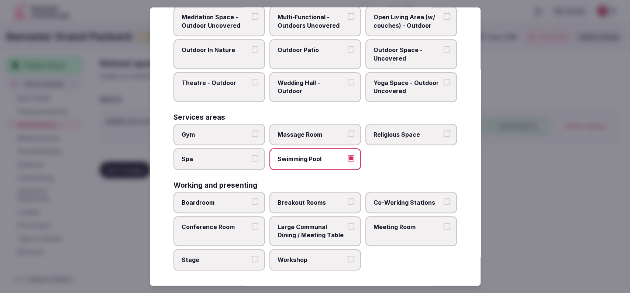
click at [404, 216] on label "Meeting Room" at bounding box center [411, 231] width 92 height 30
click at [444, 223] on button "Meeting Room" at bounding box center [447, 226] width 7 height 7
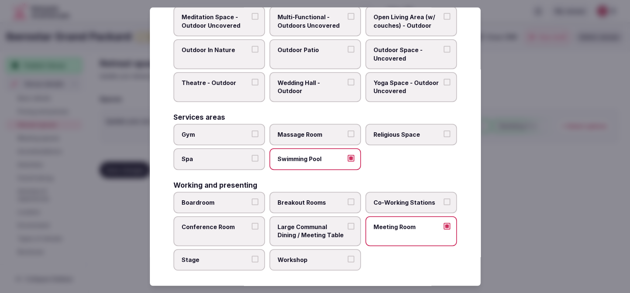
click at [287, 229] on span "Large Communal Dining / Meeting Table" at bounding box center [312, 231] width 68 height 17
click at [348, 229] on button "Large Communal Dining / Meeting Table" at bounding box center [351, 226] width 7 height 7
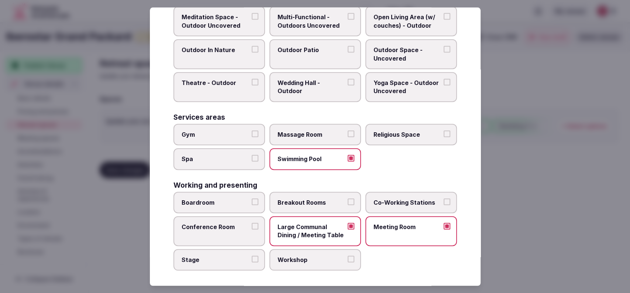
click at [188, 224] on span "Conference Room" at bounding box center [216, 227] width 68 height 8
click at [252, 224] on button "Conference Room" at bounding box center [255, 226] width 7 height 7
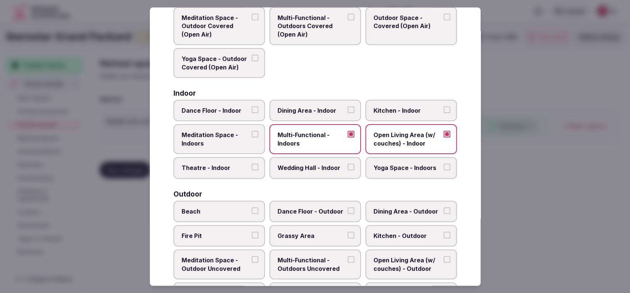
scroll to position [0, 0]
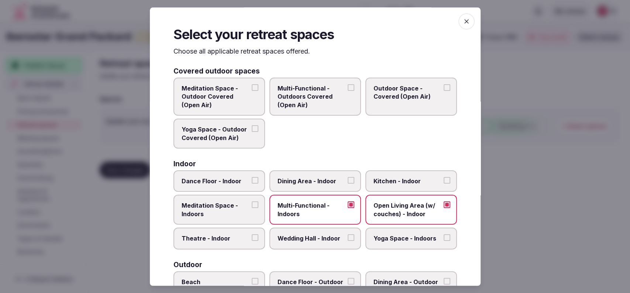
click at [298, 178] on span "Dining Area - Indoor" at bounding box center [312, 181] width 68 height 8
click at [348, 178] on button "Dining Area - Indoor" at bounding box center [351, 180] width 7 height 7
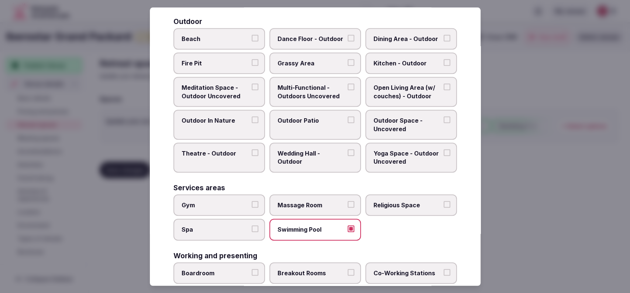
click at [553, 168] on div at bounding box center [315, 146] width 630 height 293
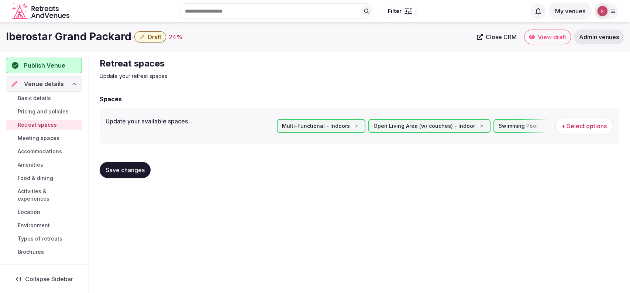
click at [142, 164] on button "Save changes" at bounding box center [125, 170] width 51 height 16
click at [570, 121] on button "+ Select options" at bounding box center [584, 126] width 59 height 18
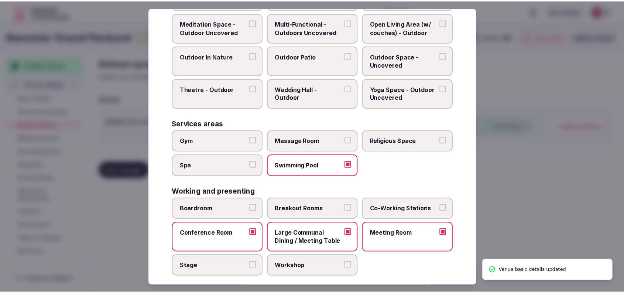
scroll to position [313, 0]
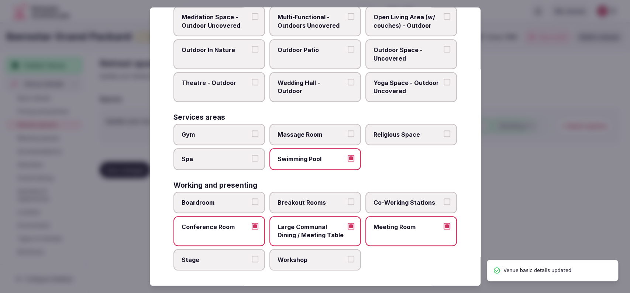
click at [337, 148] on label "Swimming Pool" at bounding box center [315, 158] width 92 height 21
click at [348, 155] on button "Swimming Pool" at bounding box center [351, 158] width 7 height 7
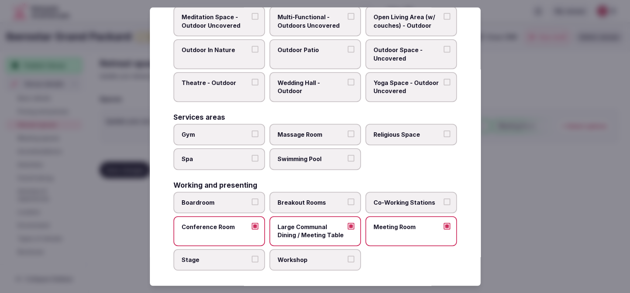
click at [505, 188] on div at bounding box center [315, 146] width 630 height 293
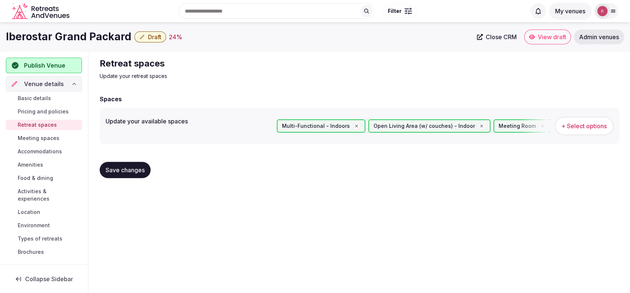
click at [137, 176] on button "Save changes" at bounding box center [125, 170] width 51 height 16
click at [122, 163] on button "Save changes" at bounding box center [125, 170] width 51 height 16
click at [20, 141] on link "Meeting spaces" at bounding box center [44, 138] width 76 height 10
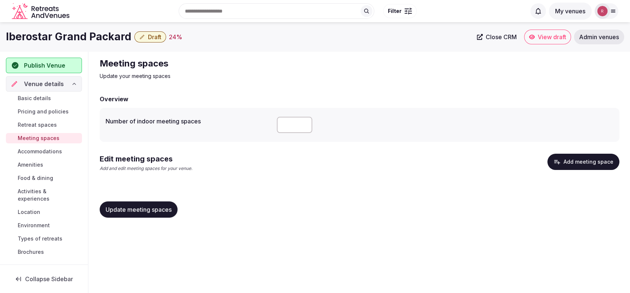
click at [33, 93] on link "Basic details" at bounding box center [44, 98] width 76 height 10
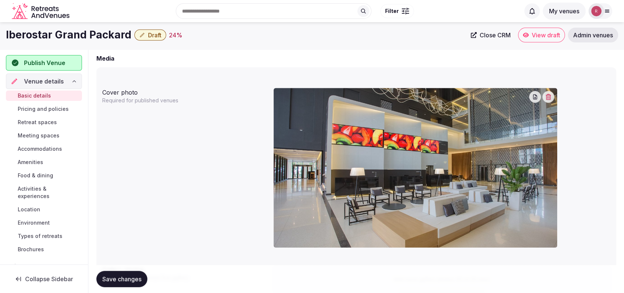
scroll to position [470, 0]
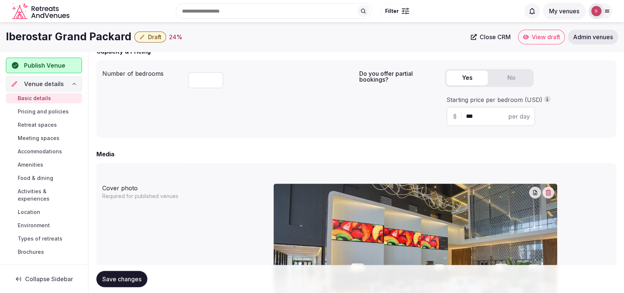
click at [47, 134] on link "Meeting spaces" at bounding box center [44, 138] width 76 height 10
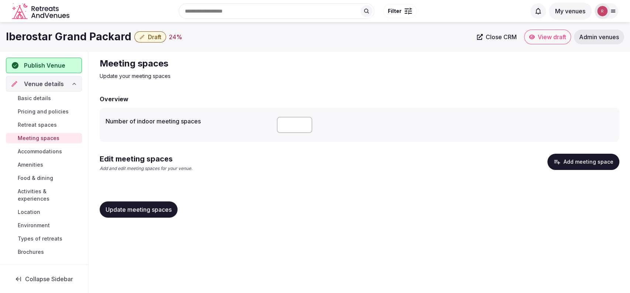
click at [286, 126] on input "number" at bounding box center [294, 125] width 35 height 16
type input "*"
click at [164, 212] on span "Update meeting spaces" at bounding box center [139, 209] width 66 height 7
click at [575, 161] on button "Add meeting space" at bounding box center [583, 162] width 72 height 16
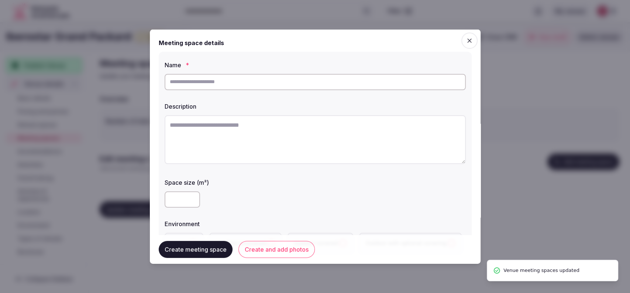
click at [271, 81] on input "text" at bounding box center [315, 81] width 301 height 16
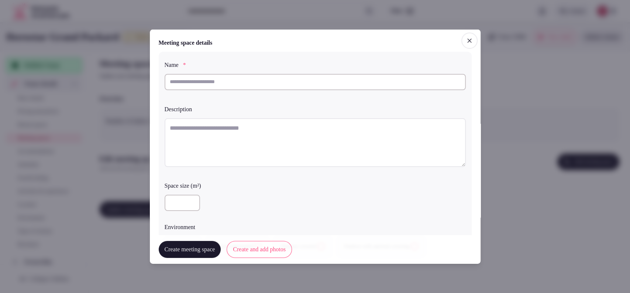
click at [221, 80] on input "text" at bounding box center [315, 81] width 301 height 16
type input "******"
click at [205, 144] on textarea at bounding box center [315, 142] width 301 height 49
paste textarea "**********"
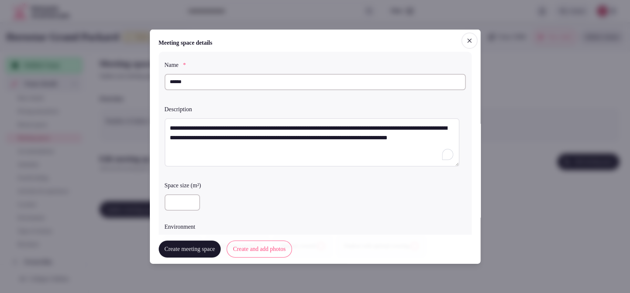
type textarea "**********"
click at [180, 204] on input "number" at bounding box center [182, 202] width 35 height 16
type input "**"
click at [235, 198] on div "**" at bounding box center [315, 202] width 301 height 16
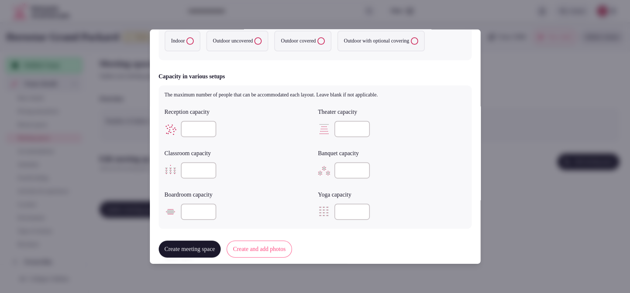
click at [175, 45] on label "Indoor" at bounding box center [183, 41] width 36 height 21
click at [186, 45] on button "Indoor" at bounding box center [189, 40] width 7 height 7
click at [190, 210] on input "number" at bounding box center [198, 211] width 35 height 16
type input "**"
click at [433, 131] on div at bounding box center [392, 129] width 148 height 16
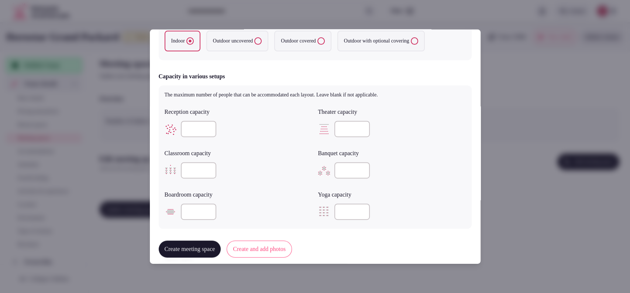
scroll to position [390, 0]
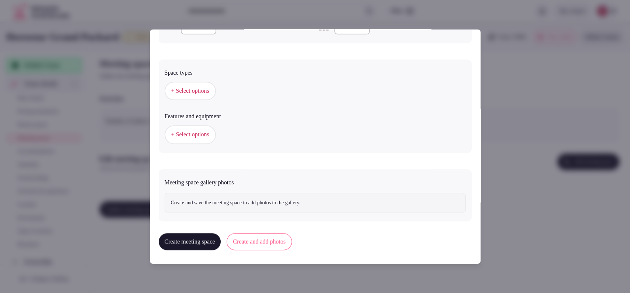
click at [189, 95] on button "+ Select options" at bounding box center [190, 91] width 51 height 18
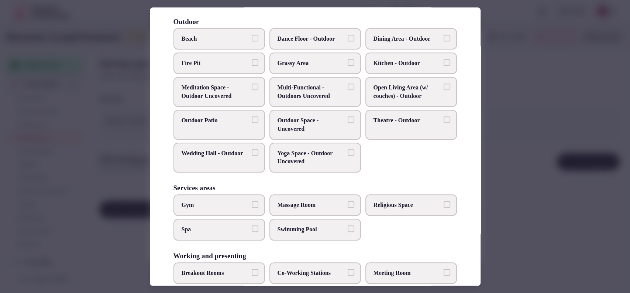
scroll to position [281, 0]
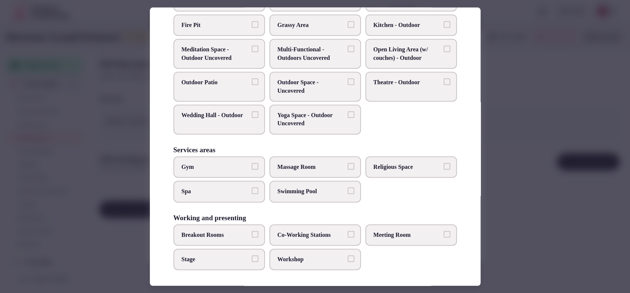
click at [375, 233] on span "Meeting Room" at bounding box center [408, 235] width 68 height 8
click at [444, 233] on button "Meeting Room" at bounding box center [447, 234] width 7 height 7
click at [292, 231] on span "Co-Working Stations" at bounding box center [312, 235] width 68 height 8
click at [348, 231] on button "Co-Working Stations" at bounding box center [351, 234] width 7 height 7
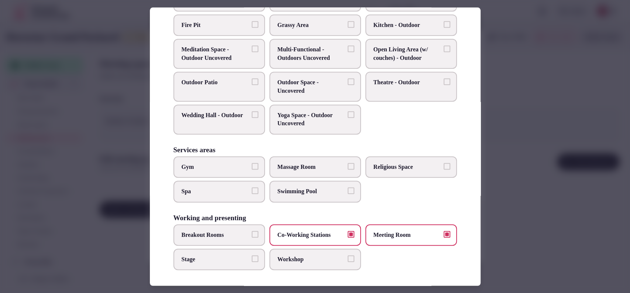
click at [292, 231] on span "Co-Working Stations" at bounding box center [312, 235] width 68 height 8
click at [348, 231] on button "Co-Working Stations" at bounding box center [351, 234] width 7 height 7
click at [297, 255] on span "Workshop" at bounding box center [312, 259] width 68 height 8
click at [348, 255] on button "Workshop" at bounding box center [351, 258] width 7 height 7
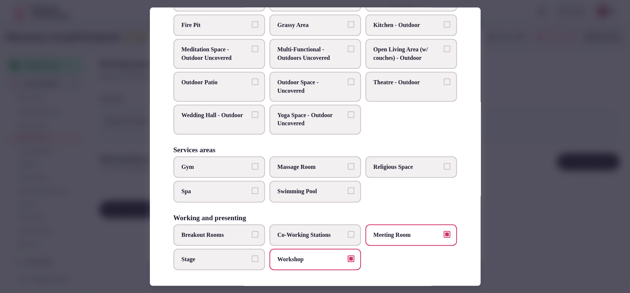
click at [490, 162] on div at bounding box center [315, 146] width 630 height 293
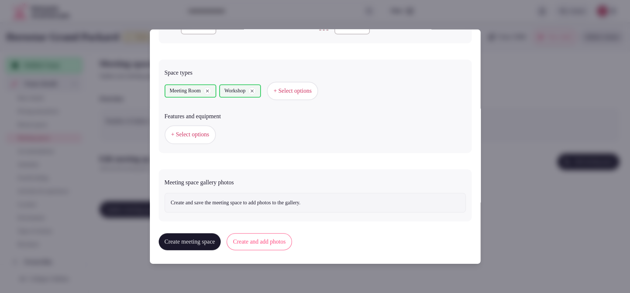
click at [193, 129] on button "+ Select options" at bounding box center [190, 134] width 51 height 18
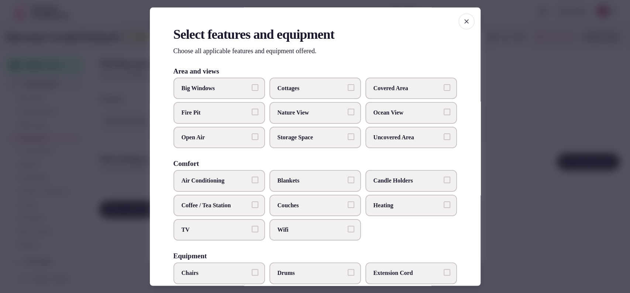
click at [396, 95] on label "Covered Area" at bounding box center [411, 88] width 92 height 21
click at [444, 91] on button "Covered Area" at bounding box center [447, 87] width 7 height 7
click at [228, 226] on span "TV" at bounding box center [216, 230] width 68 height 8
click at [252, 226] on button "TV" at bounding box center [255, 229] width 7 height 7
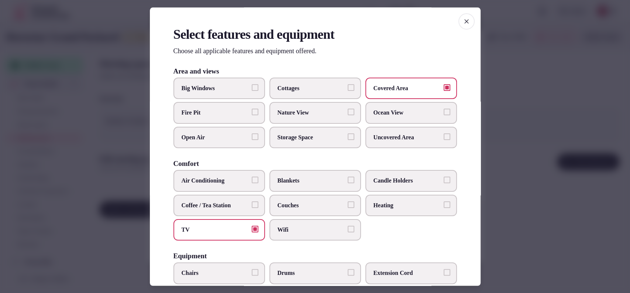
click at [277, 223] on label "Wifi" at bounding box center [315, 229] width 92 height 21
click at [348, 226] on button "Wifi" at bounding box center [351, 229] width 7 height 7
click at [229, 178] on span "Air Conditioning" at bounding box center [216, 181] width 68 height 8
click at [252, 178] on button "Air Conditioning" at bounding box center [255, 180] width 7 height 7
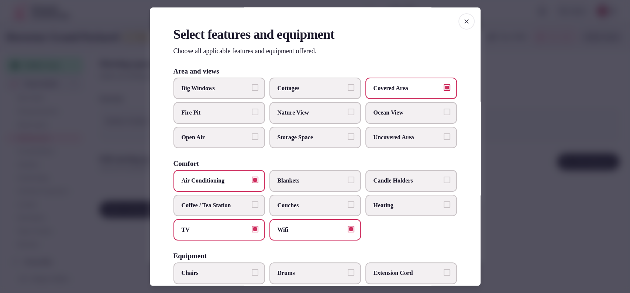
scroll to position [229, 0]
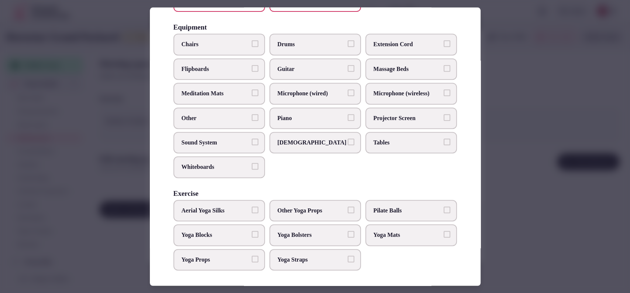
click at [205, 44] on span "Chairs" at bounding box center [216, 45] width 68 height 8
click at [252, 44] on button "Chairs" at bounding box center [255, 44] width 7 height 7
click at [389, 141] on span "Tables" at bounding box center [408, 142] width 68 height 8
click at [444, 141] on button "Tables" at bounding box center [447, 141] width 7 height 7
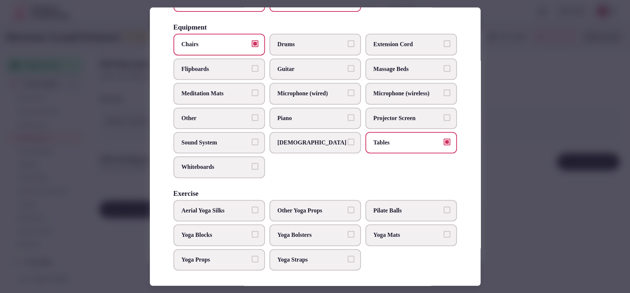
click at [228, 139] on span "Sound System" at bounding box center [216, 142] width 68 height 8
click at [252, 139] on button "Sound System" at bounding box center [255, 141] width 7 height 7
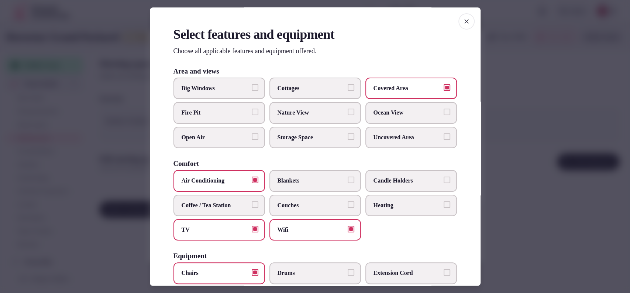
click at [224, 198] on label "Coffee / Tea Station" at bounding box center [220, 205] width 92 height 21
click at [252, 201] on button "Coffee / Tea Station" at bounding box center [255, 204] width 7 height 7
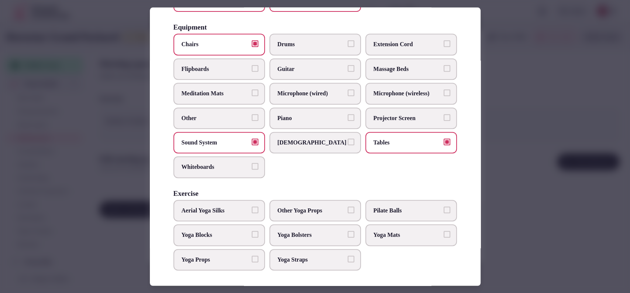
click at [537, 186] on div at bounding box center [315, 146] width 630 height 293
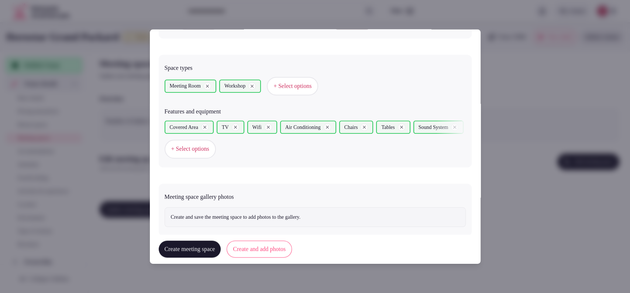
scroll to position [409, 0]
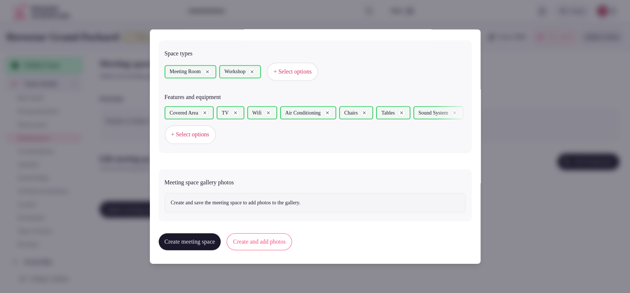
click at [265, 240] on button "Create and add photos" at bounding box center [259, 241] width 65 height 17
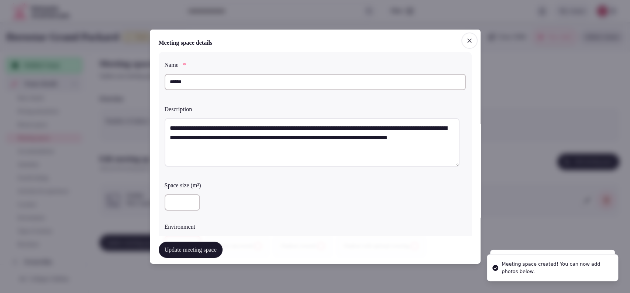
scroll to position [477, 0]
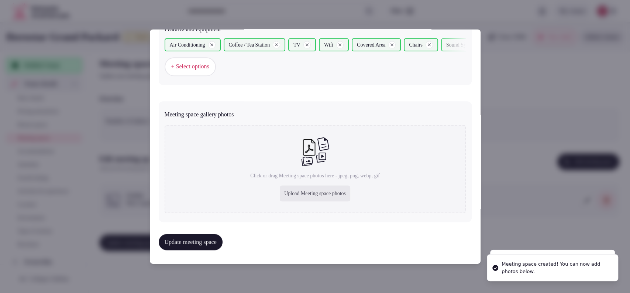
click at [306, 189] on div "Upload Meeting space photos" at bounding box center [315, 193] width 71 height 16
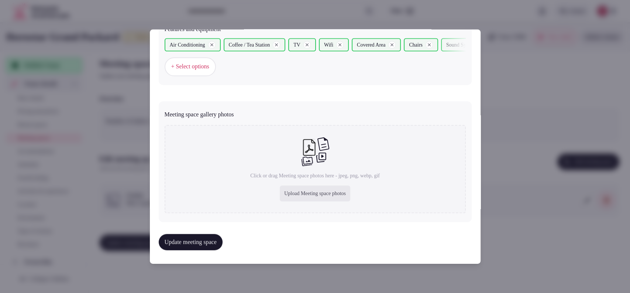
type input "**********"
